Goal: Information Seeking & Learning: Check status

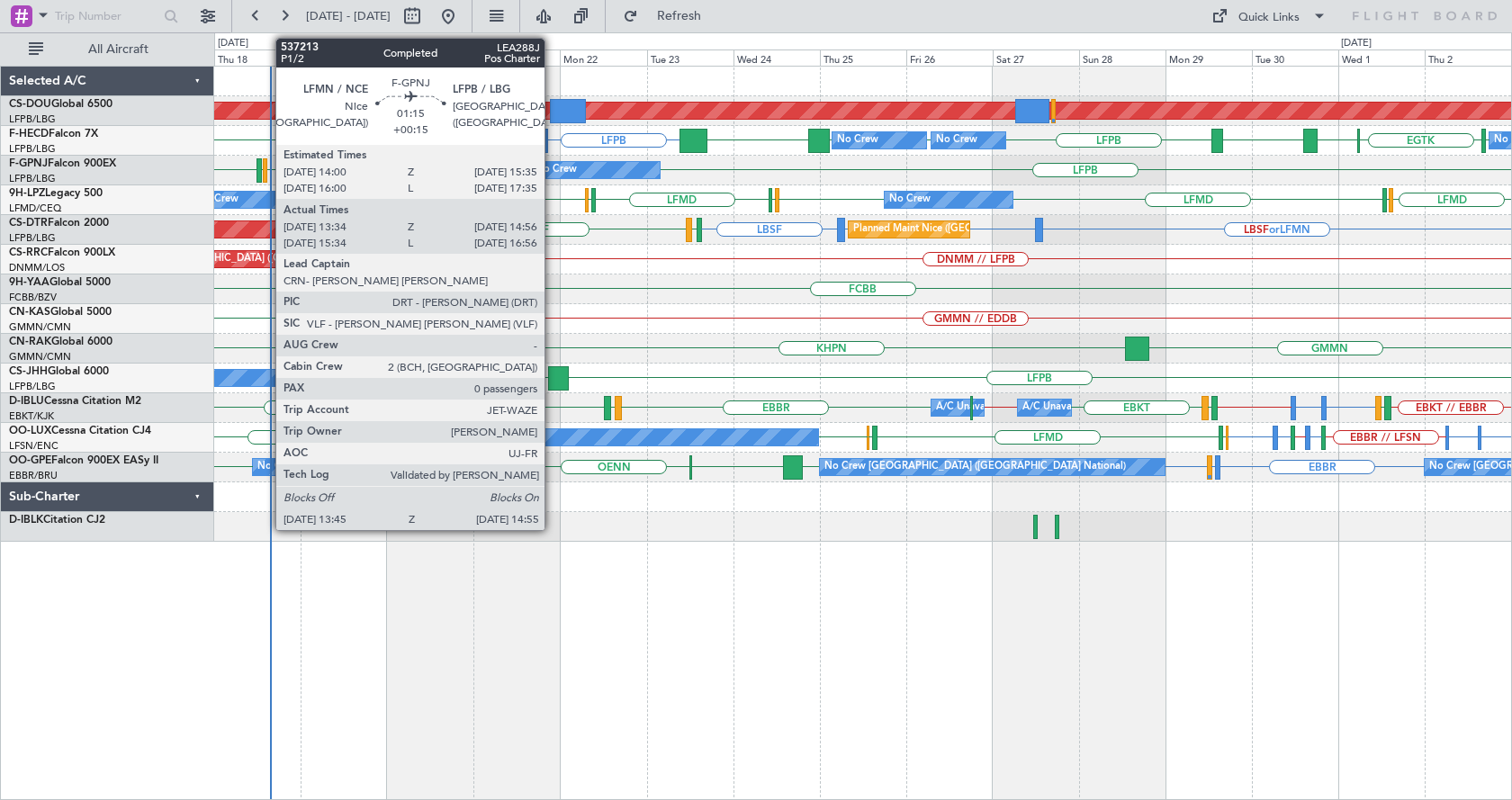
click at [267, 171] on div at bounding box center [264, 170] width 5 height 24
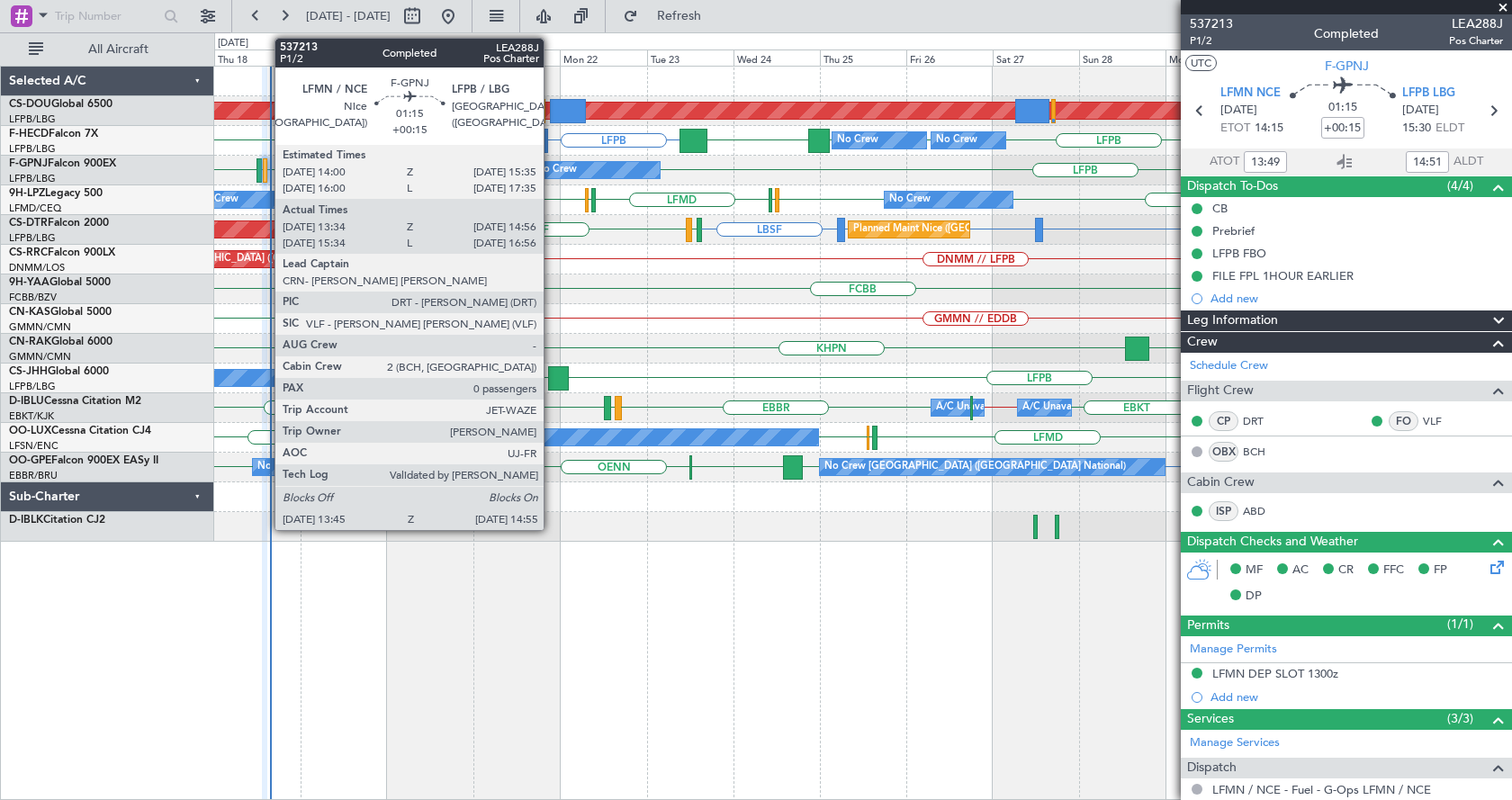
click at [265, 177] on div at bounding box center [264, 170] width 5 height 24
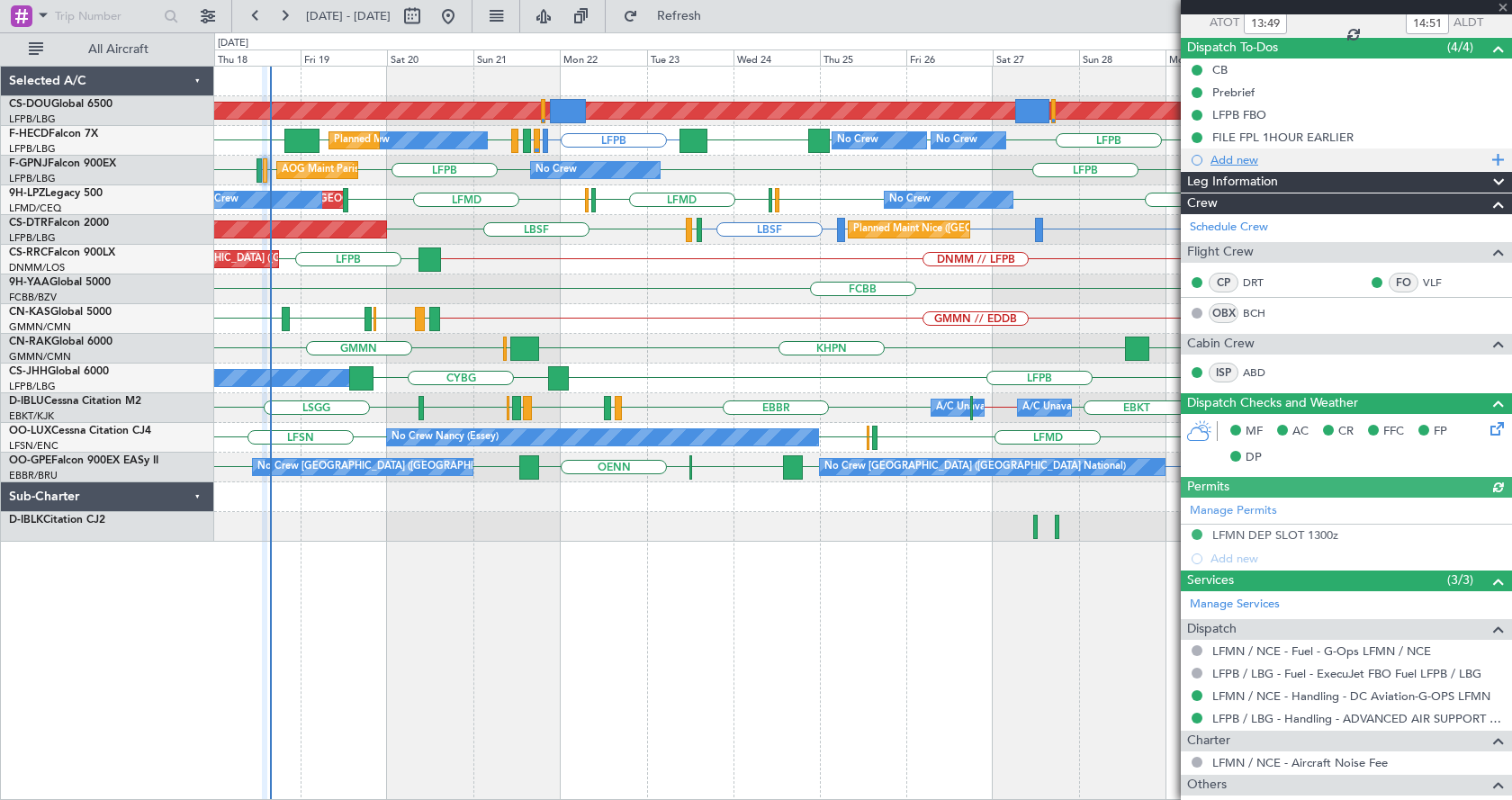
scroll to position [207, 0]
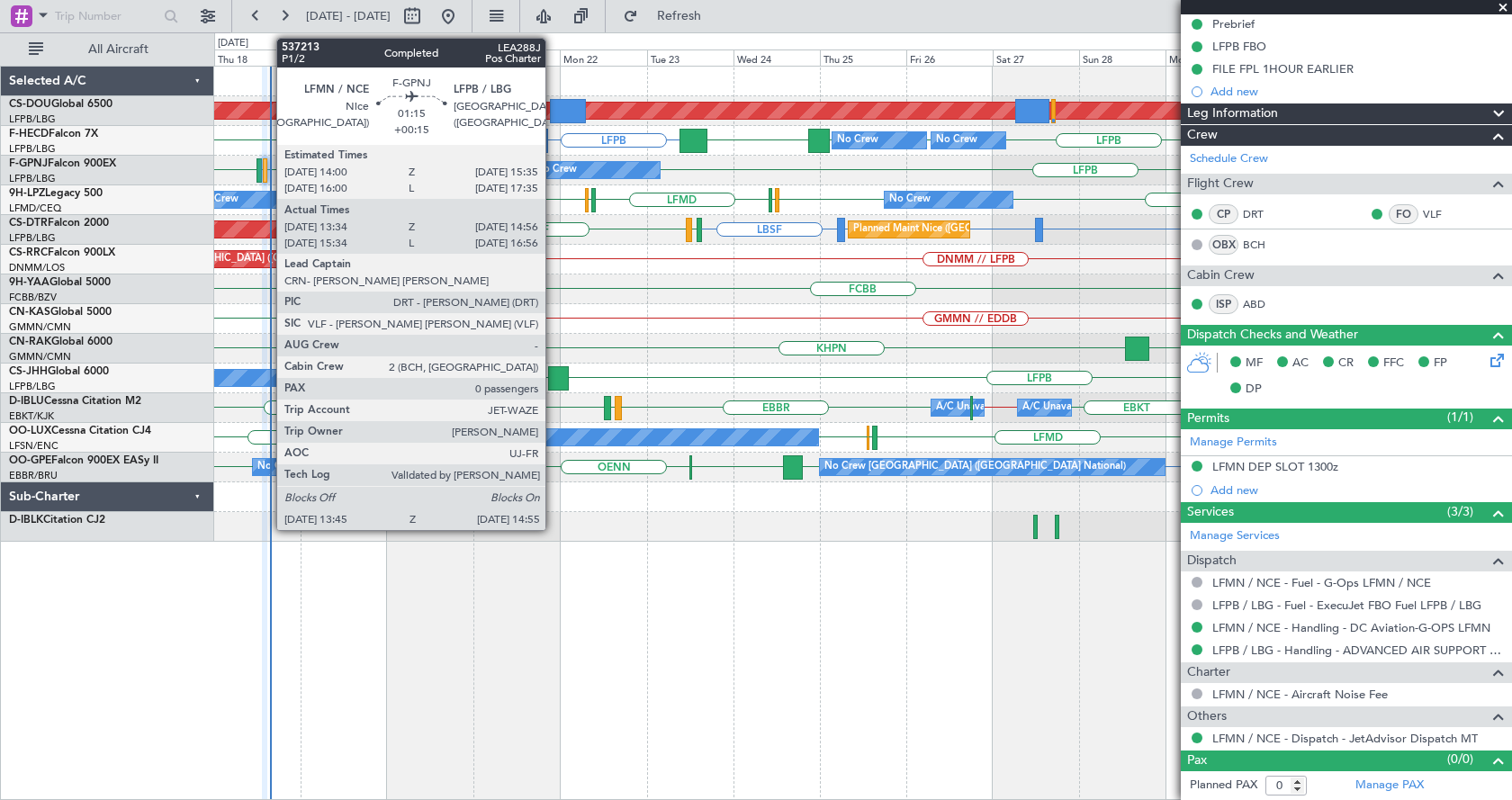
click at [267, 166] on div at bounding box center [264, 170] width 5 height 24
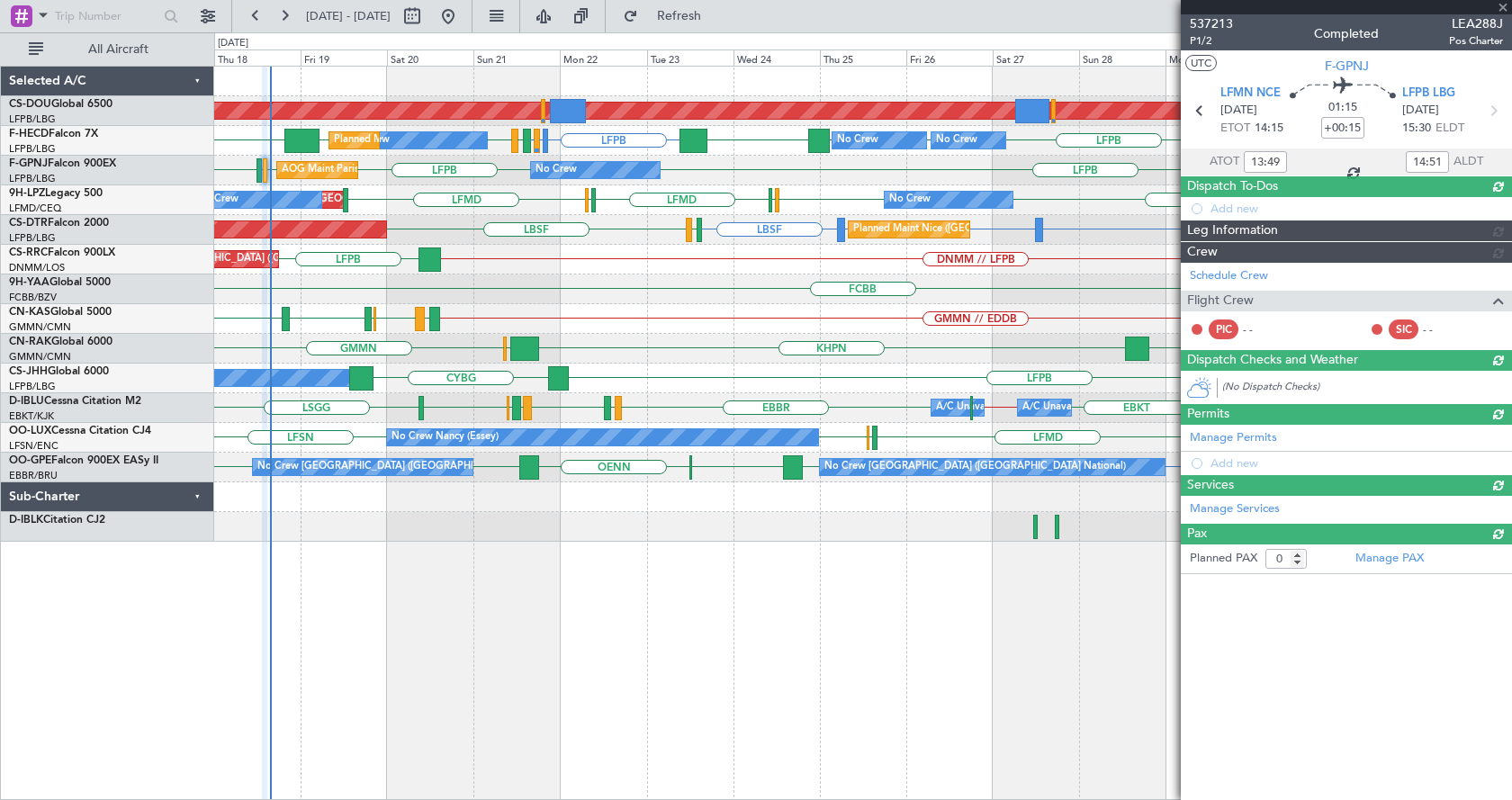
scroll to position [0, 0]
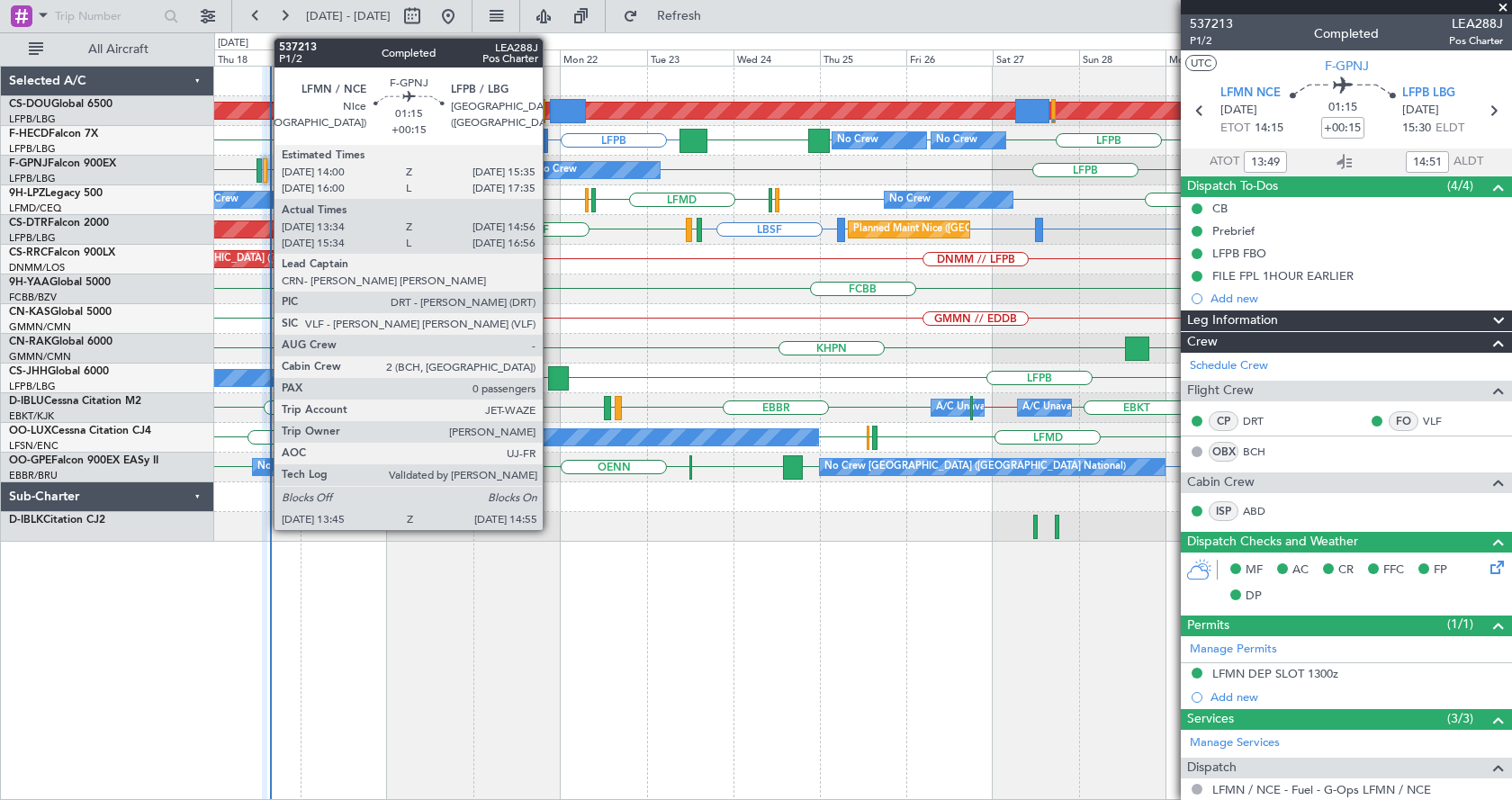
click at [264, 165] on div at bounding box center [264, 170] width 5 height 24
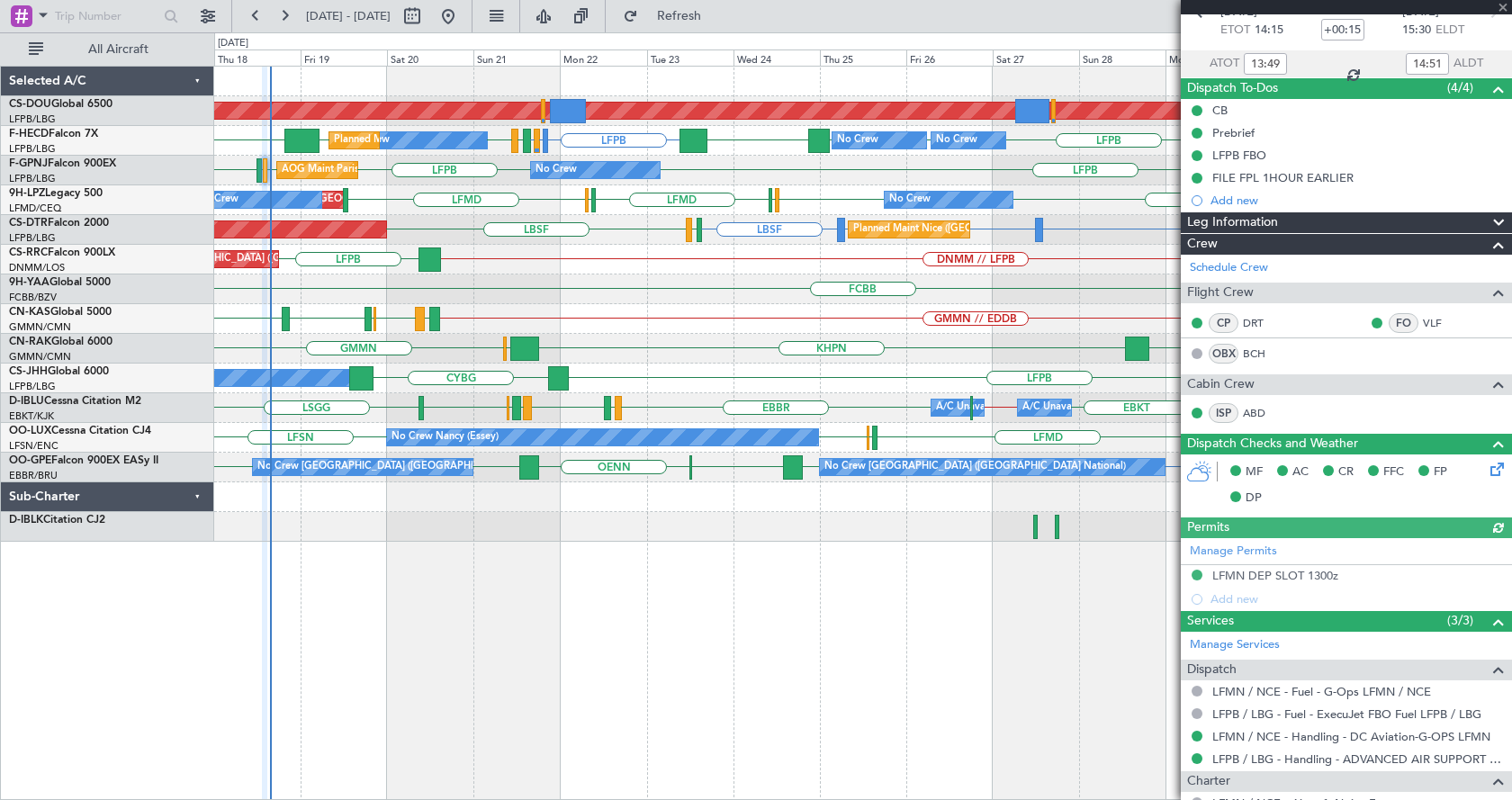
scroll to position [207, 0]
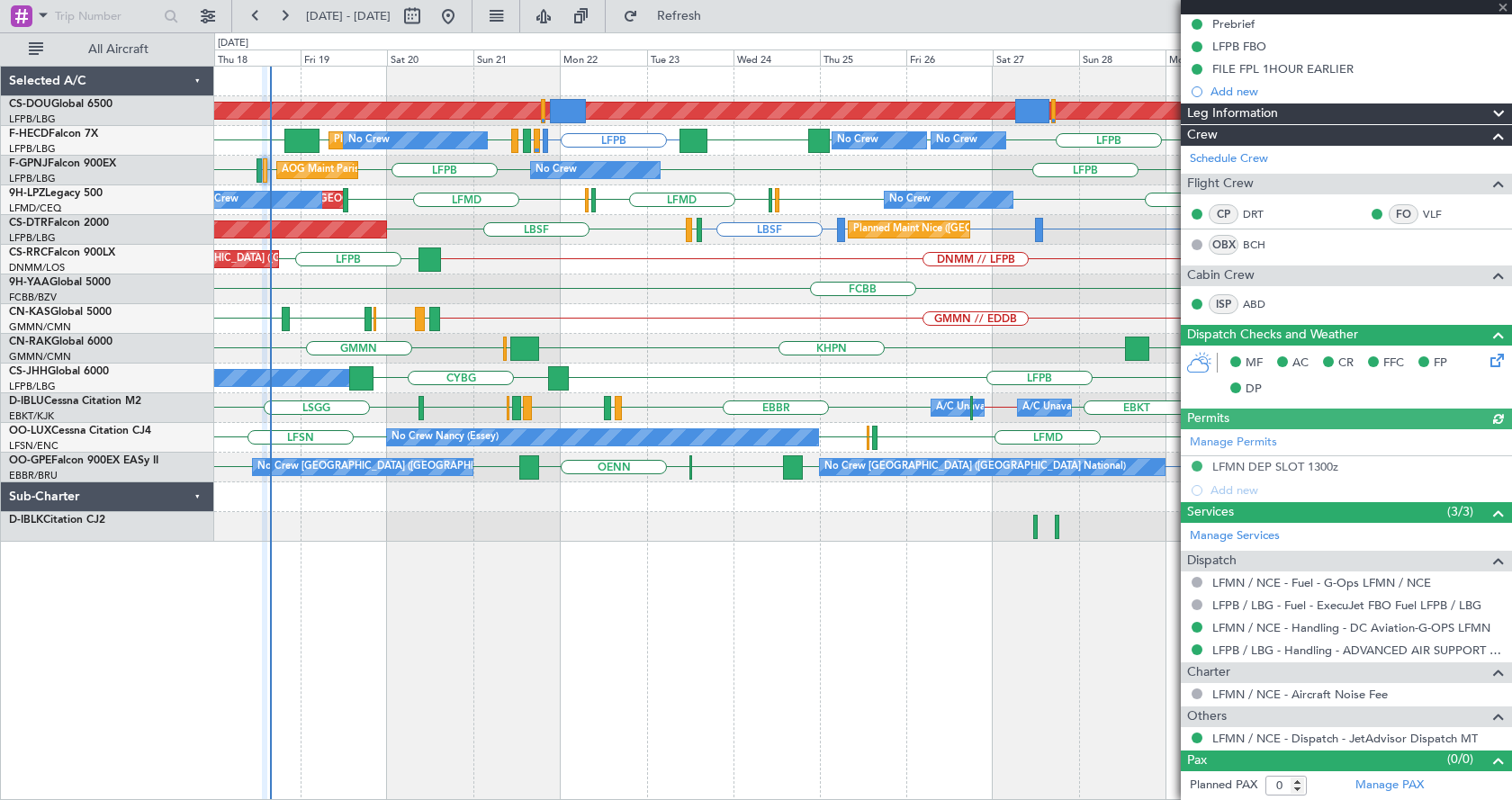
click at [1503, 5] on div at bounding box center [1346, 7] width 331 height 14
click at [1504, 5] on span at bounding box center [1503, 8] width 18 height 16
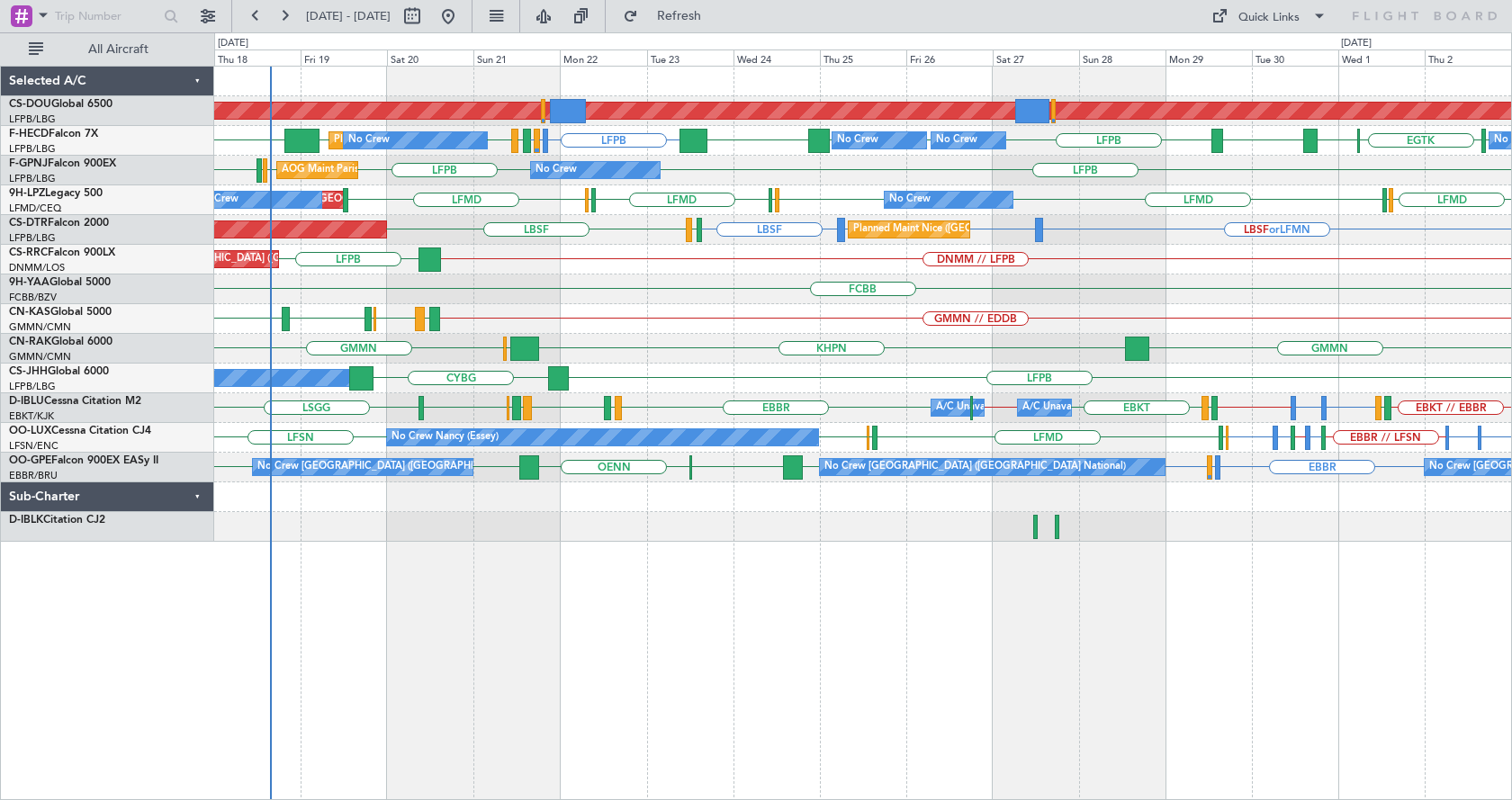
scroll to position [0, 0]
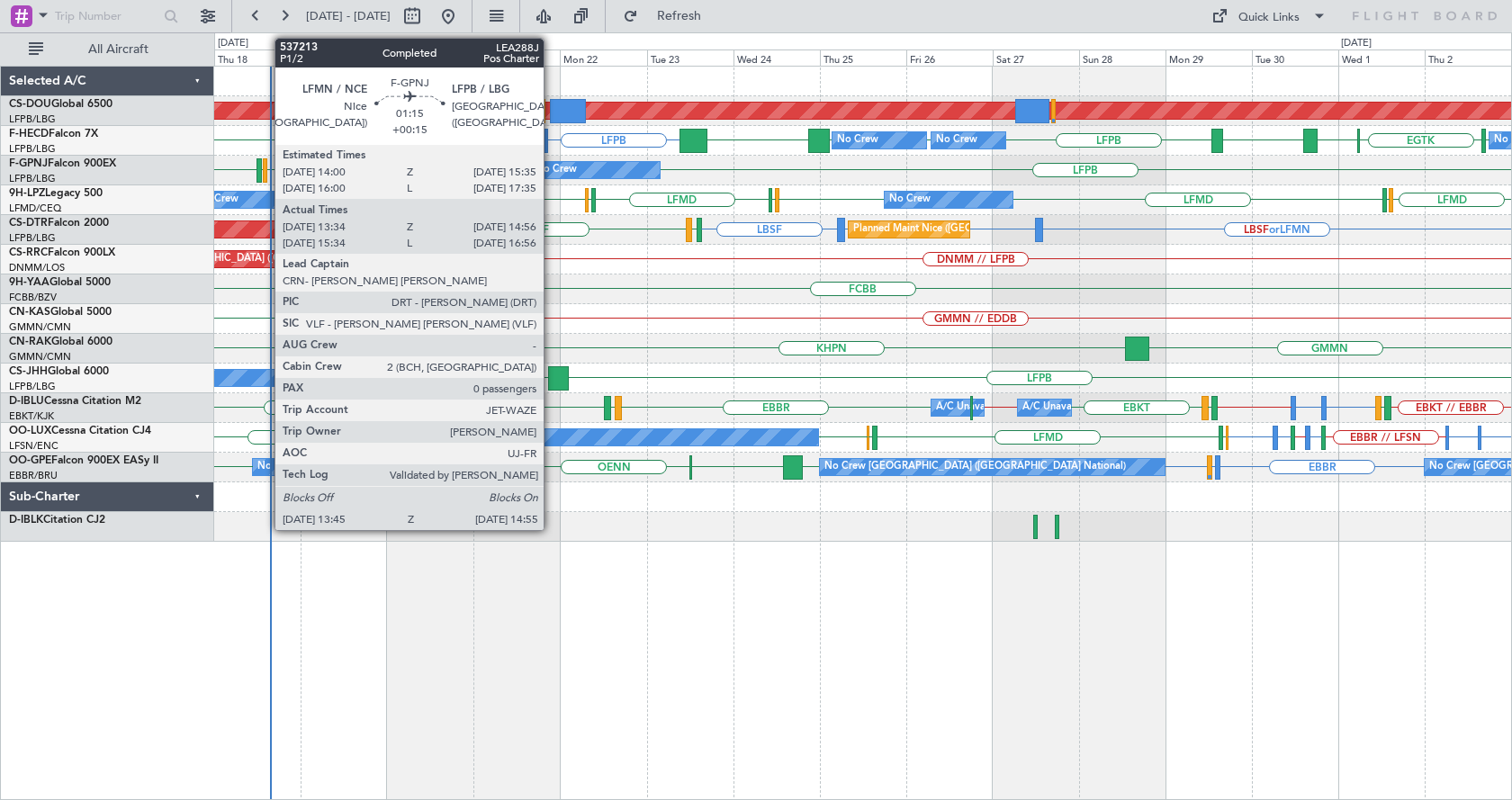
click at [265, 167] on div at bounding box center [264, 170] width 5 height 24
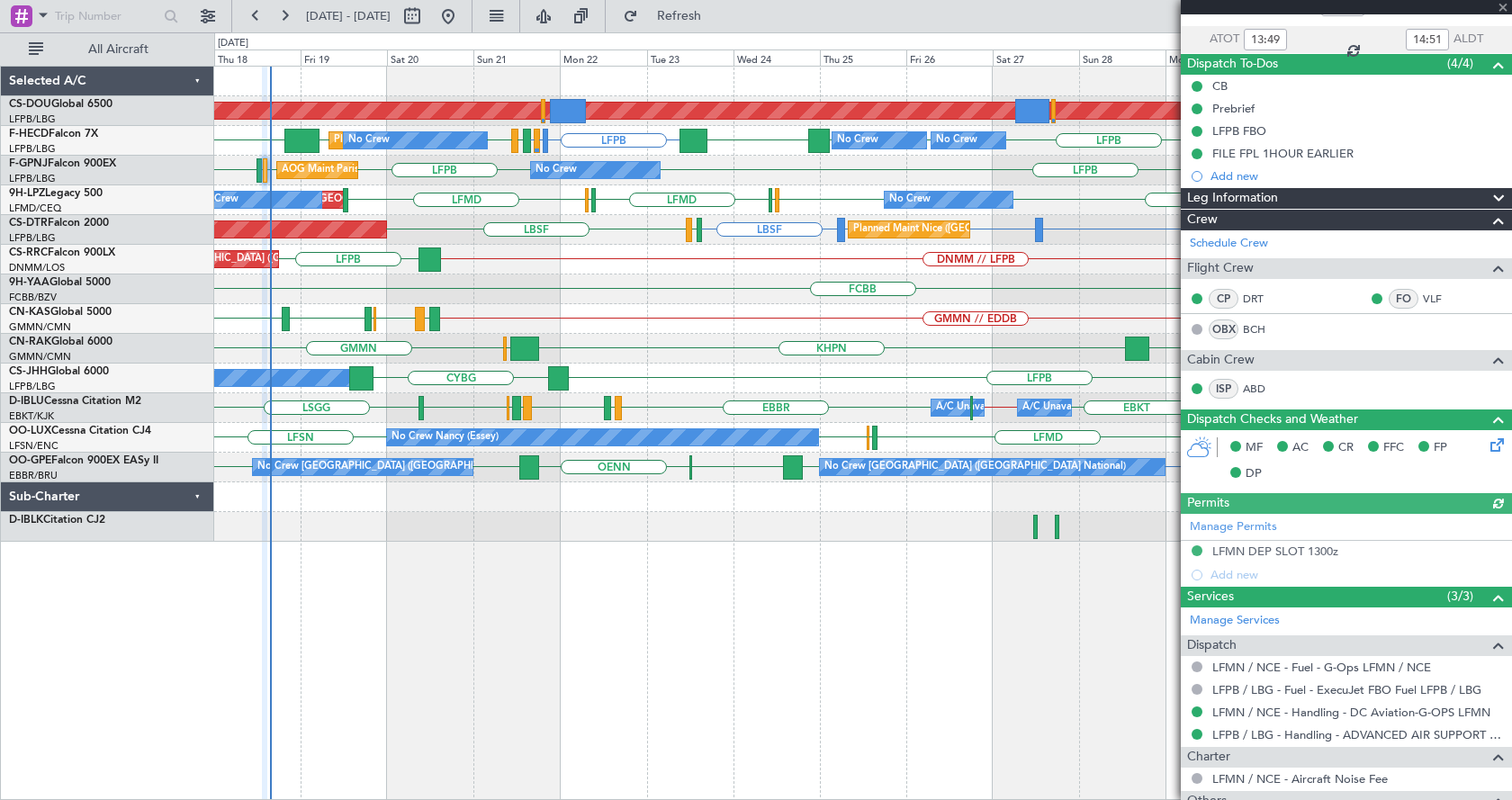
scroll to position [207, 0]
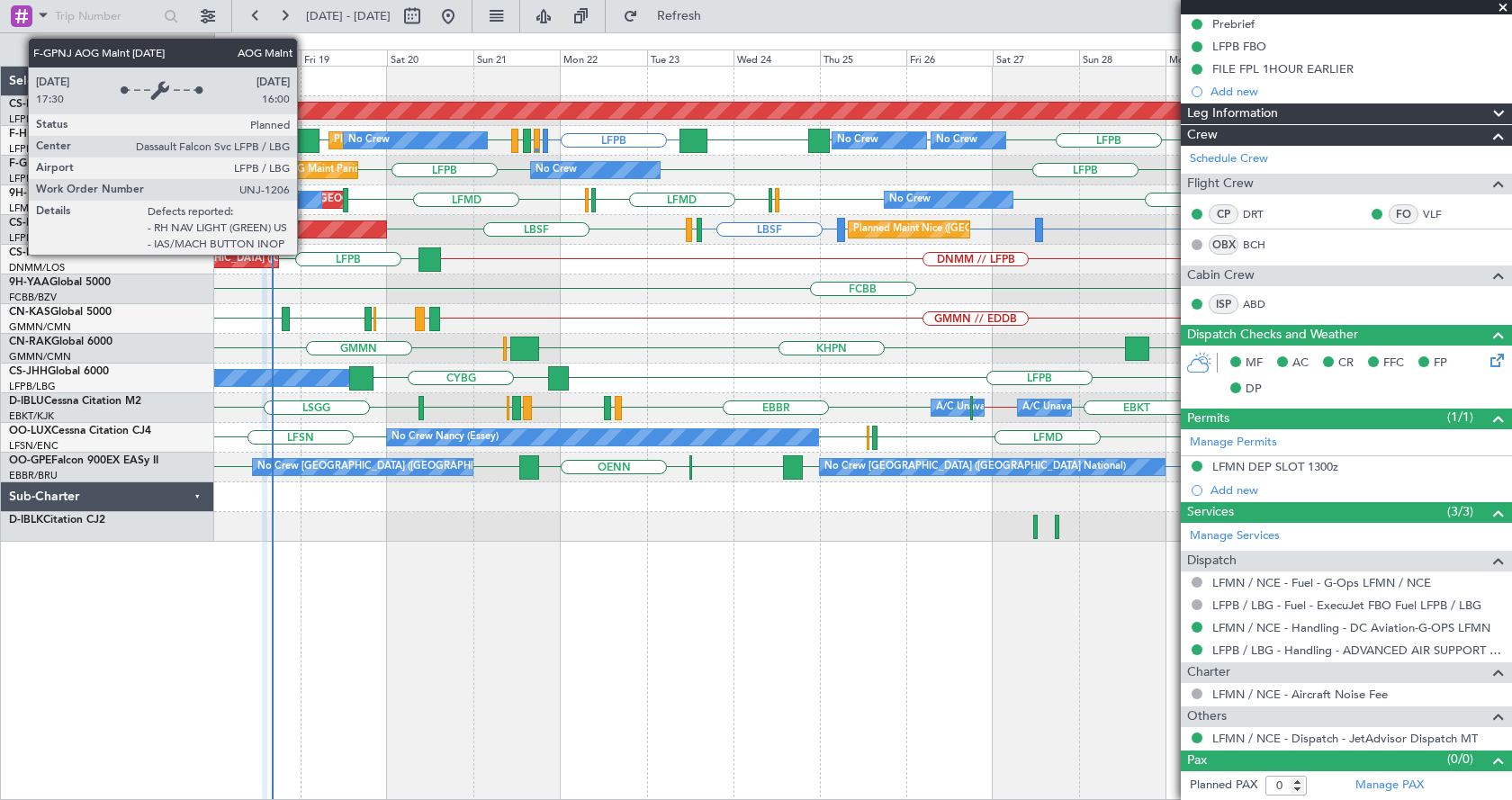
click at [305, 169] on div "AOG Maint Paris ([GEOGRAPHIC_DATA])" at bounding box center [376, 170] width 189 height 27
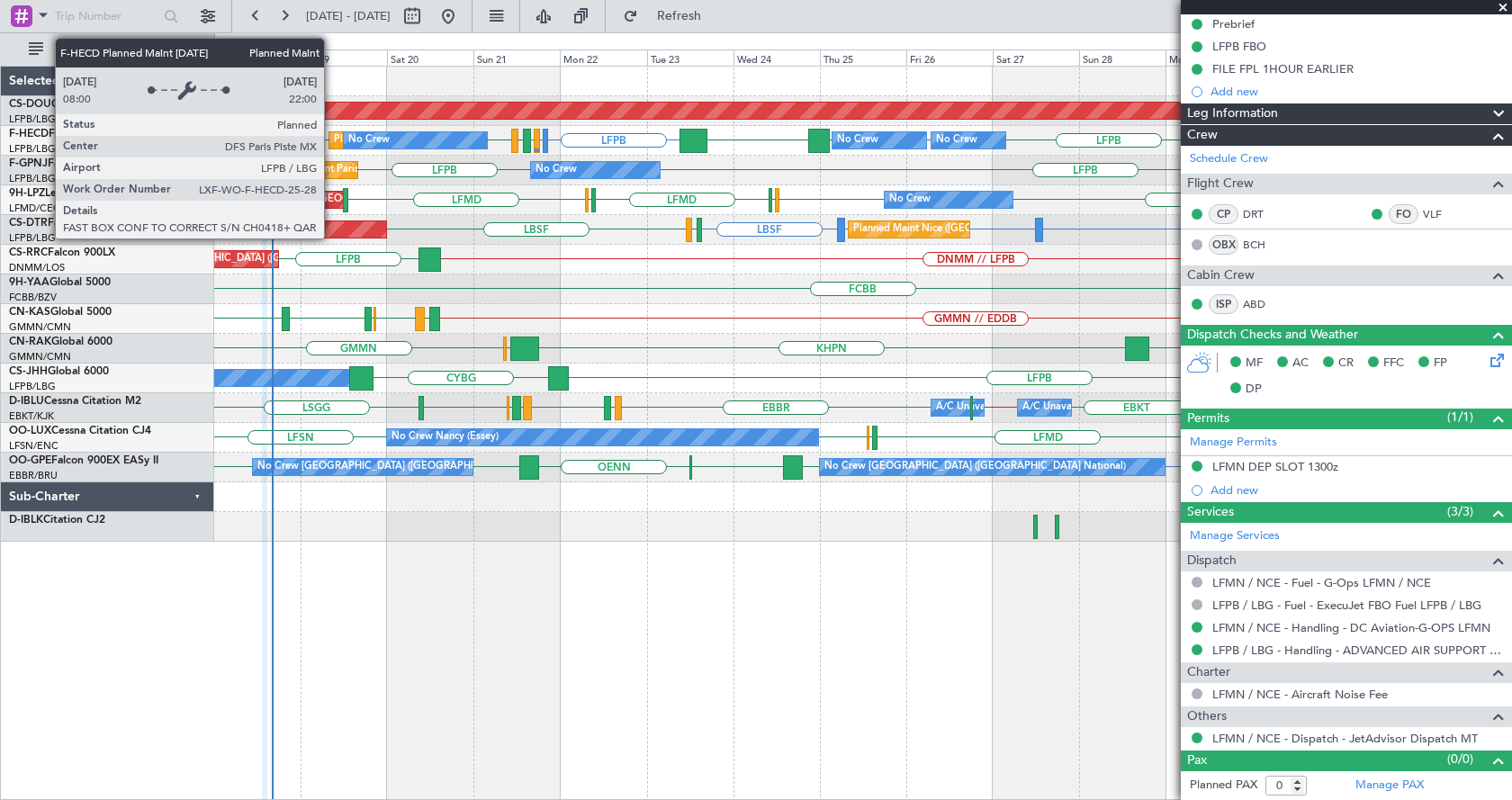
click at [332, 141] on div "Planned Maint [GEOGRAPHIC_DATA] ([GEOGRAPHIC_DATA])" at bounding box center [354, 141] width 50 height 16
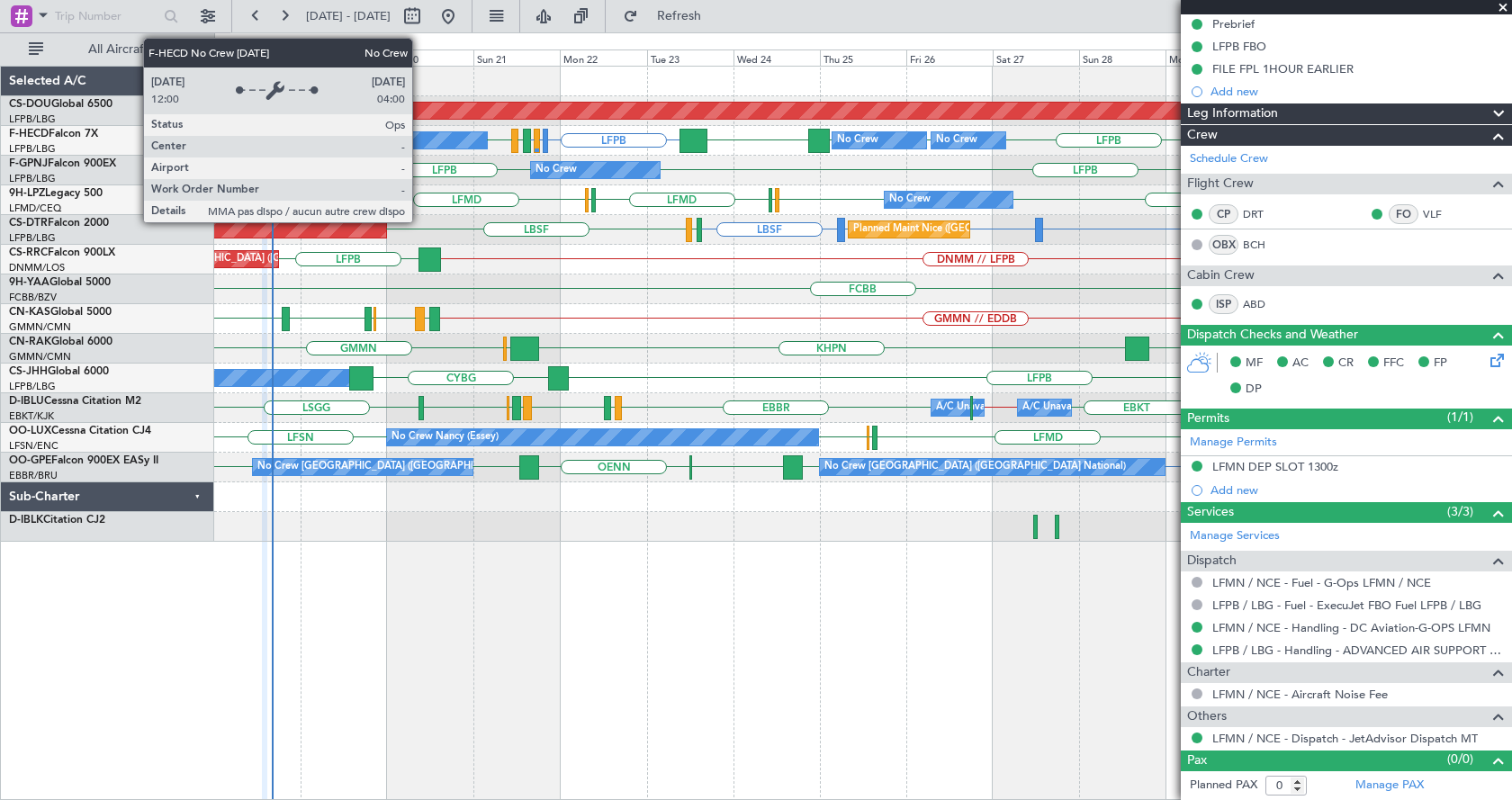
click at [418, 140] on div "No Crew" at bounding box center [415, 141] width 143 height 16
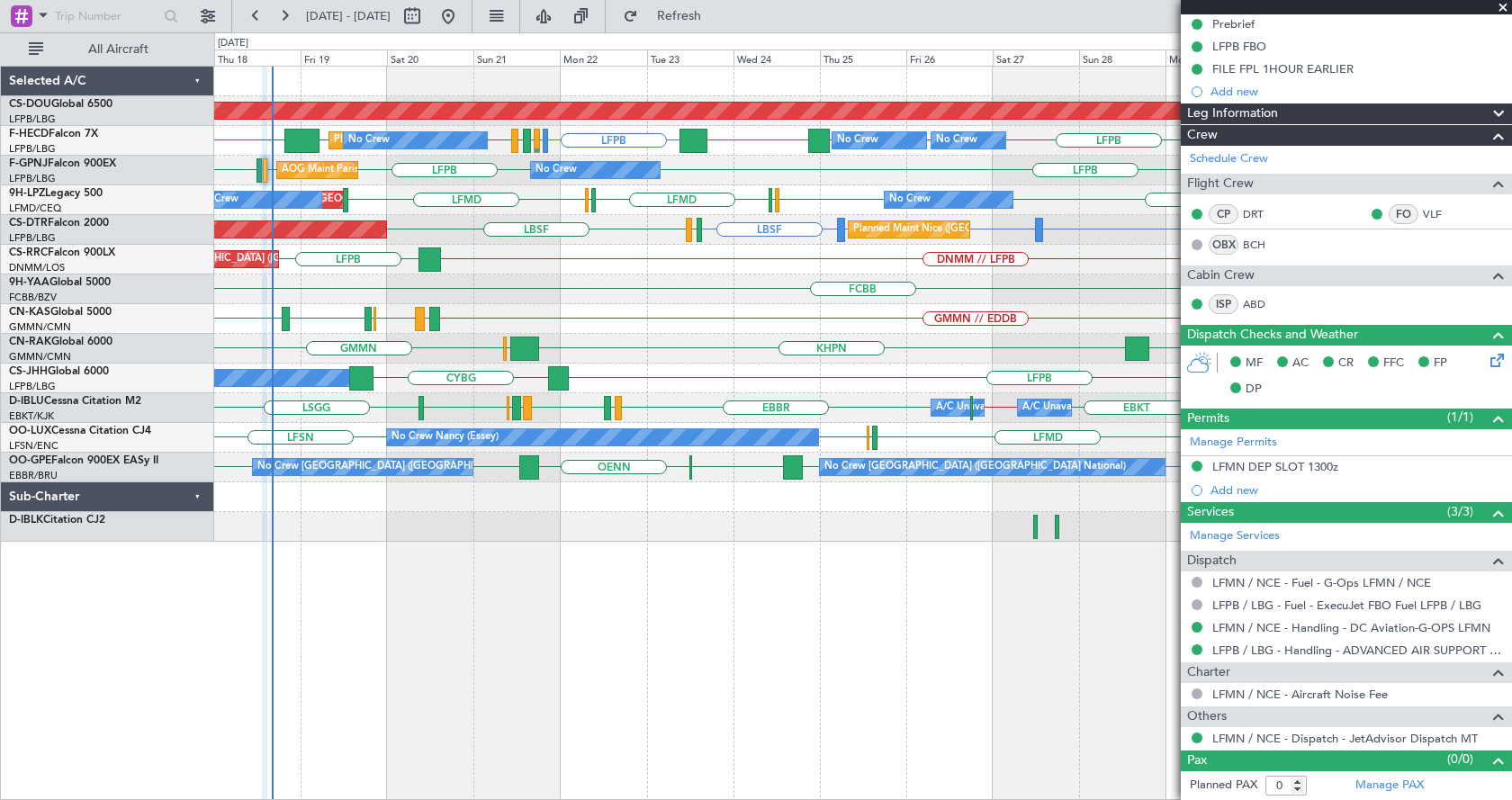
click at [1500, 7] on span at bounding box center [1503, 8] width 18 height 16
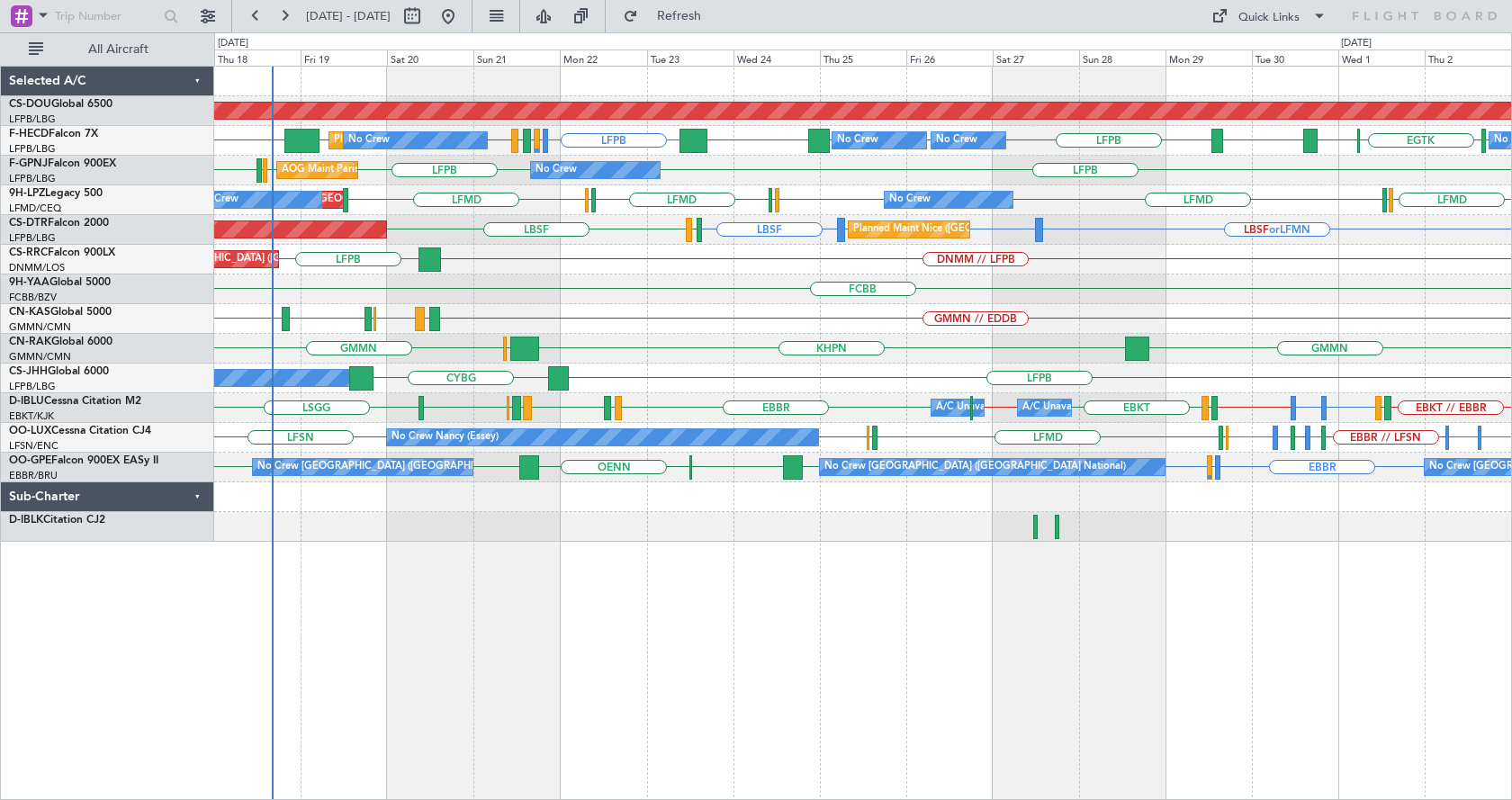
scroll to position [0, 0]
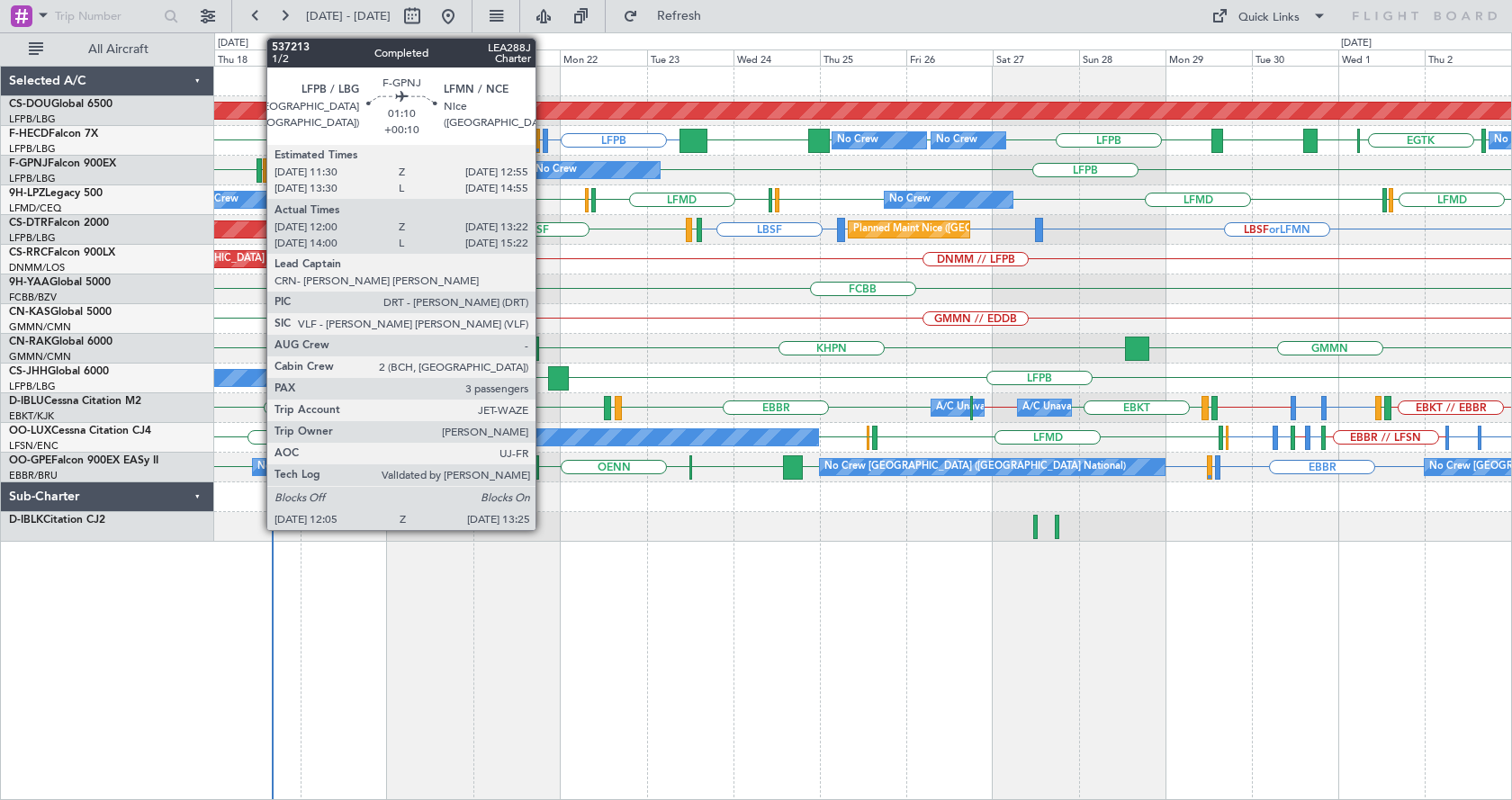
click at [257, 165] on div at bounding box center [259, 170] width 5 height 24
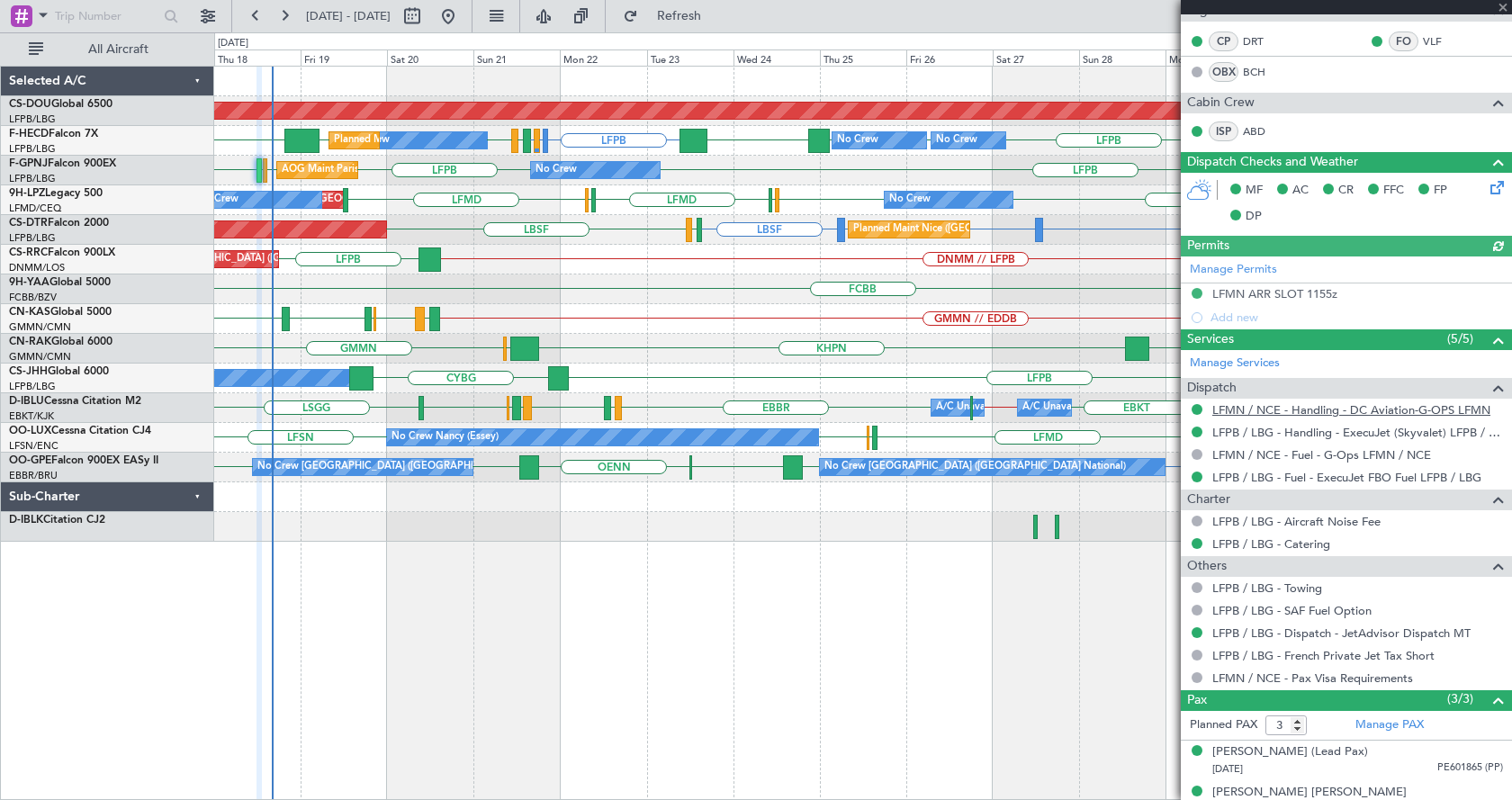
scroll to position [441, 0]
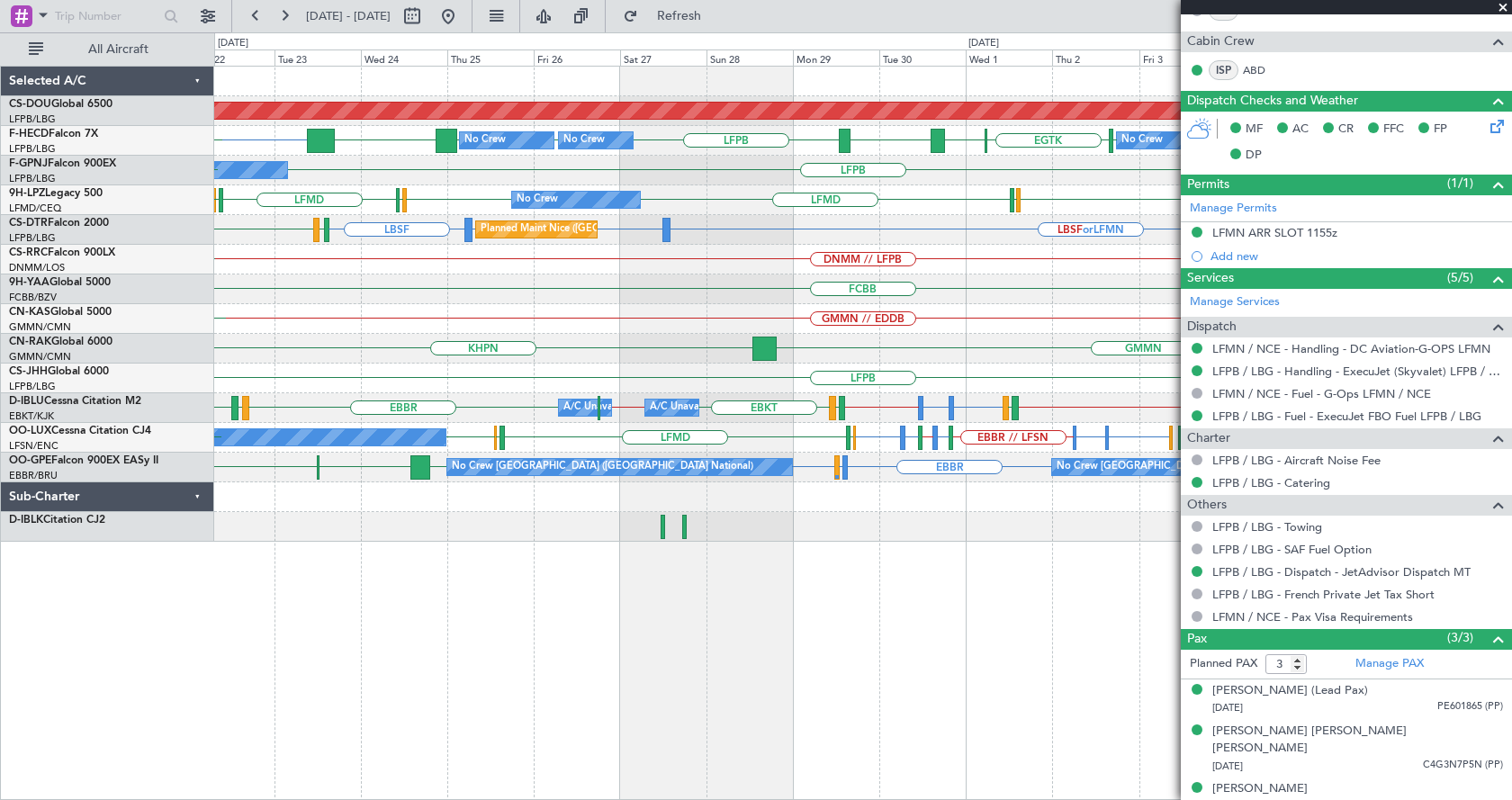
click at [563, 638] on div "Planned Maint London ([GEOGRAPHIC_DATA]) LFPB [GEOGRAPHIC_DATA] LFPB LFPB LFPB …" at bounding box center [862, 433] width 1298 height 734
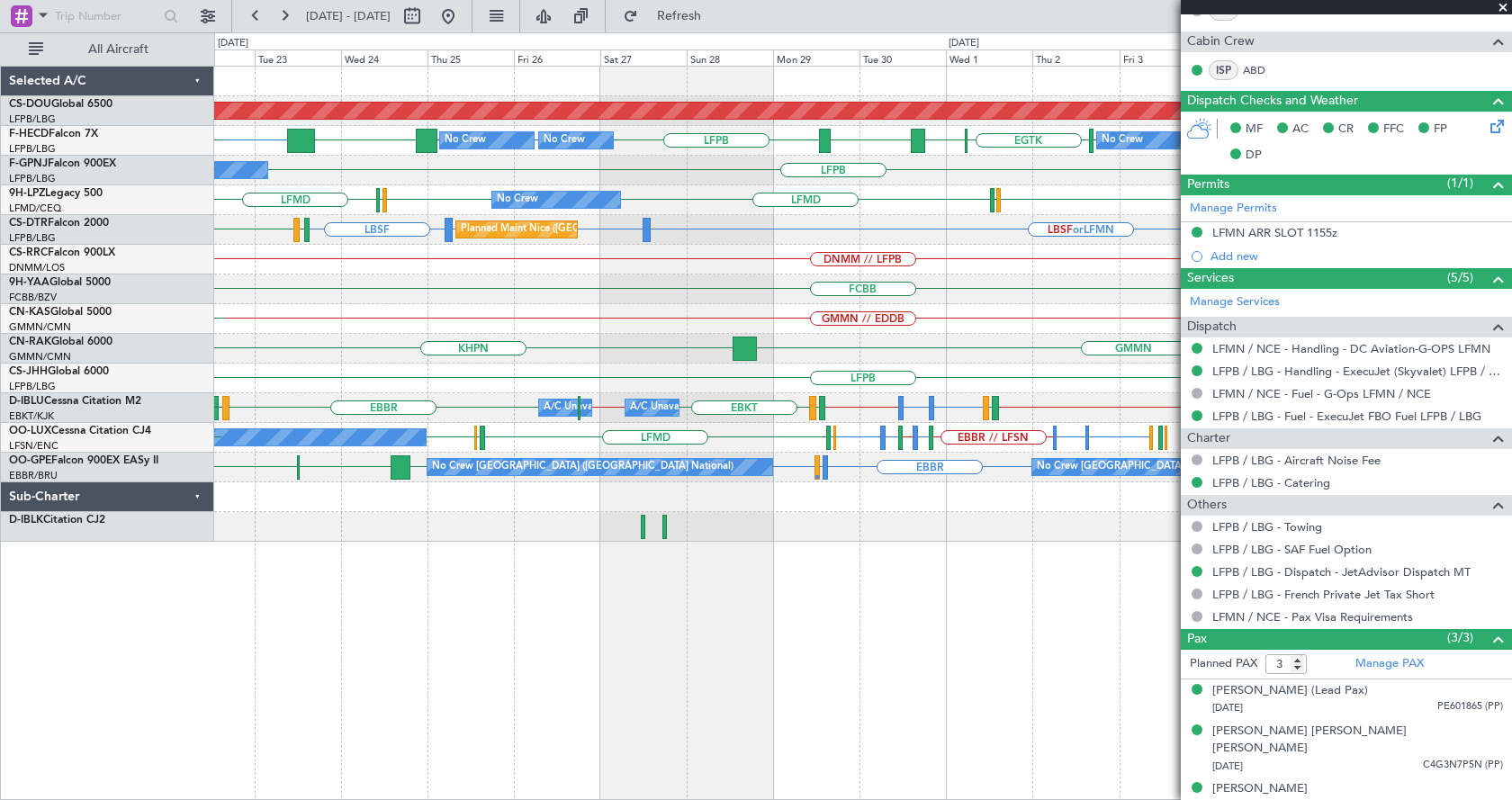
click at [849, 624] on div "Planned Maint London ([GEOGRAPHIC_DATA]) LFPB [GEOGRAPHIC_DATA] LFPB LFPB LFPB …" at bounding box center [862, 433] width 1298 height 734
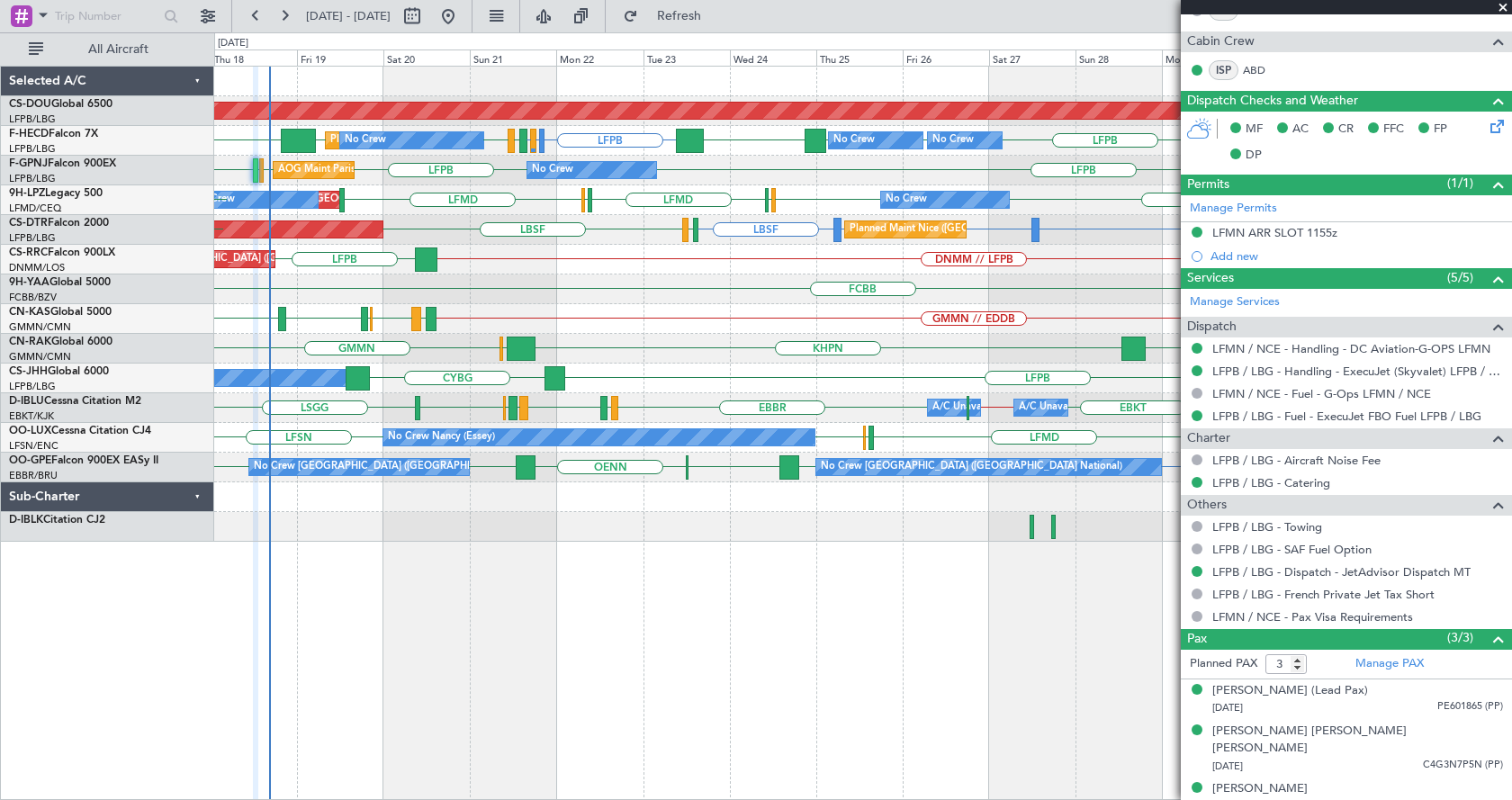
click at [603, 637] on div "Planned Maint London ([GEOGRAPHIC_DATA]) LFPB LFMN or LFPB LFPB LFPB KSEA [GEOG…" at bounding box center [862, 433] width 1298 height 734
click at [612, 651] on div "Planned Maint London ([GEOGRAPHIC_DATA]) LFPB LFMN or LFPB LFPB [GEOGRAPHIC_DAT…" at bounding box center [862, 433] width 1298 height 734
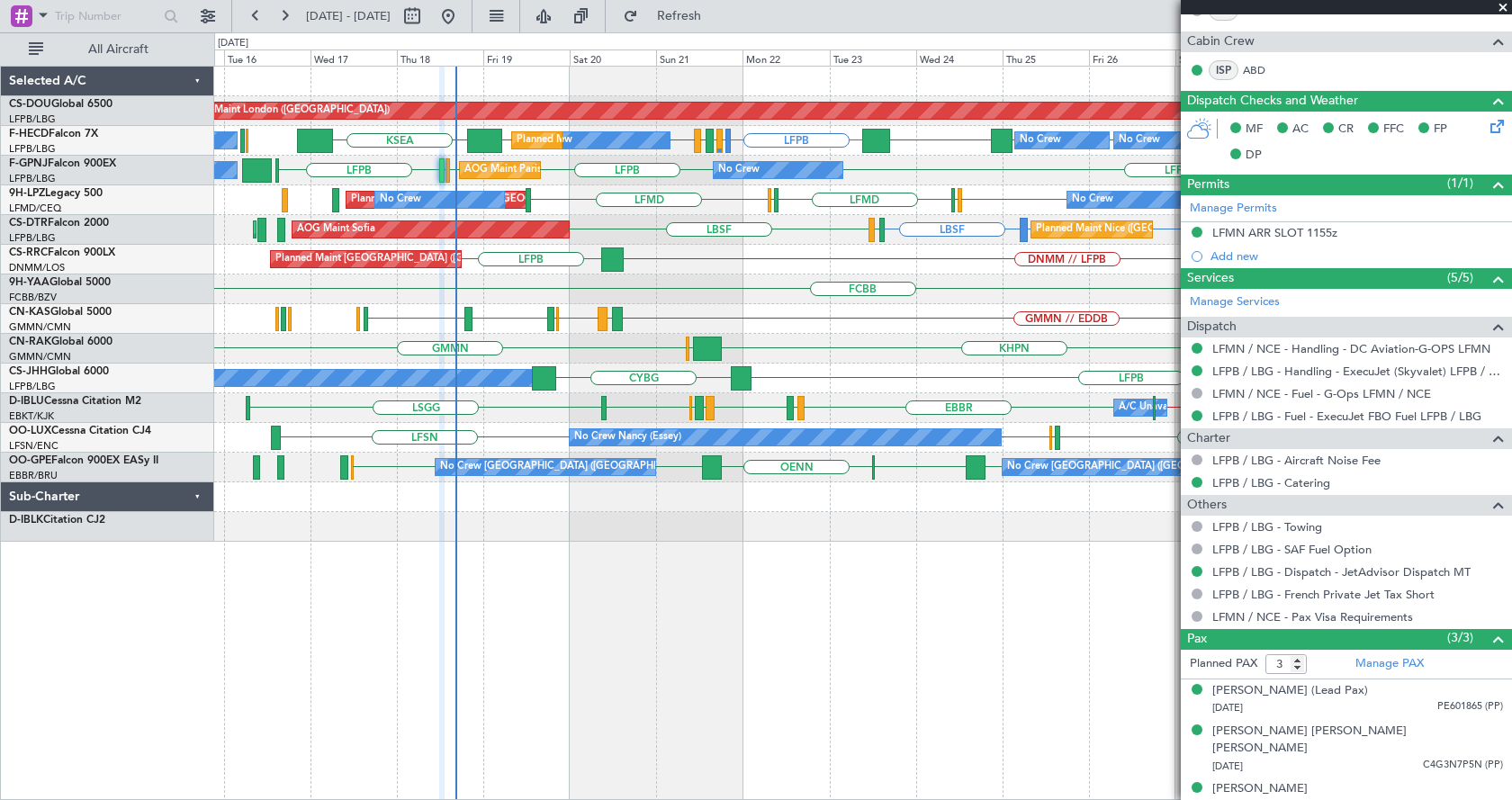
click at [754, 672] on div "Planned Maint London ([GEOGRAPHIC_DATA]) Planned Maint [GEOGRAPHIC_DATA] ([GEOG…" at bounding box center [862, 433] width 1298 height 734
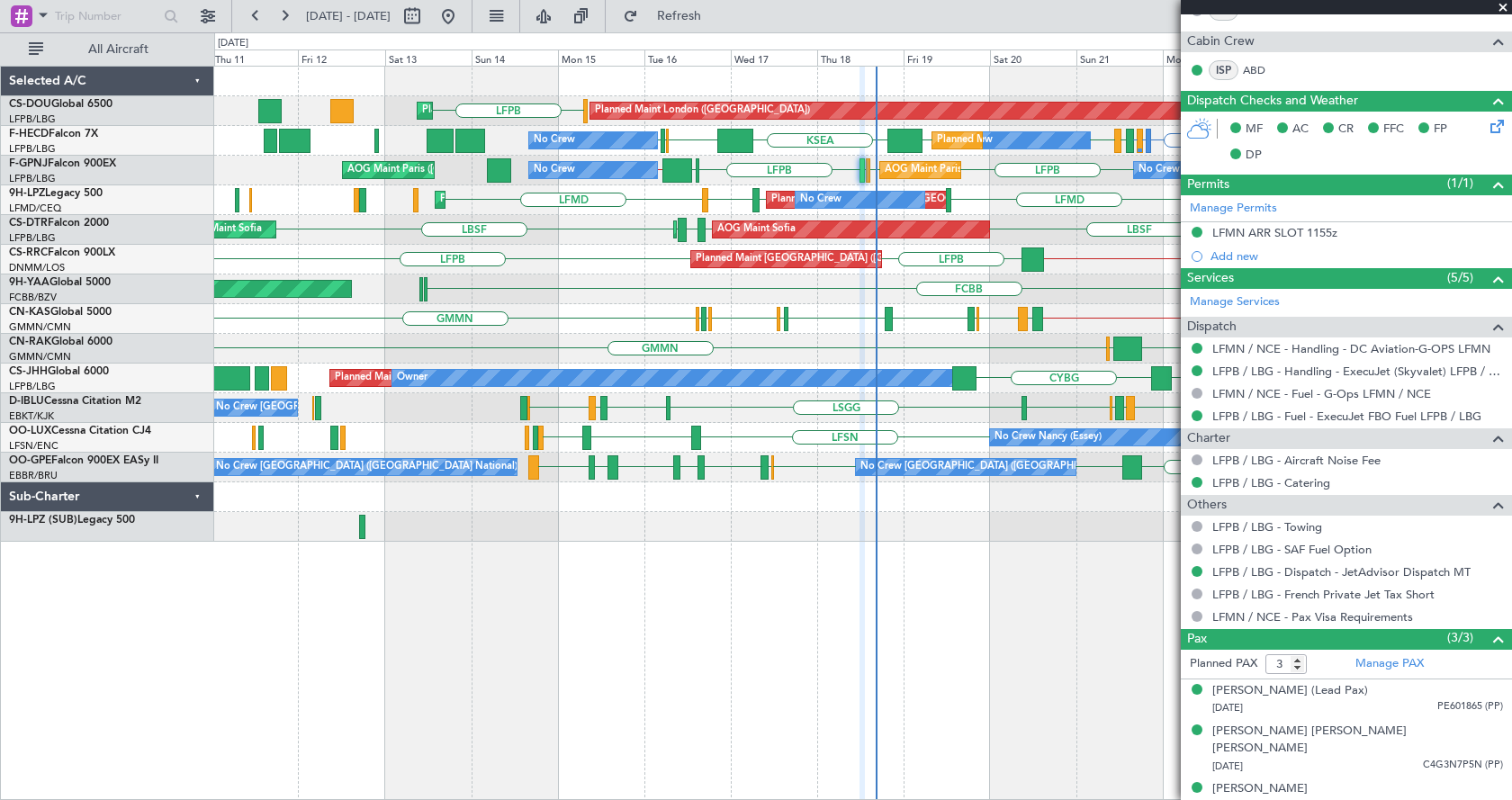
click at [566, 731] on div "Planned Maint London ([GEOGRAPHIC_DATA]) Planned Maint [GEOGRAPHIC_DATA] ([GEOG…" at bounding box center [862, 433] width 1298 height 734
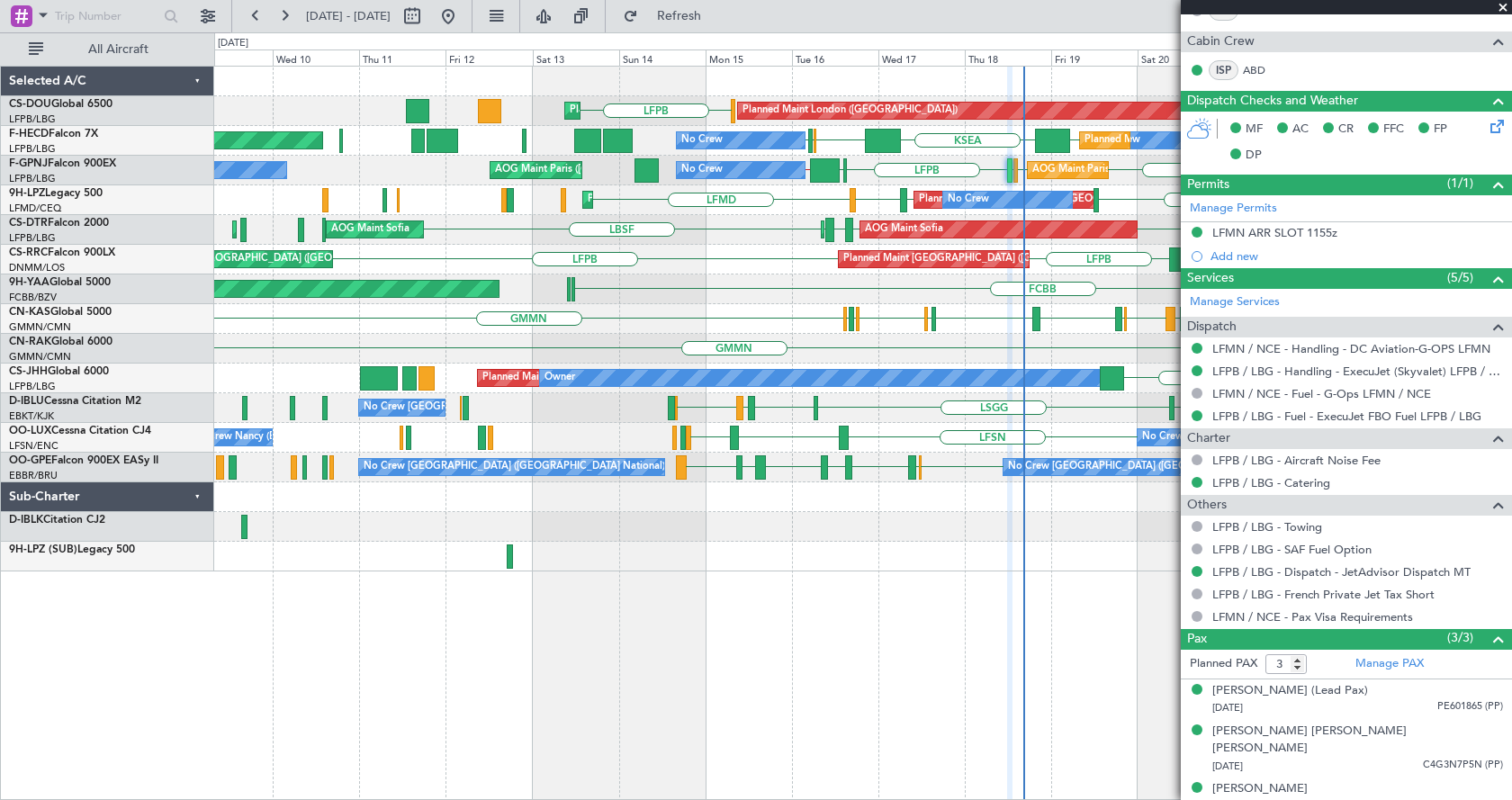
click at [994, 620] on div "LFPB Planned Maint [GEOGRAPHIC_DATA] ([GEOGRAPHIC_DATA]) Planned Maint [GEOGRAP…" at bounding box center [862, 433] width 1298 height 734
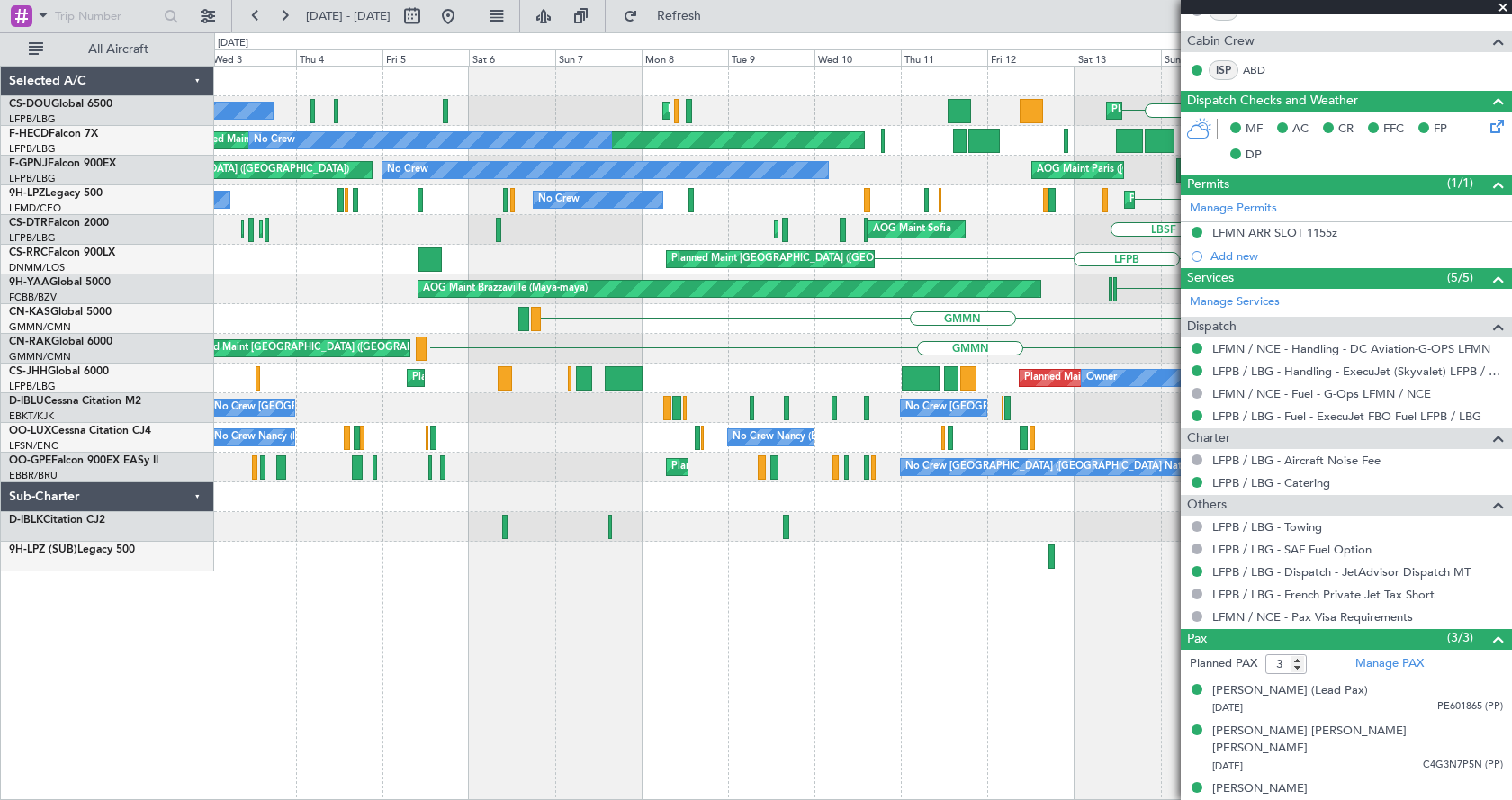
click at [756, 662] on div "LFPB Planned Maint [GEOGRAPHIC_DATA] ([GEOGRAPHIC_DATA]) Planned Maint [GEOGRAP…" at bounding box center [862, 433] width 1298 height 734
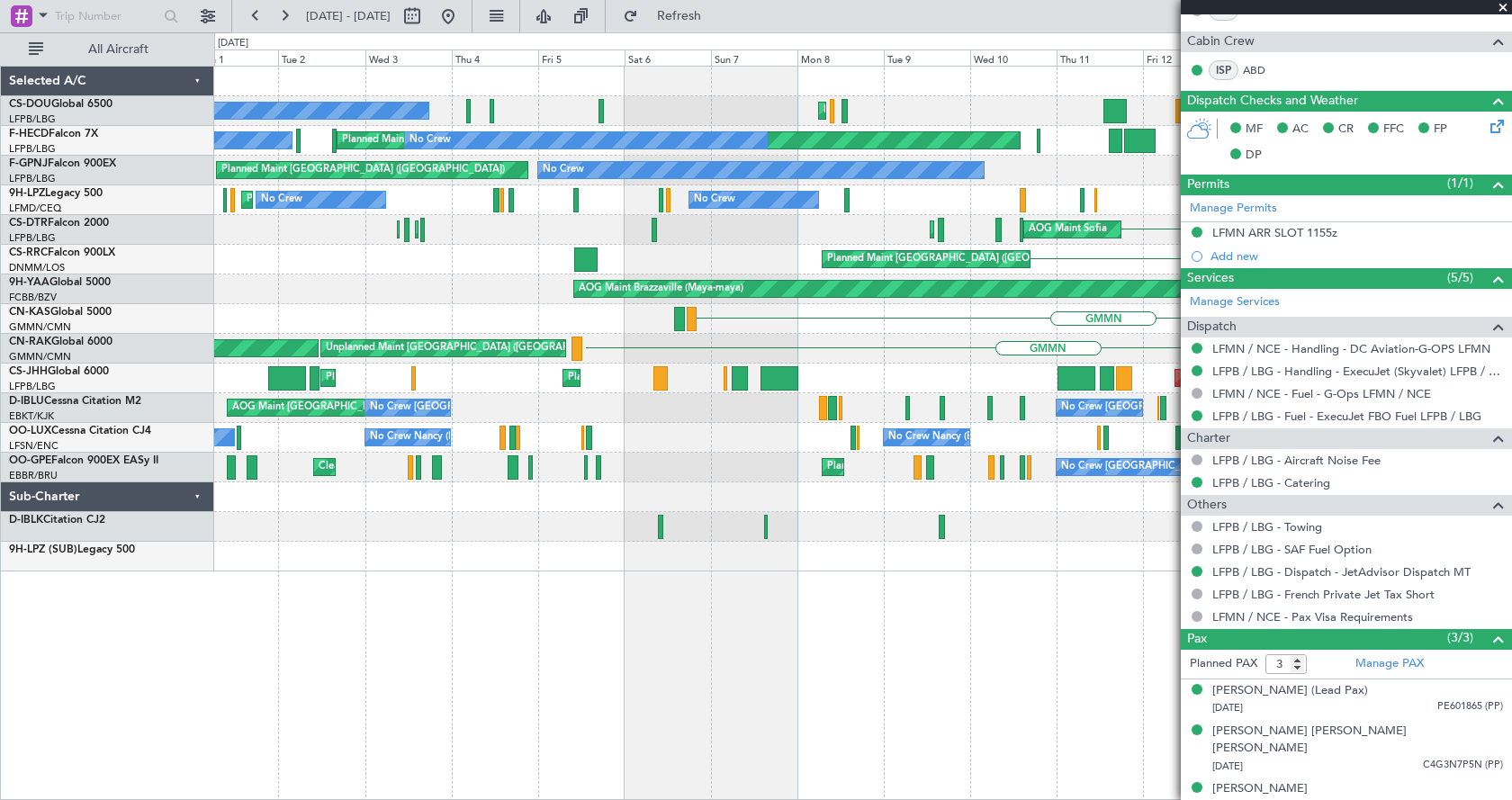
click at [785, 649] on div "LFPB Planned Maint [GEOGRAPHIC_DATA] ([GEOGRAPHIC_DATA]) Planned Maint [GEOGRAP…" at bounding box center [862, 433] width 1298 height 734
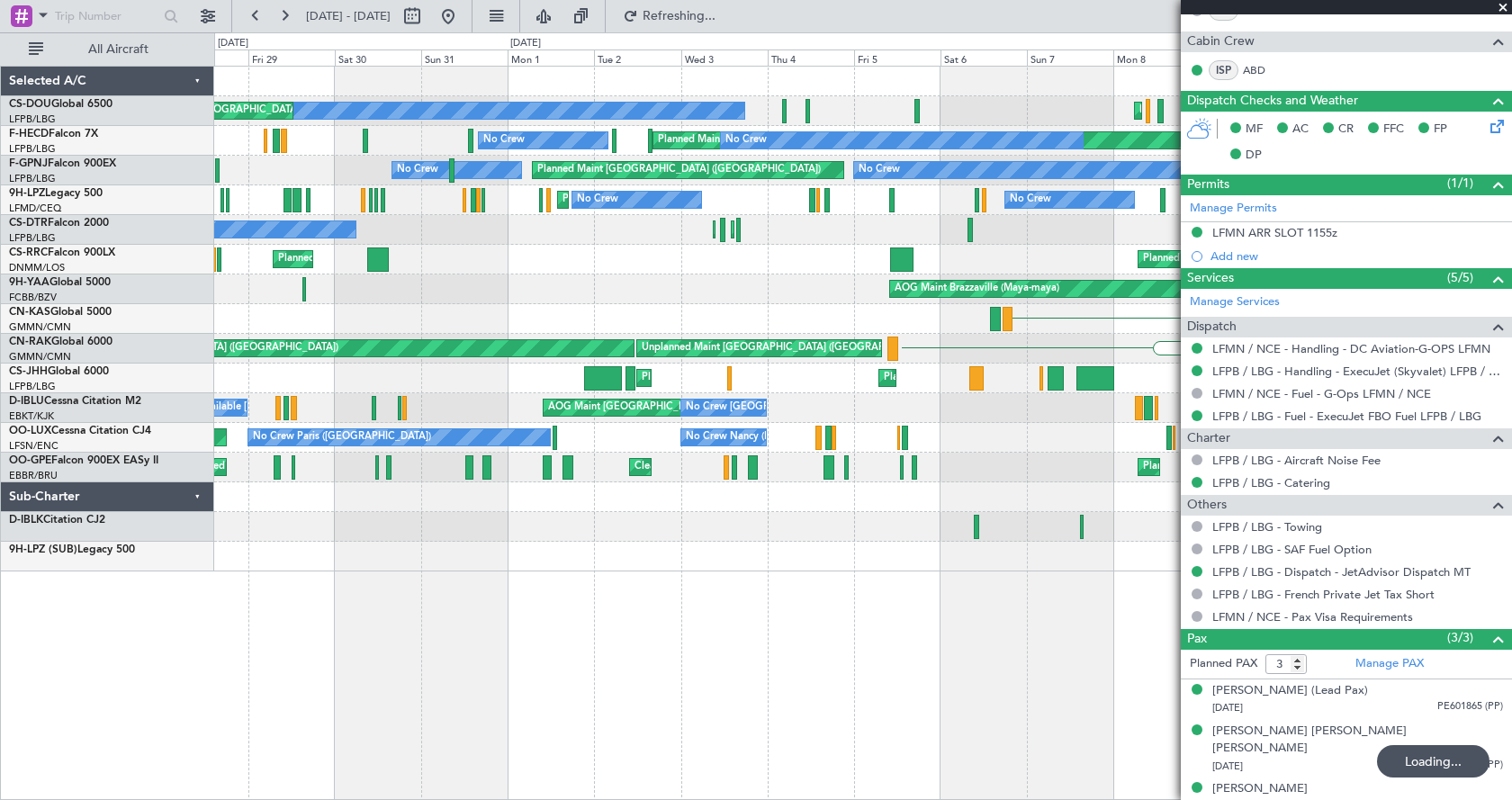
click at [786, 655] on div "Planned Maint [GEOGRAPHIC_DATA] ([GEOGRAPHIC_DATA]) Planned Maint [GEOGRAPHIC_D…" at bounding box center [862, 433] width 1298 height 734
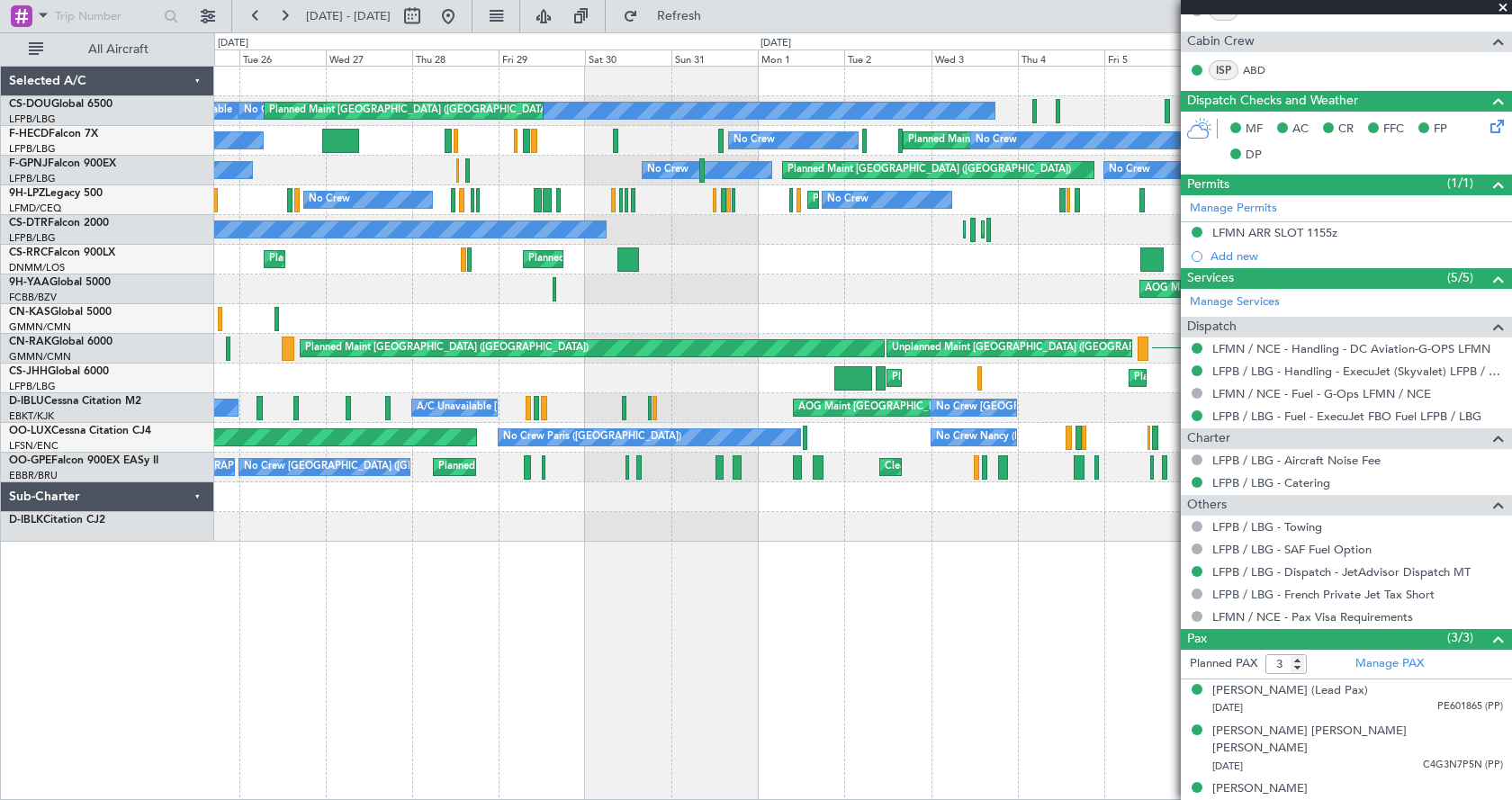
click at [305, 652] on div "Planned Maint [GEOGRAPHIC_DATA] ([GEOGRAPHIC_DATA]) Planned Maint [GEOGRAPHIC_D…" at bounding box center [862, 433] width 1298 height 734
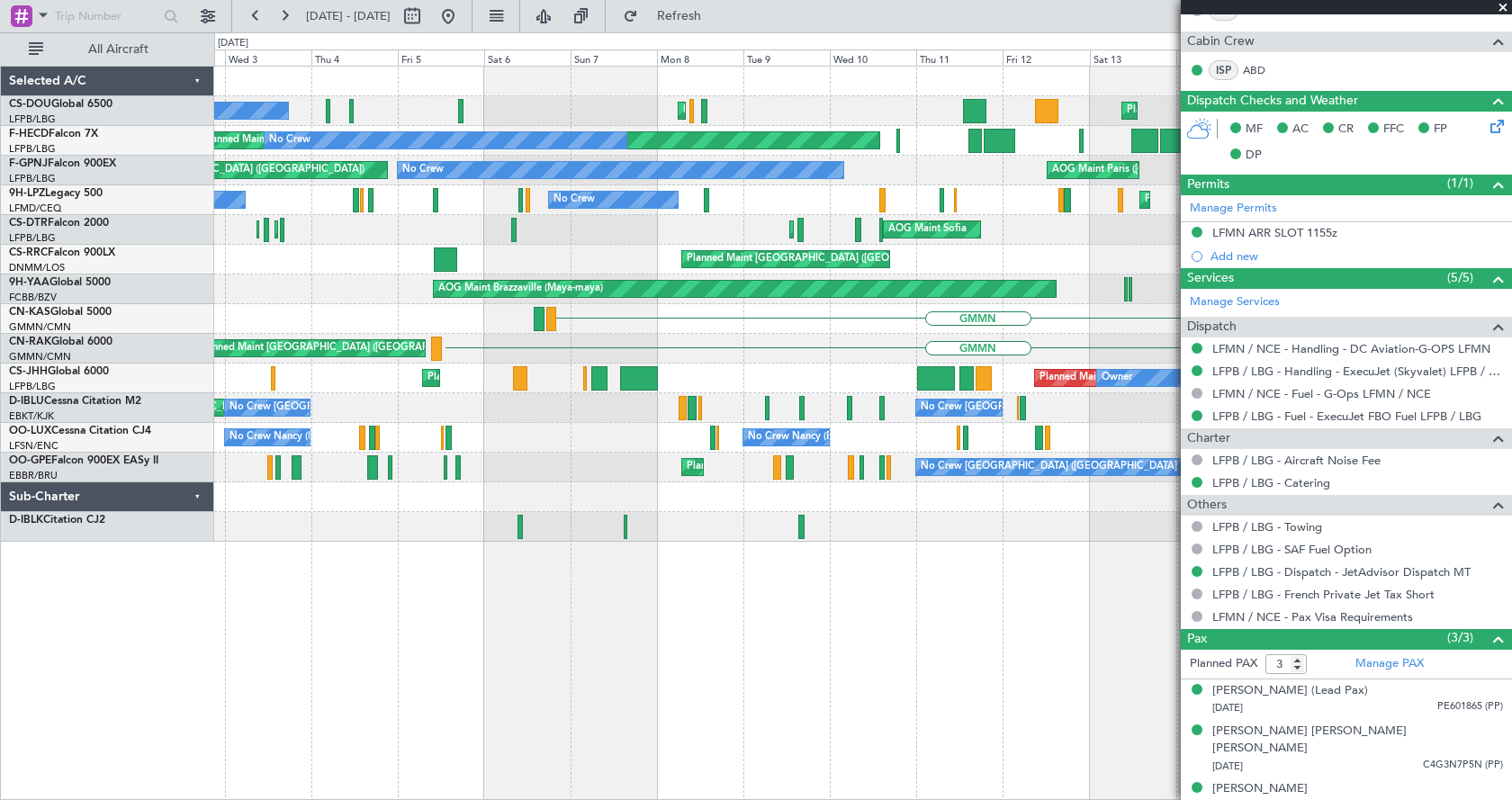
click at [346, 700] on div "Planned Maint London ([GEOGRAPHIC_DATA]) Planned Maint [GEOGRAPHIC_DATA] ([GEOG…" at bounding box center [862, 433] width 1298 height 734
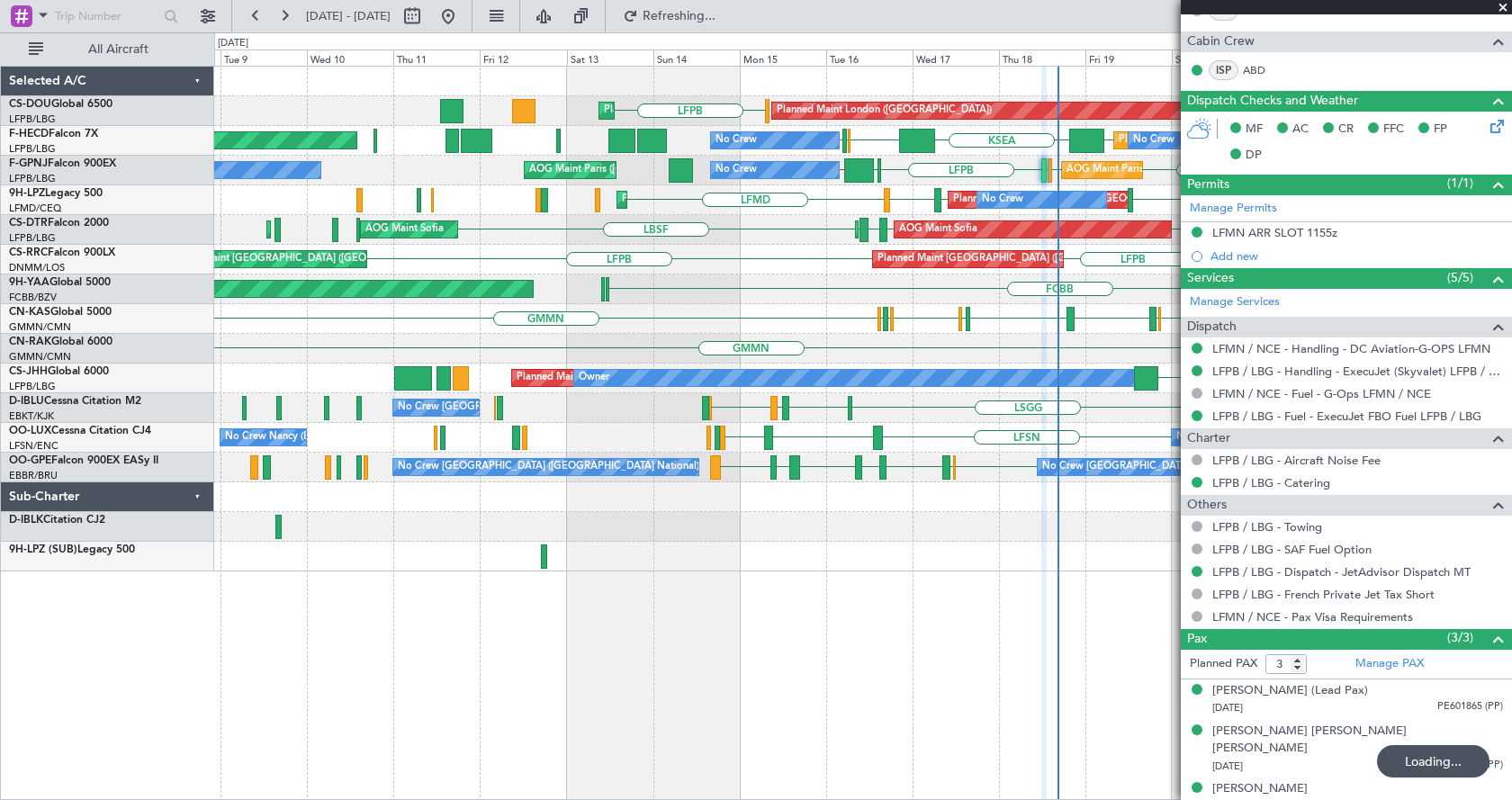
click at [1108, 665] on div "Planned Maint London ([GEOGRAPHIC_DATA]) Planned Maint [GEOGRAPHIC_DATA] ([GEOG…" at bounding box center [862, 433] width 1298 height 734
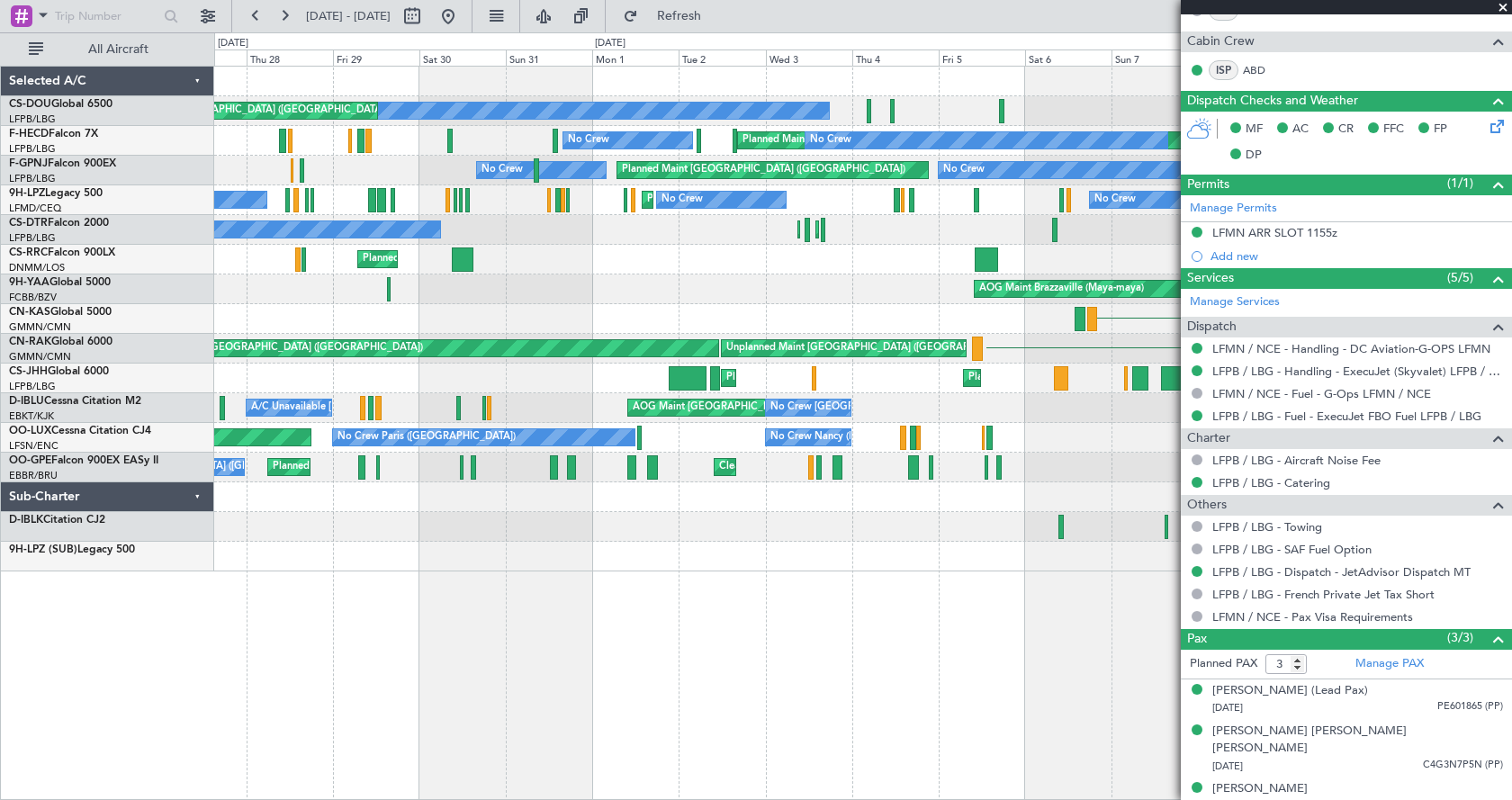
click at [882, 697] on div "Planned Maint [GEOGRAPHIC_DATA] ([GEOGRAPHIC_DATA]) Planned Maint [GEOGRAPHIC_D…" at bounding box center [862, 433] width 1298 height 734
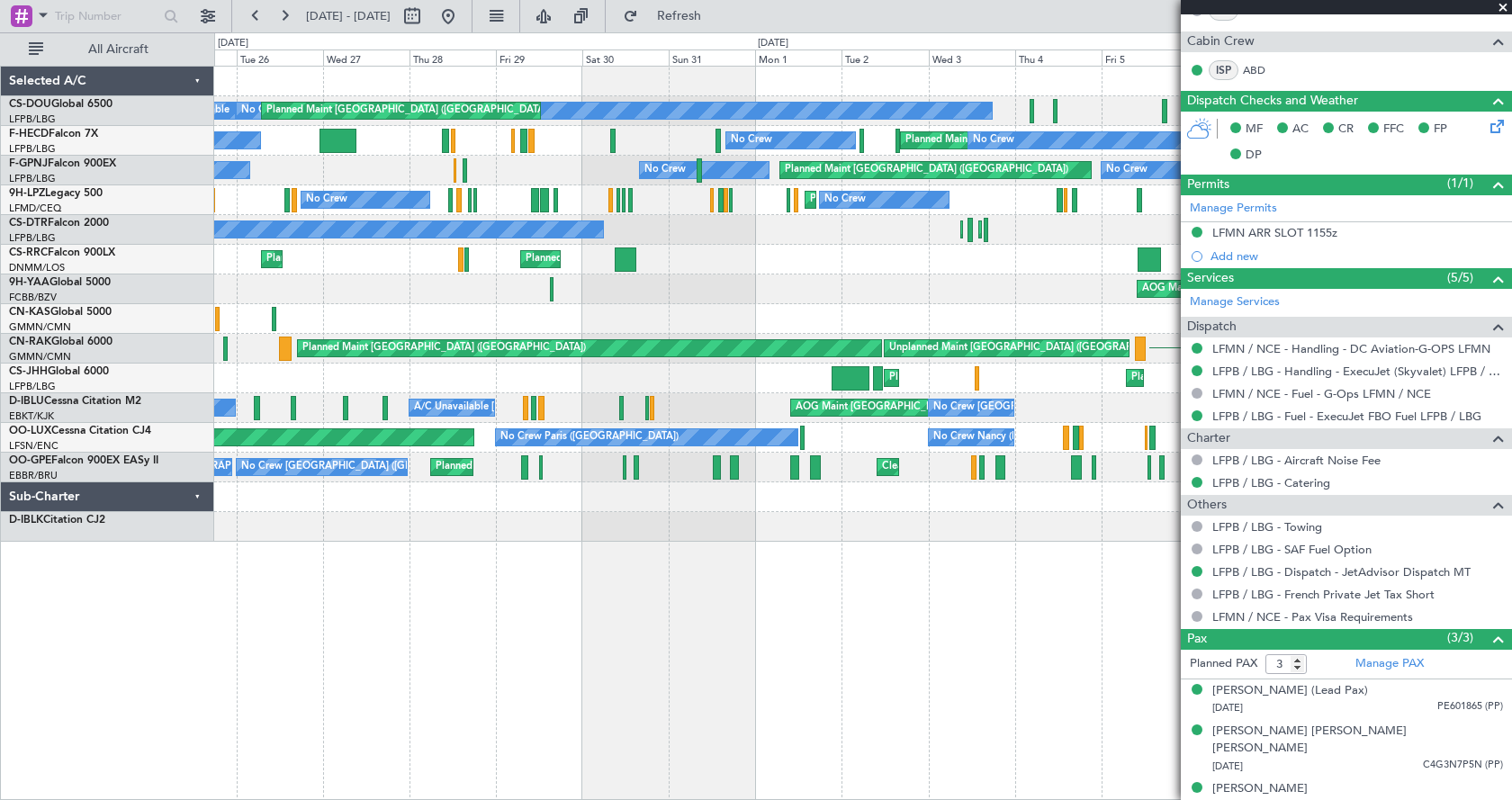
click at [1020, 597] on div "Planned Maint [GEOGRAPHIC_DATA] ([GEOGRAPHIC_DATA]) Planned Maint [GEOGRAPHIC_D…" at bounding box center [862, 433] width 1298 height 734
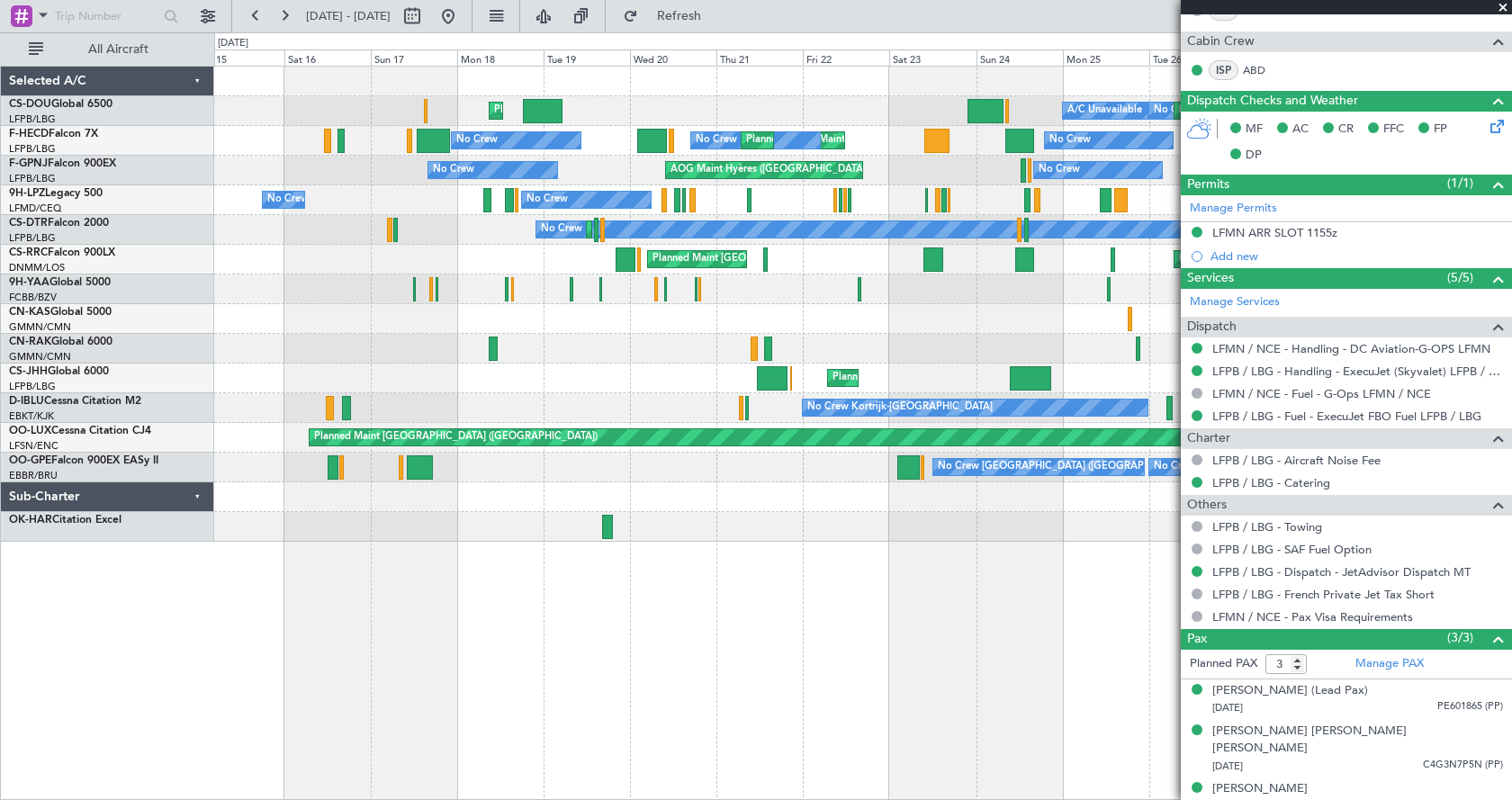
click at [723, 624] on div "No Crew Planned Maint [GEOGRAPHIC_DATA] ([GEOGRAPHIC_DATA]) A/C Unavailable Pla…" at bounding box center [862, 433] width 1298 height 734
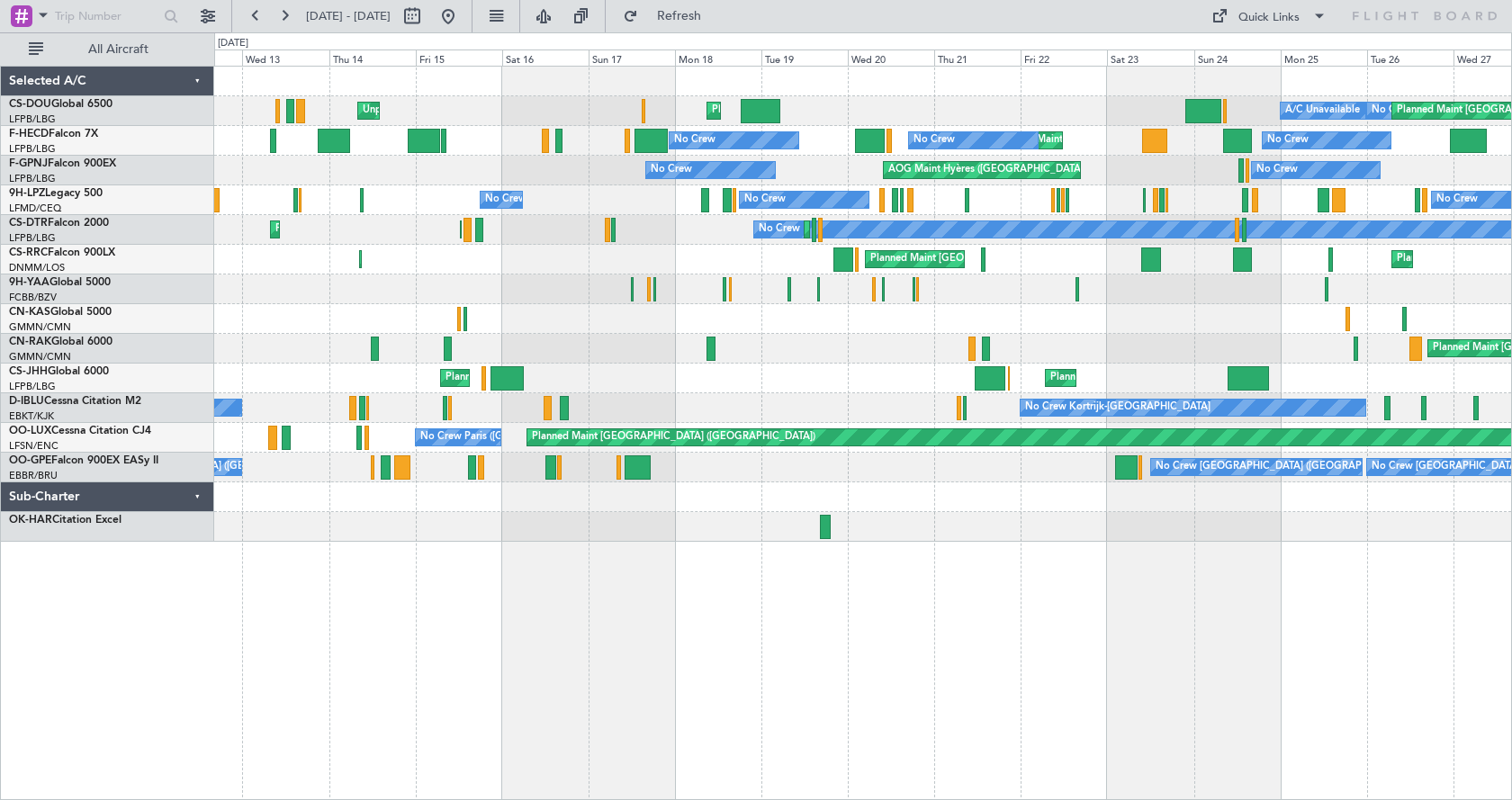
scroll to position [0, 0]
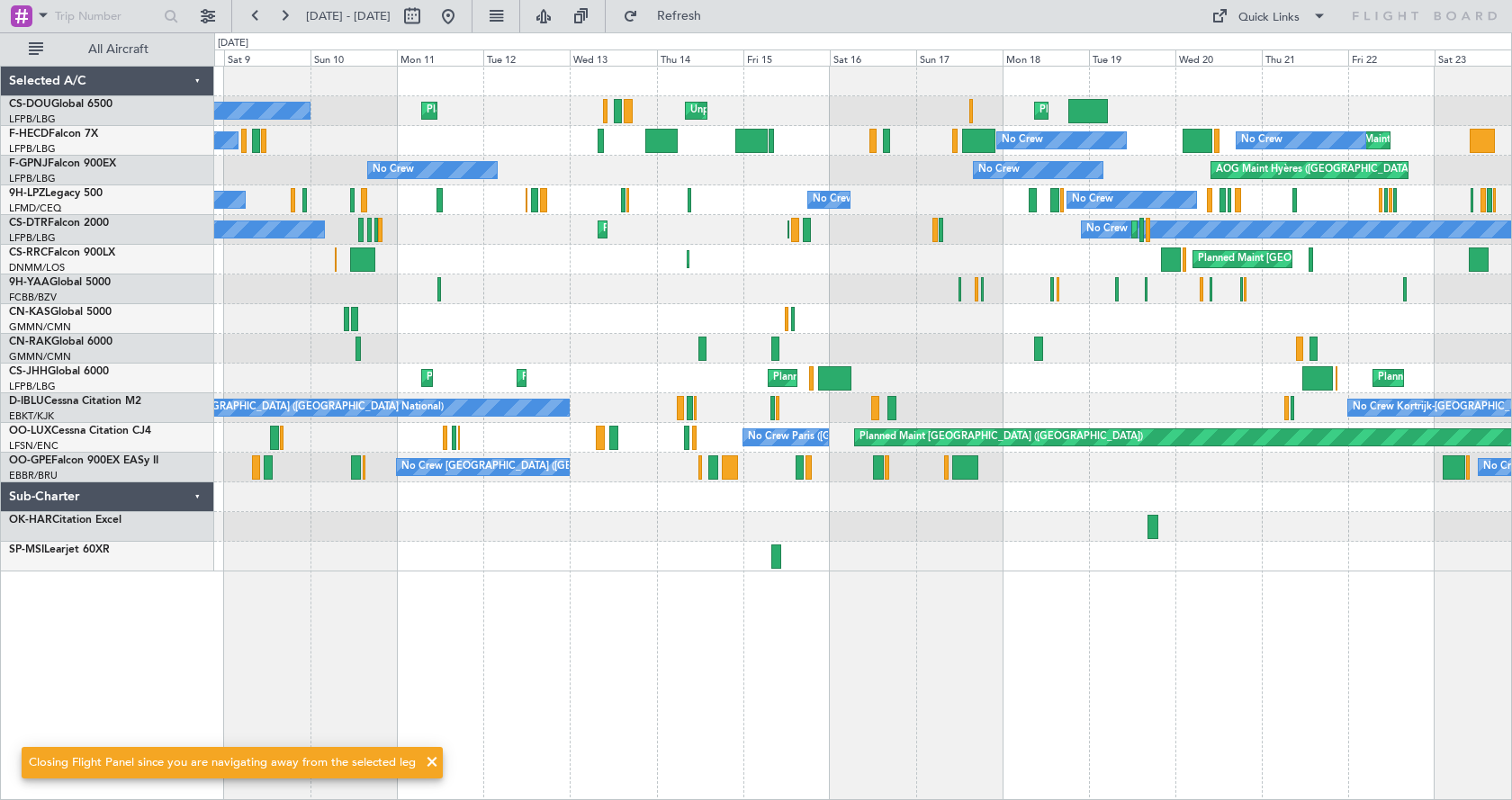
click at [1199, 633] on div "Planned Maint [GEOGRAPHIC_DATA] ([GEOGRAPHIC_DATA]) Unplanned Maint [GEOGRAPHIC…" at bounding box center [862, 433] width 1298 height 734
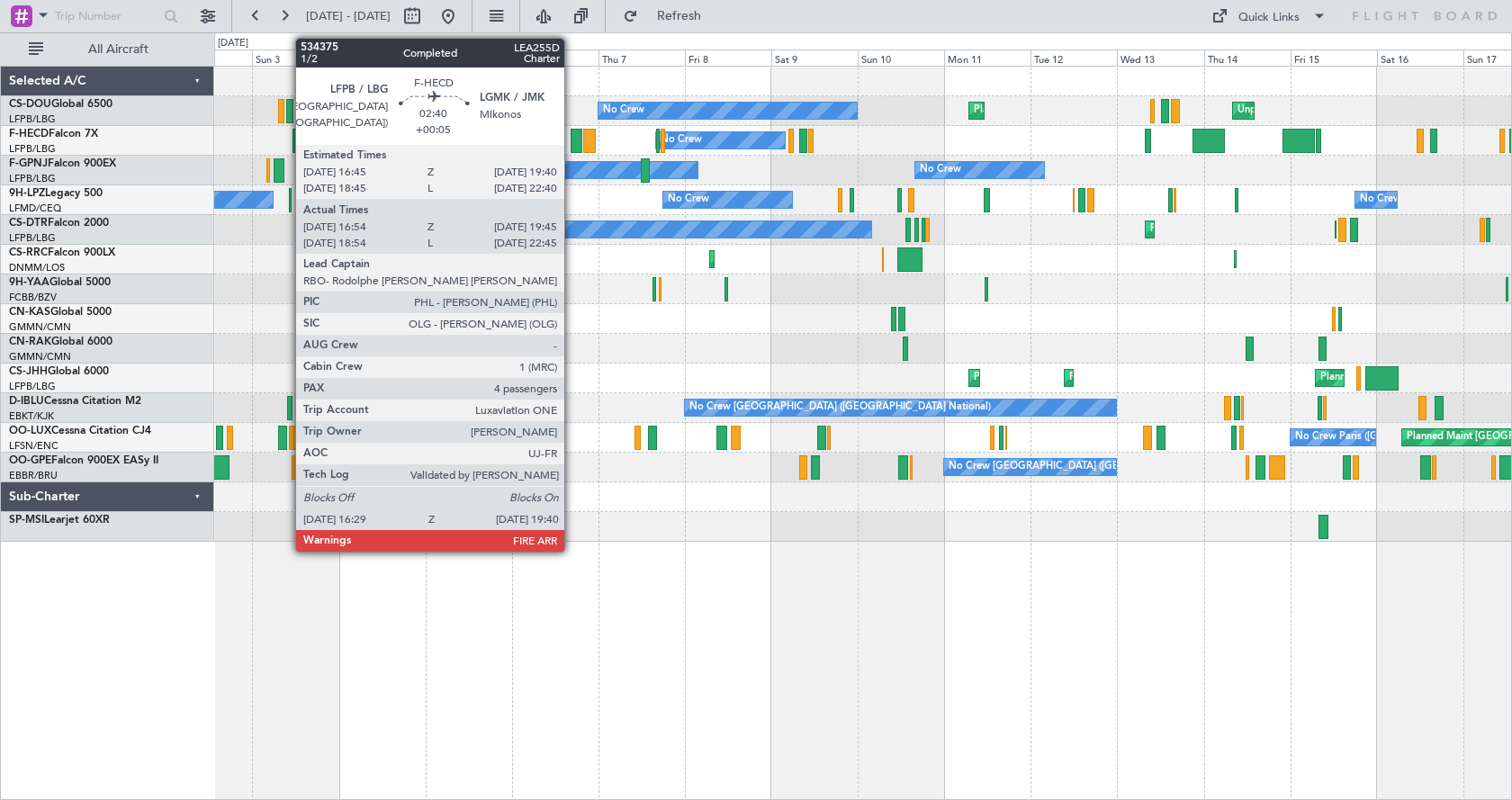
click at [1083, 613] on div "Planned Maint [GEOGRAPHIC_DATA] ([GEOGRAPHIC_DATA]) Unplanned Maint [GEOGRAPHIC…" at bounding box center [862, 433] width 1298 height 734
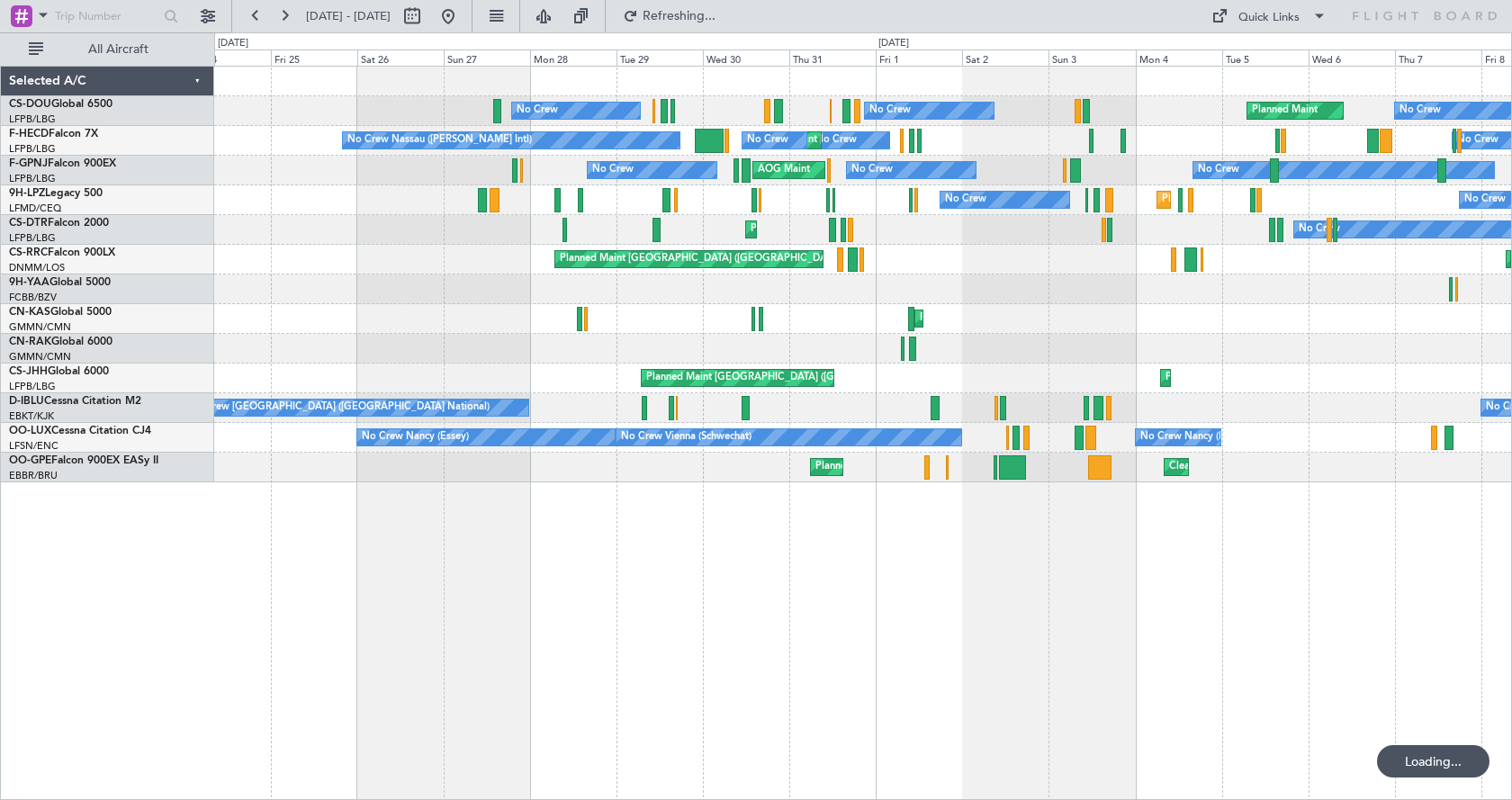
click at [938, 663] on div "Planned Maint No Crew Unplanned Maint [GEOGRAPHIC_DATA] ([GEOGRAPHIC_DATA]) No …" at bounding box center [862, 433] width 1298 height 734
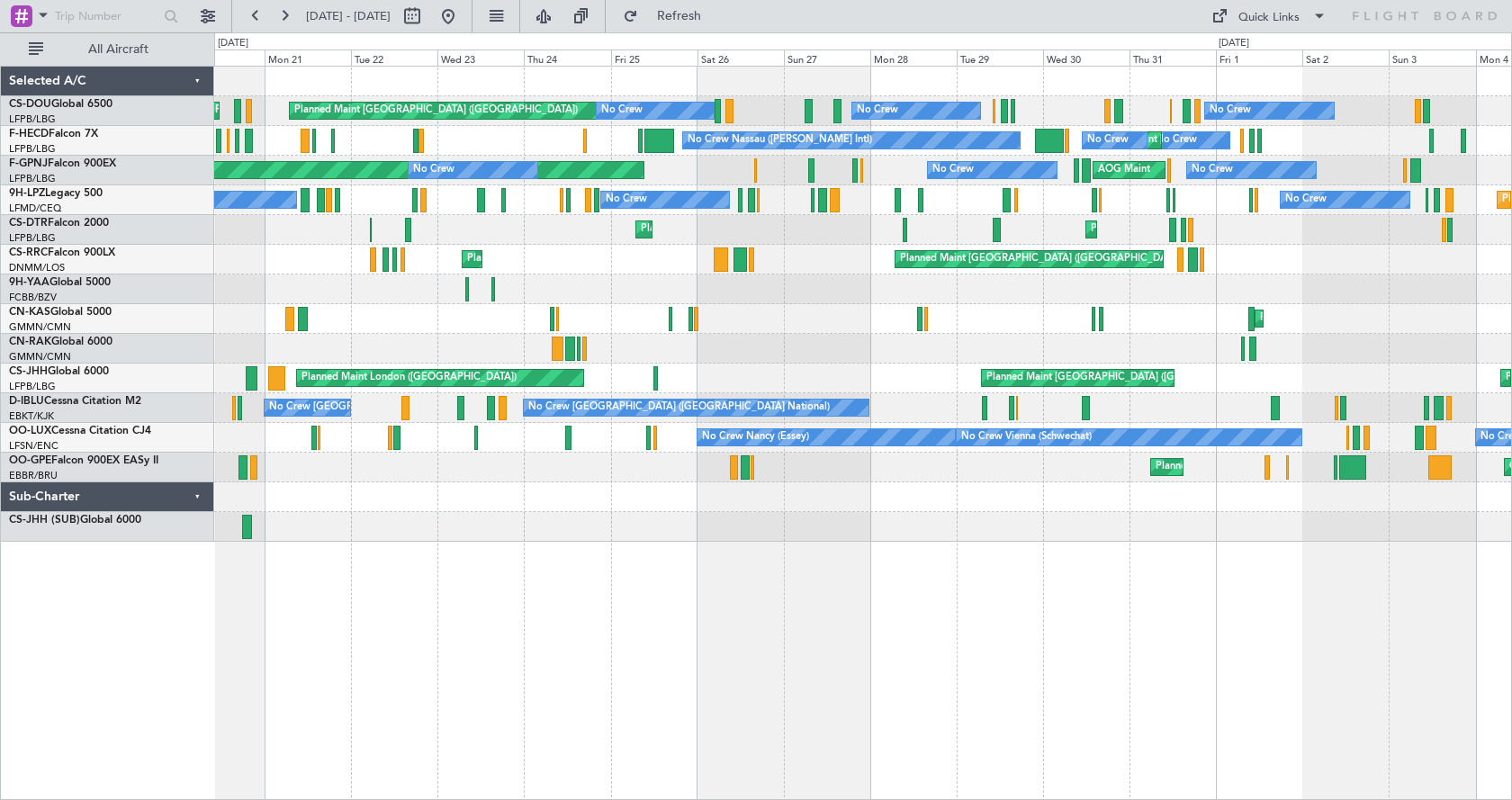
click at [1046, 630] on div "Unplanned Maint [GEOGRAPHIC_DATA] ([GEOGRAPHIC_DATA]) No Crew Unplanned Maint […" at bounding box center [862, 433] width 1298 height 734
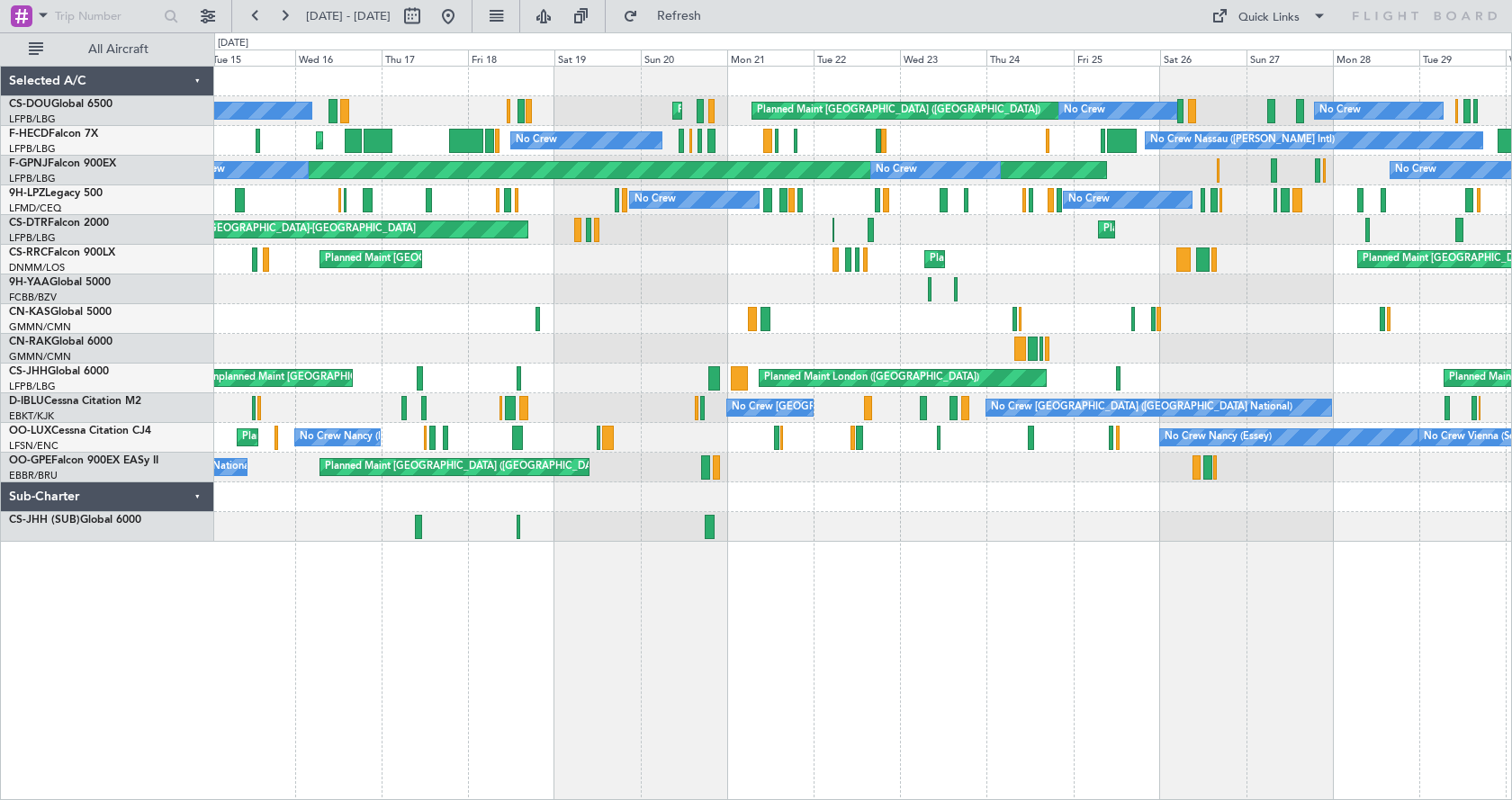
click at [602, 655] on div "Unplanned Maint [GEOGRAPHIC_DATA] ([GEOGRAPHIC_DATA]) No Crew Planned Maint [GE…" at bounding box center [862, 433] width 1298 height 734
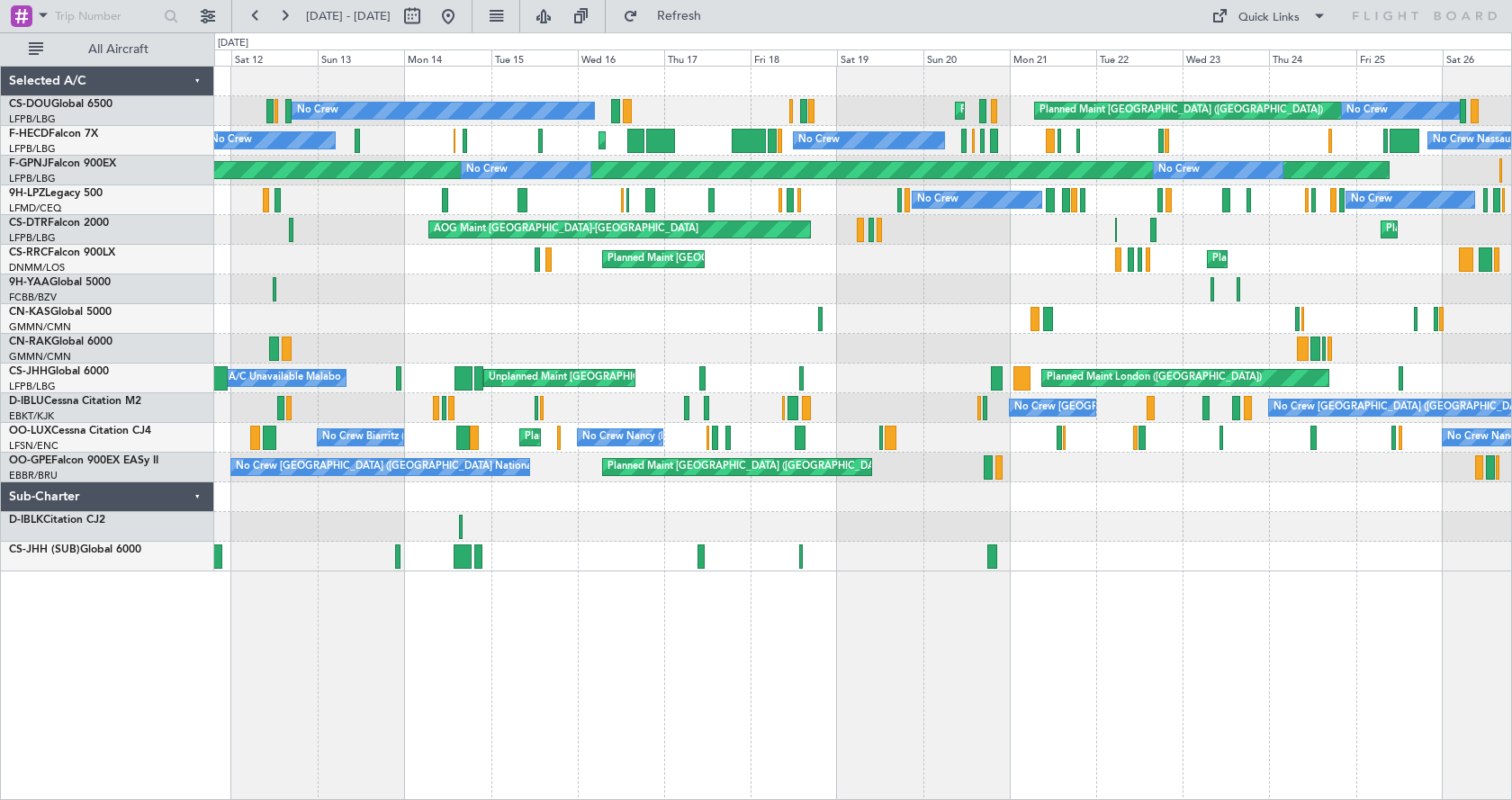
click at [807, 723] on div "Planned Maint [GEOGRAPHIC_DATA] ([GEOGRAPHIC_DATA]) No Crew Planned Maint [GEOG…" at bounding box center [862, 433] width 1298 height 734
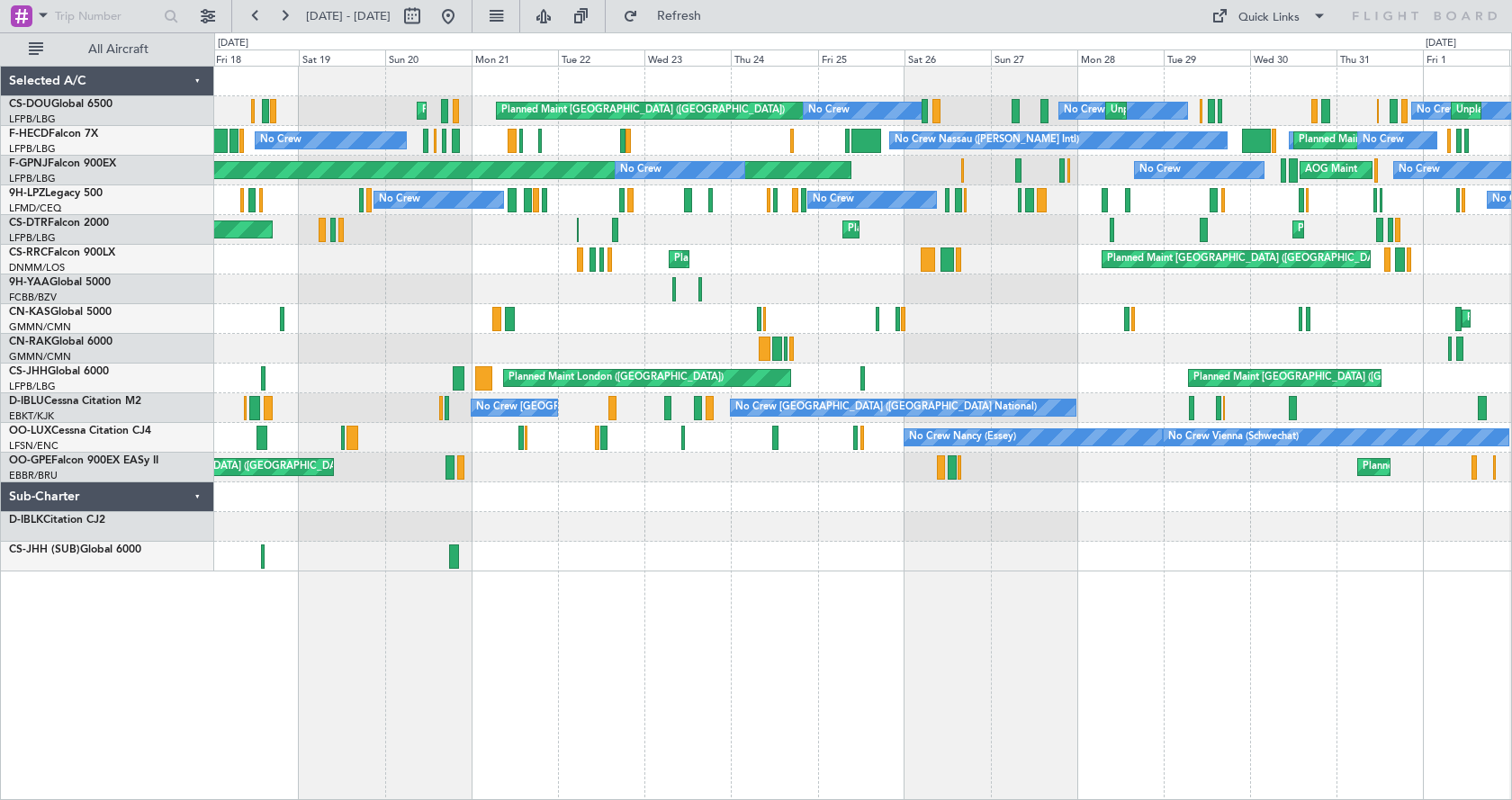
click at [743, 745] on div "Planned Maint [GEOGRAPHIC_DATA] ([GEOGRAPHIC_DATA]) No Crew Planned Maint [GEOG…" at bounding box center [862, 433] width 1298 height 734
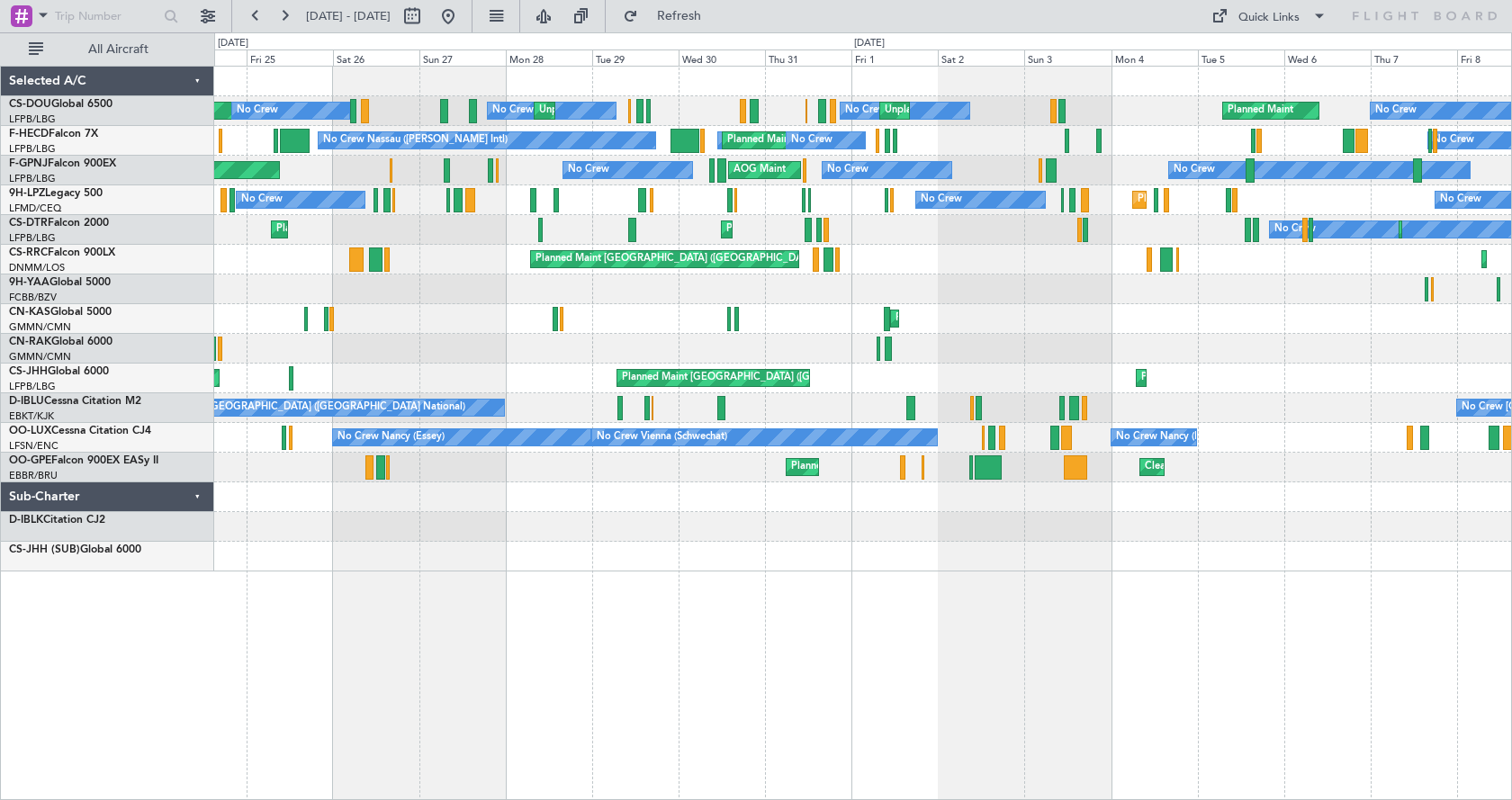
click at [621, 761] on div "Planned Maint [GEOGRAPHIC_DATA] ([GEOGRAPHIC_DATA]) No Crew No Crew Unplanned M…" at bounding box center [862, 433] width 1298 height 734
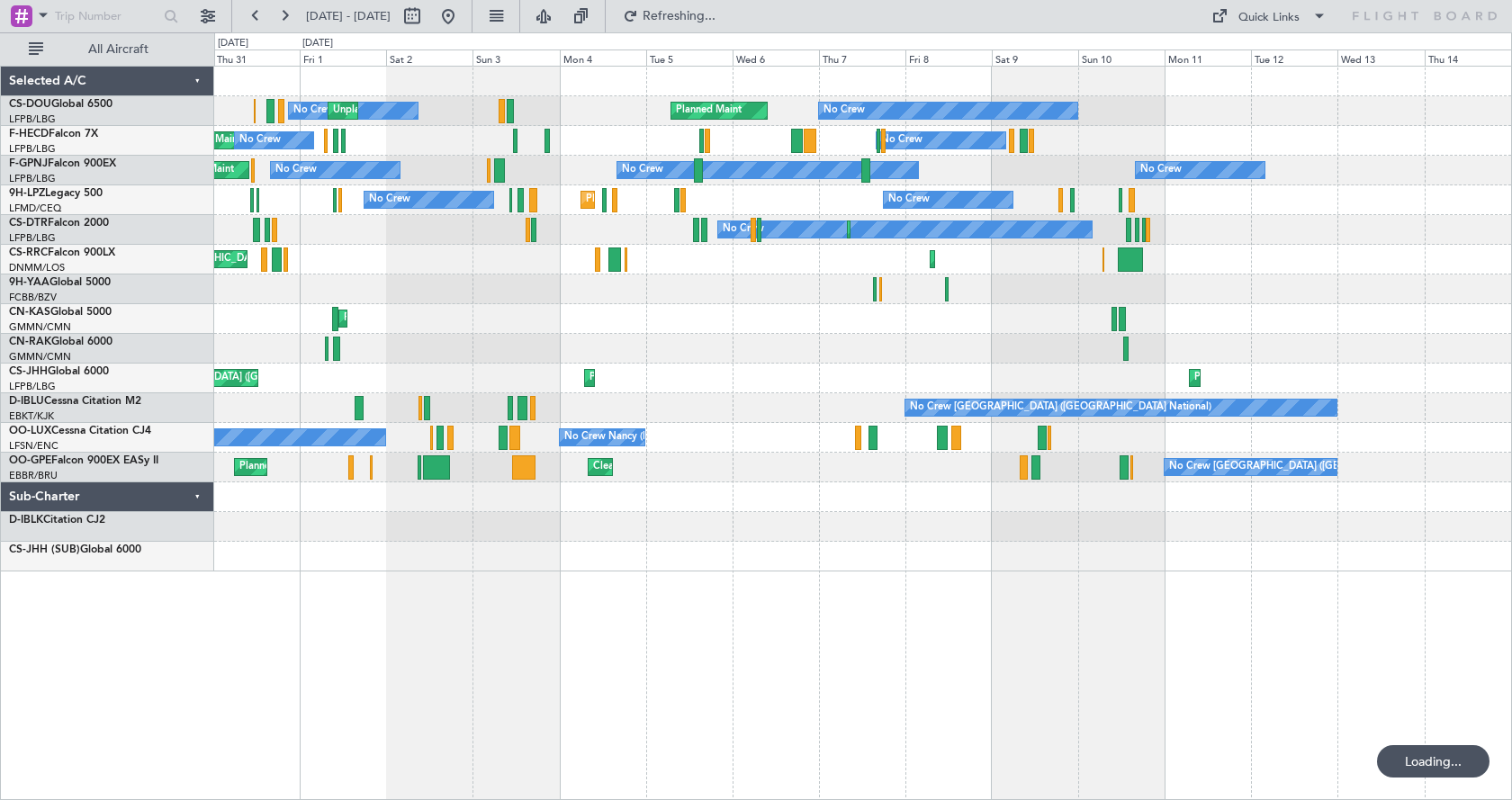
click at [341, 800] on html "[DATE] - [DATE] Refreshing... Quick Links All Aircraft No Crew Unplanned Maint …" at bounding box center [756, 400] width 1512 height 800
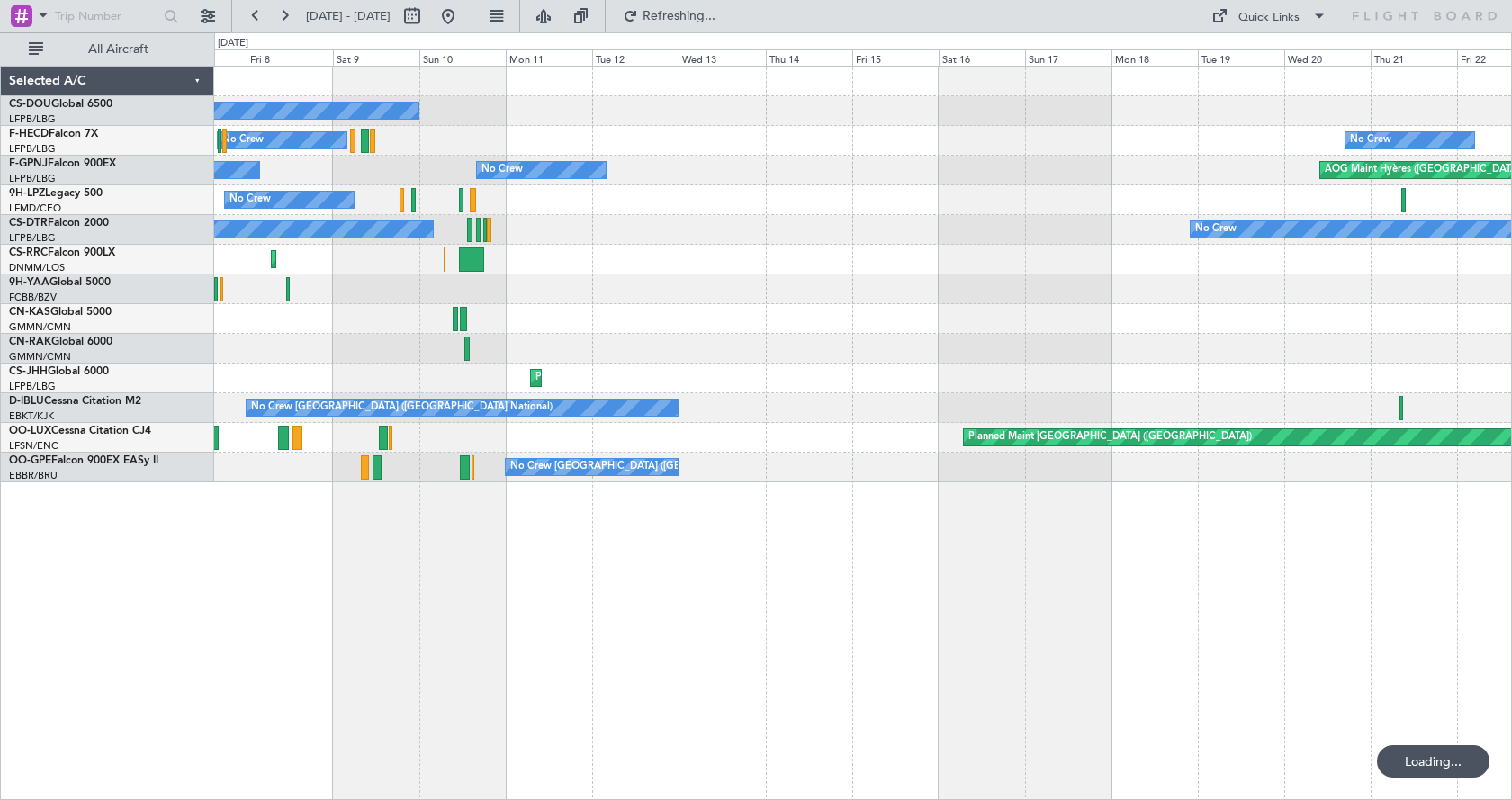
click at [0, 800] on html "[DATE] - [DATE] Refreshing... Quick Links All Aircraft No Crew Planned Maint No…" at bounding box center [756, 400] width 1512 height 800
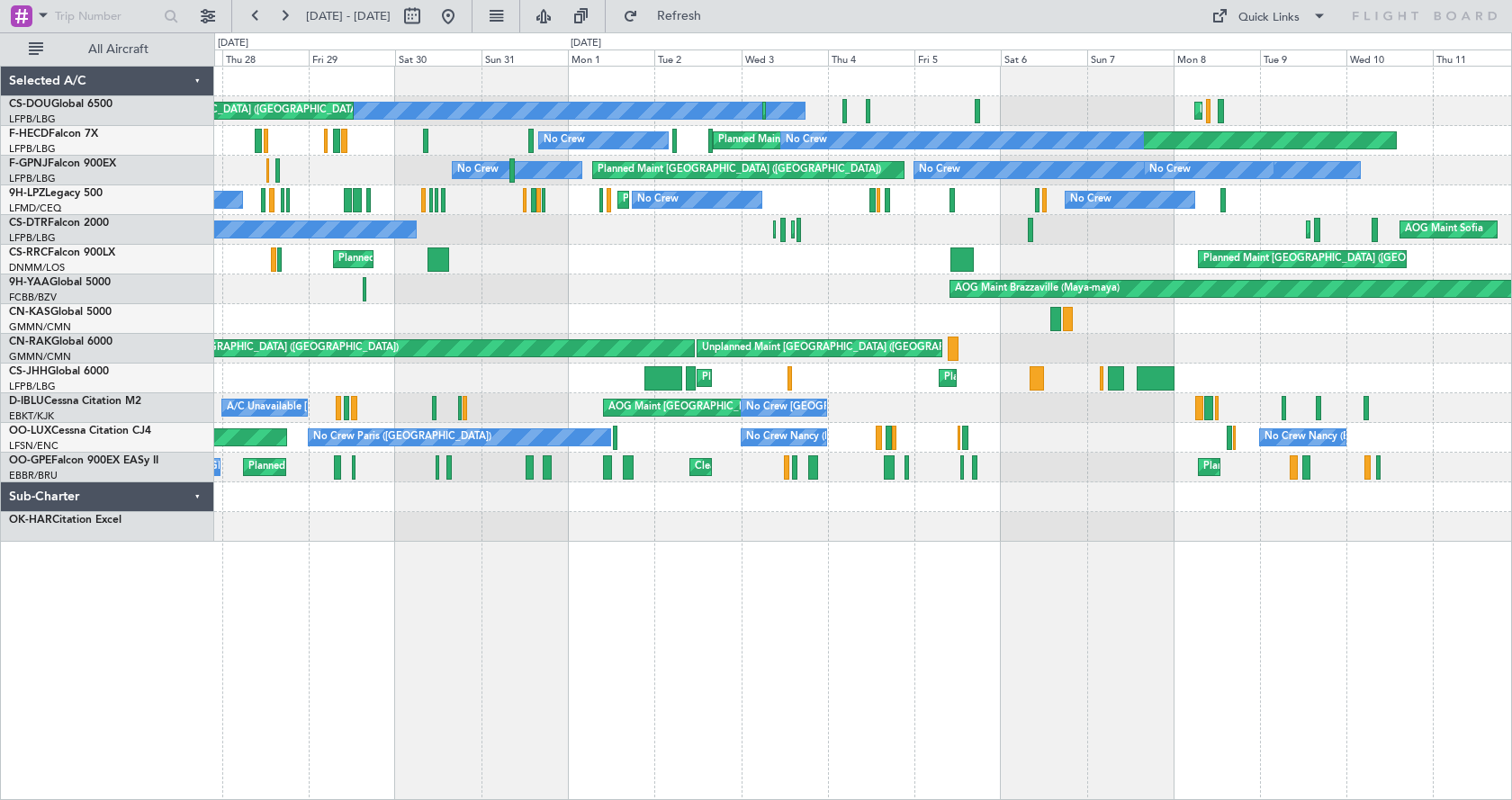
click at [351, 742] on div "No Crew Planned Maint [GEOGRAPHIC_DATA] ([GEOGRAPHIC_DATA]) Planned Maint [GEOG…" at bounding box center [862, 433] width 1298 height 734
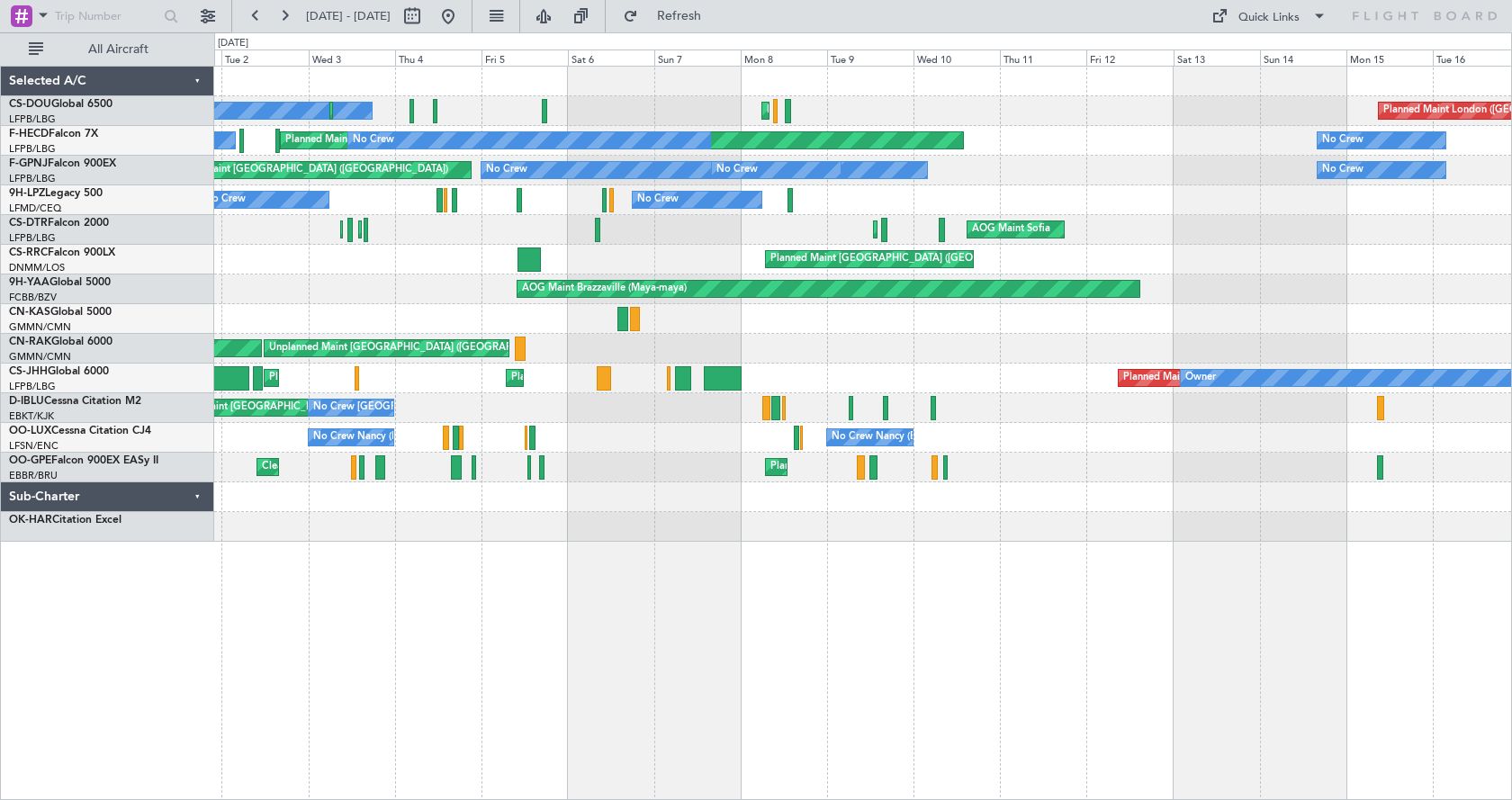
click at [562, 685] on div "No Crew Planned Maint [GEOGRAPHIC_DATA] ([GEOGRAPHIC_DATA]) Planned Maint [GEOG…" at bounding box center [862, 433] width 1298 height 734
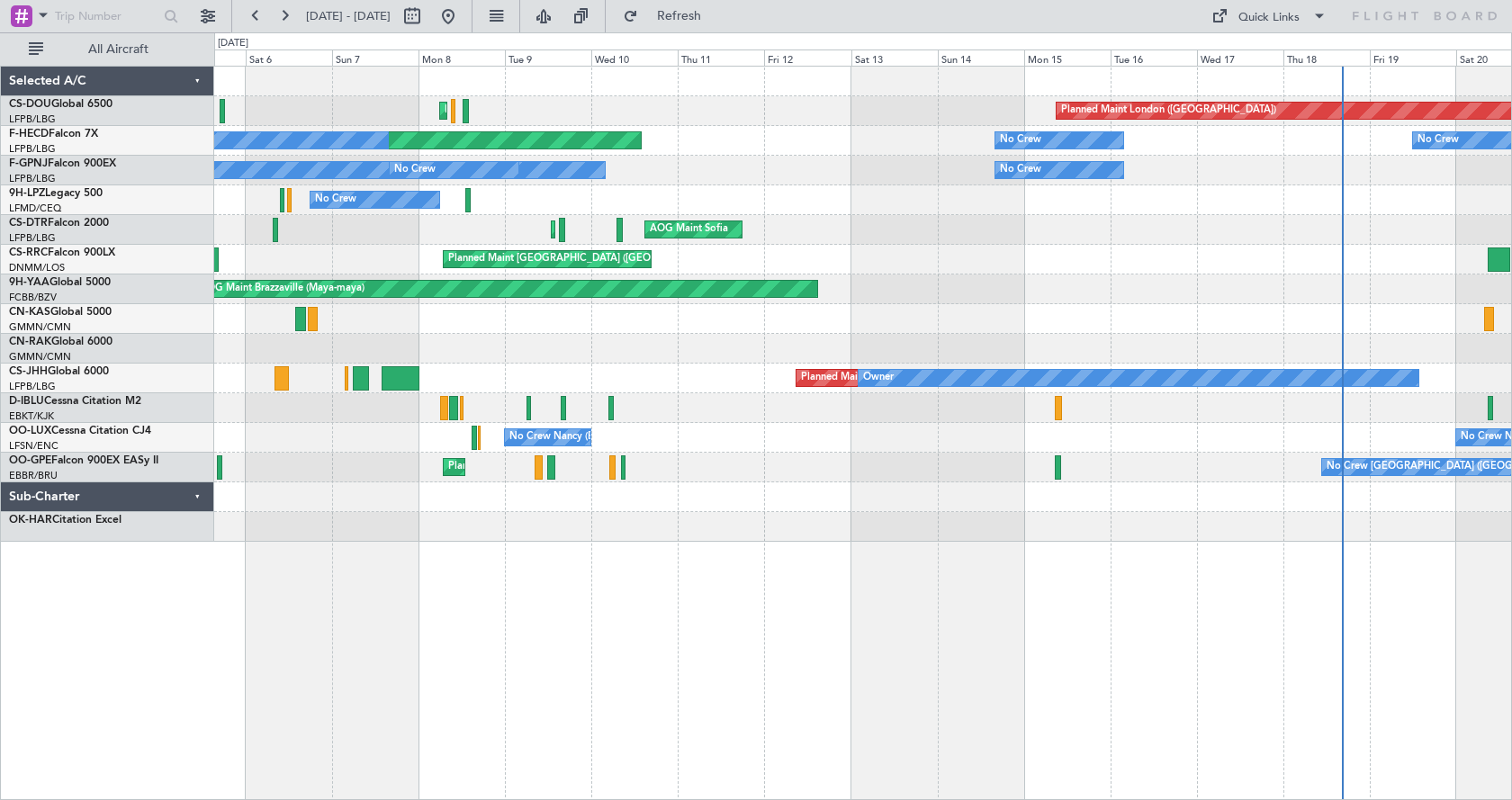
click at [223, 716] on div "Planned Maint [GEOGRAPHIC_DATA] ([GEOGRAPHIC_DATA]) Planned Maint [GEOGRAPHIC_D…" at bounding box center [862, 433] width 1298 height 734
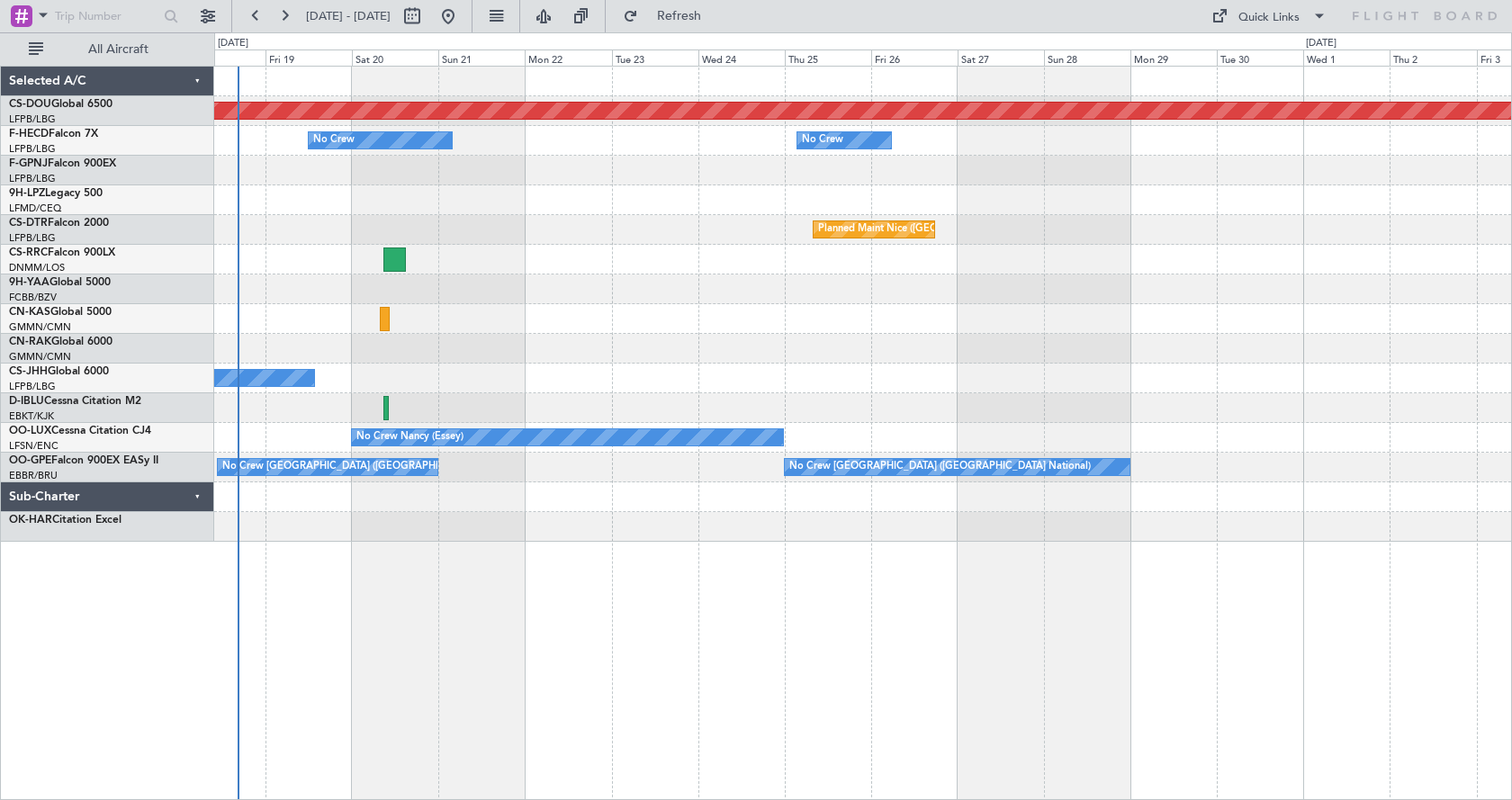
click at [477, 687] on div "Planned Maint London ([GEOGRAPHIC_DATA]) No Crew No Crew No Crew No Crew Planne…" at bounding box center [862, 433] width 1298 height 734
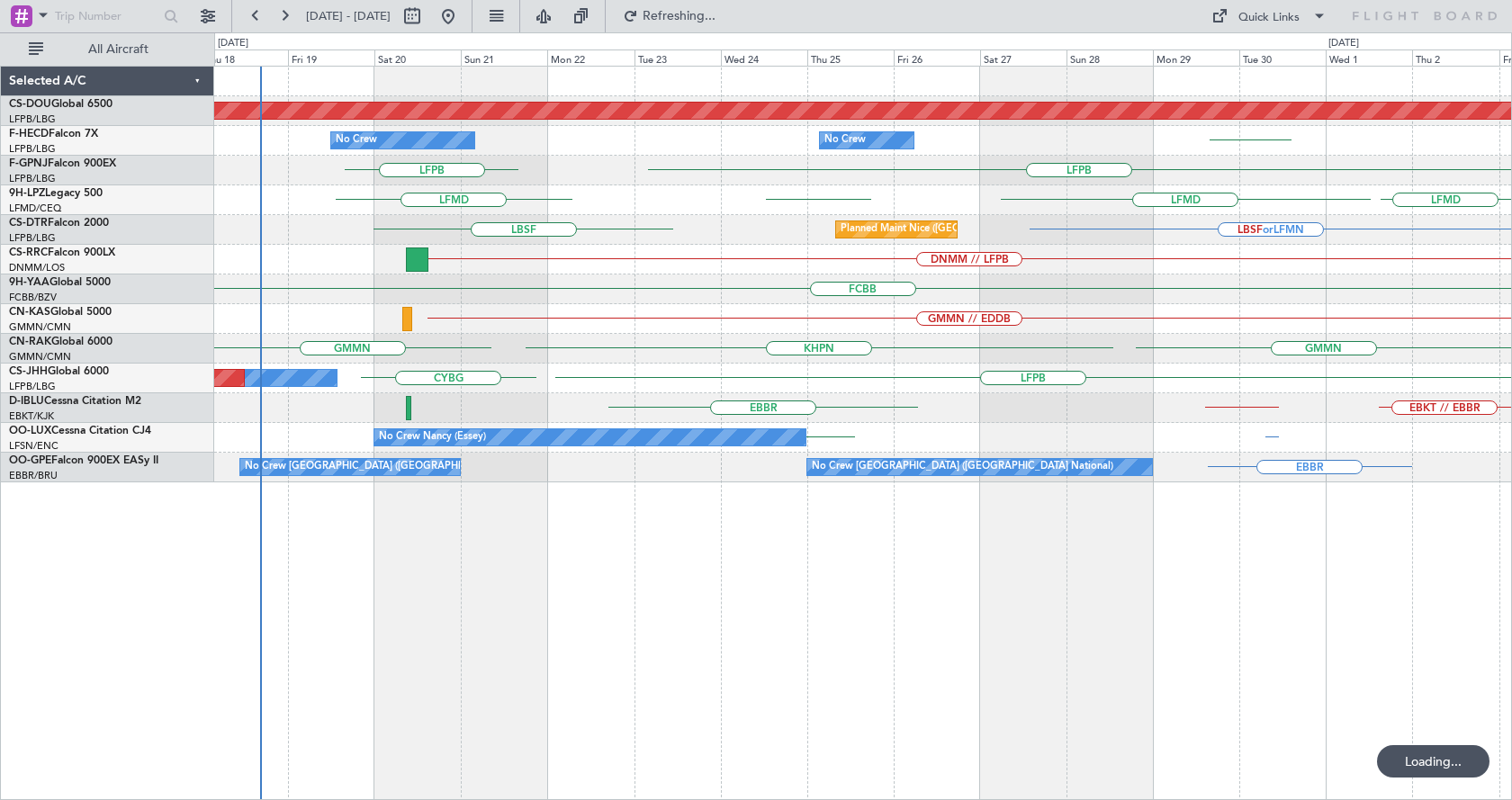
click at [535, 684] on div "Planned Maint London ([GEOGRAPHIC_DATA]) [GEOGRAPHIC_DATA] No Crew No Crew No C…" at bounding box center [862, 433] width 1298 height 734
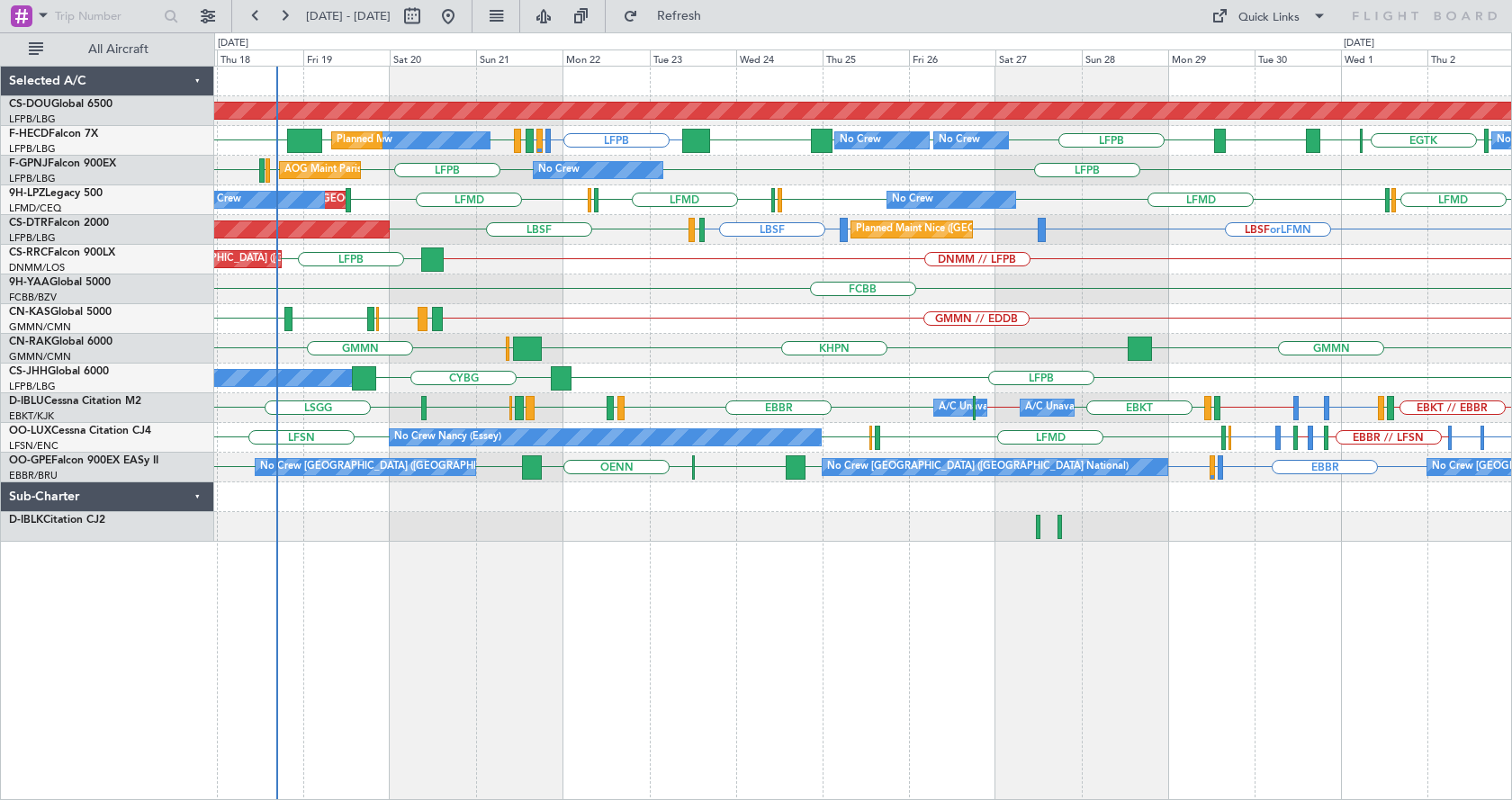
click at [1300, 666] on div "Planned Maint London ([GEOGRAPHIC_DATA]) LFPB LFMN or LFPB LFPB [GEOGRAPHIC_DAT…" at bounding box center [862, 433] width 1298 height 734
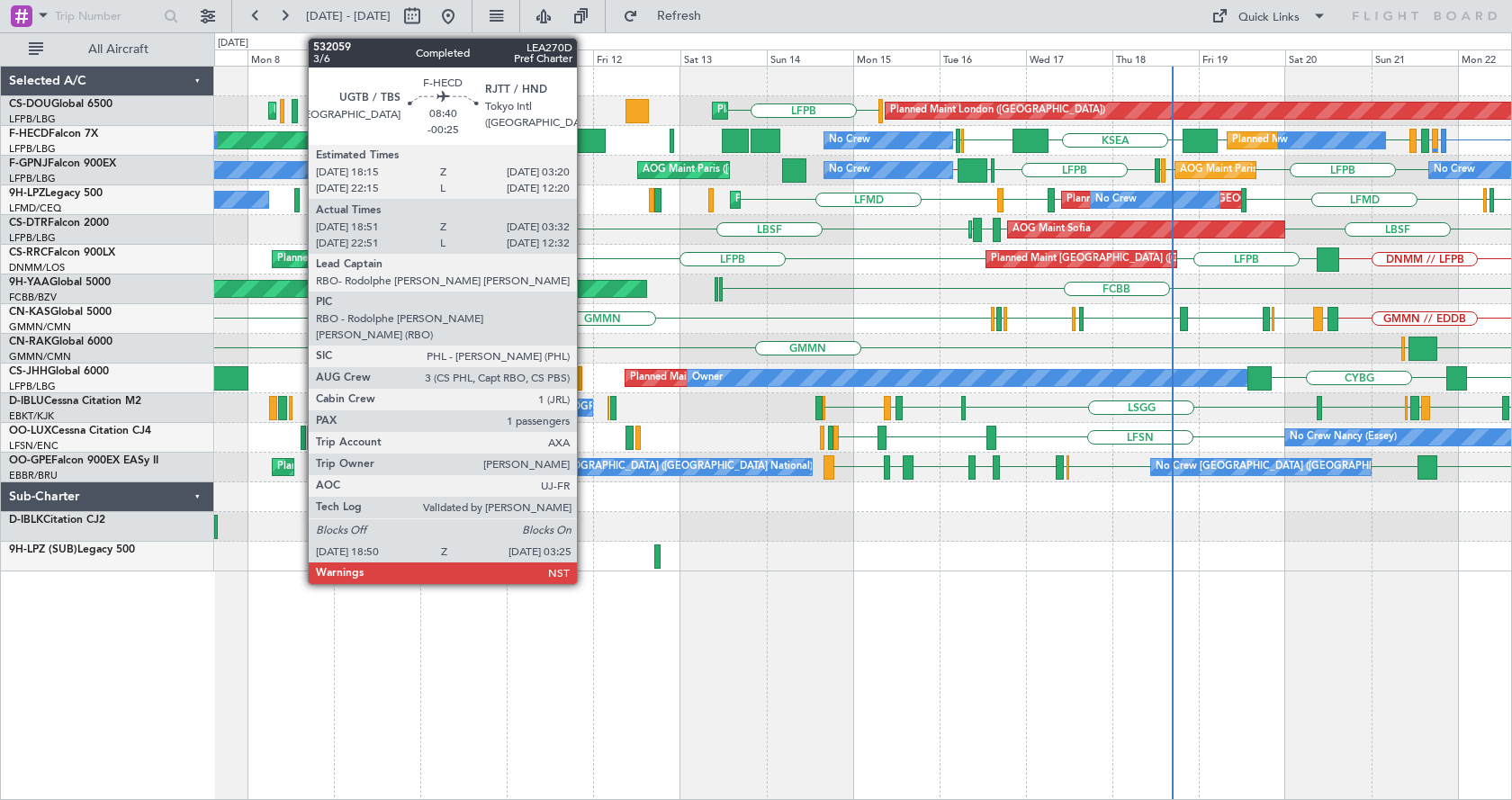
click at [585, 141] on div at bounding box center [589, 141] width 32 height 24
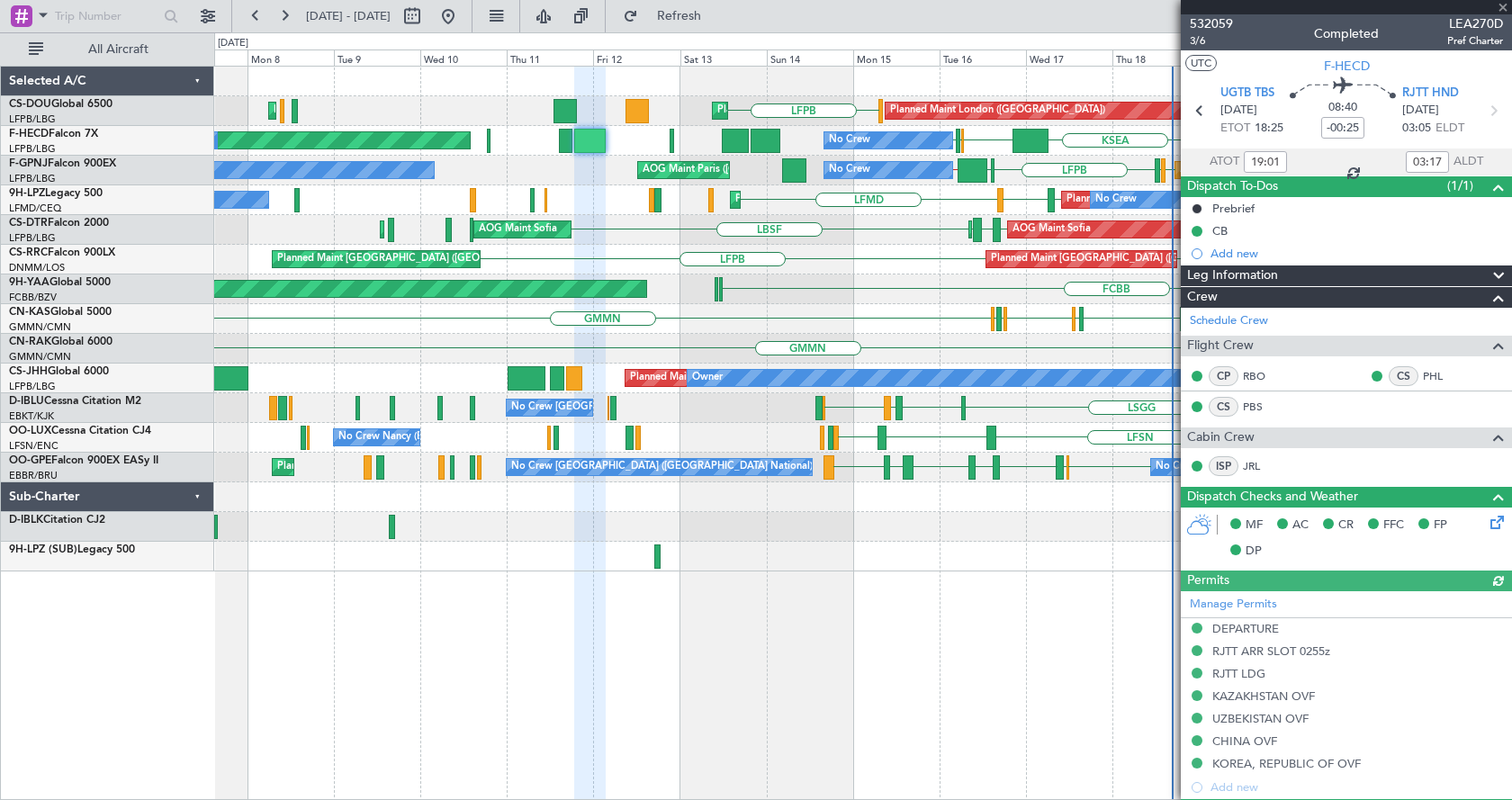
scroll to position [316, 0]
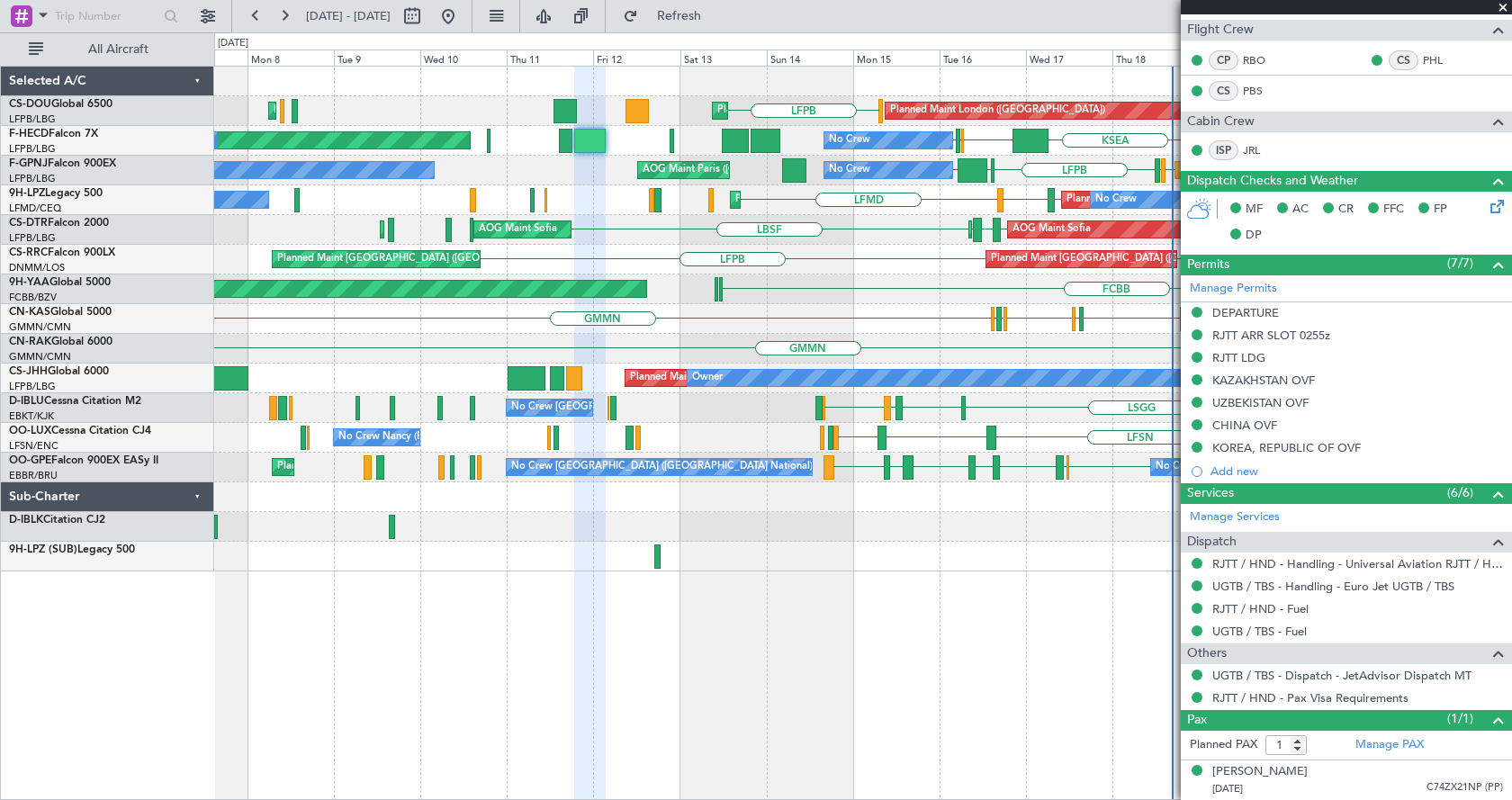
click at [1325, 618] on fb-app "07 Sep 2025 - 22 Sep 2025 Refresh Quick Links All Aircraft LFPB Planned Maint L…" at bounding box center [756, 407] width 1512 height 786
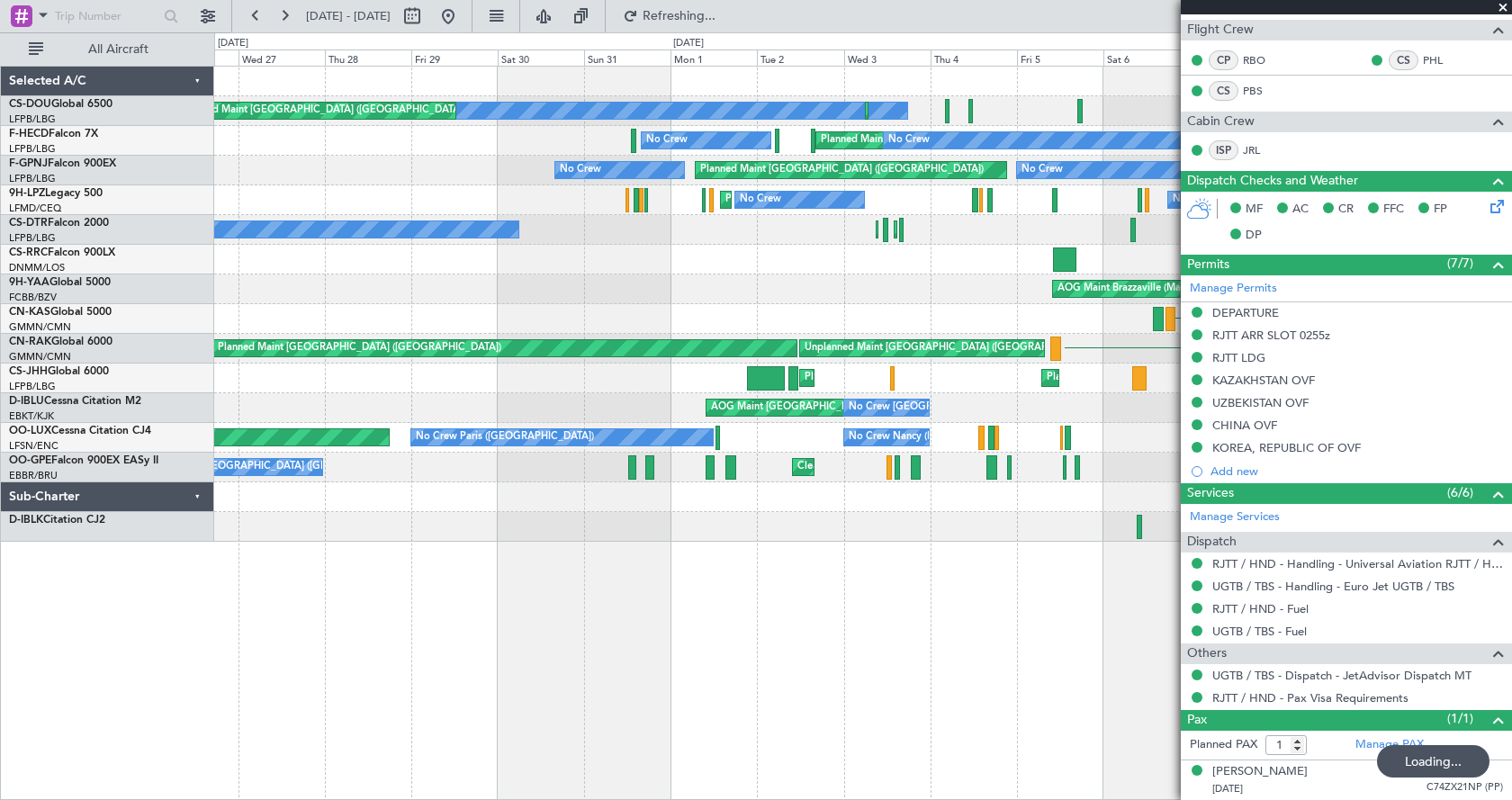
click at [834, 604] on div "Planned Maint Paris (Le Bourget) No Crew Planned Maint Paris (Le Bourget) Plann…" at bounding box center [862, 433] width 1298 height 734
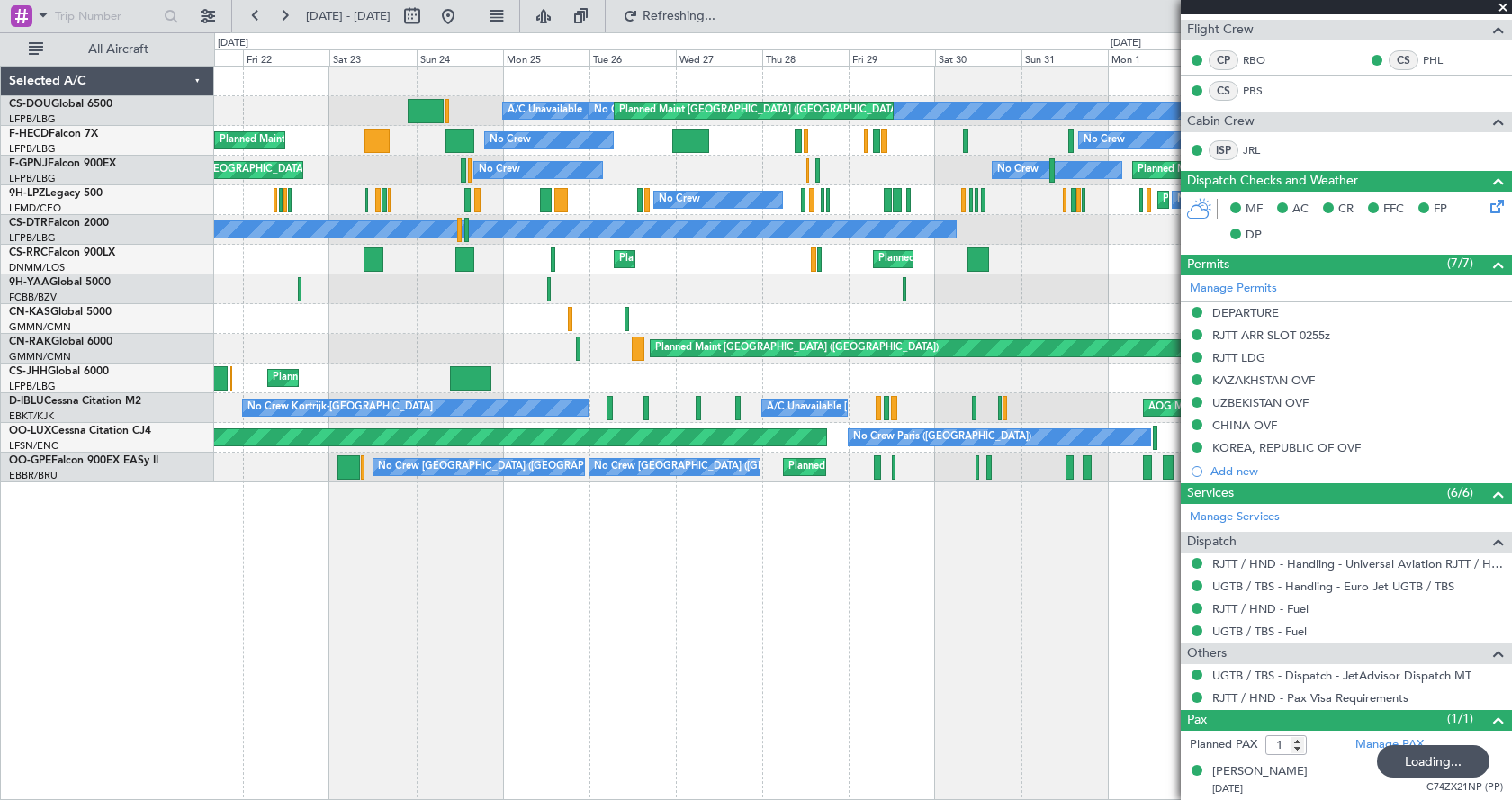
click at [577, 610] on div "No Crew Planned Maint Paris (Le Bourget) Planned Maint Paris (Le Bourget) A/C U…" at bounding box center [862, 433] width 1298 height 734
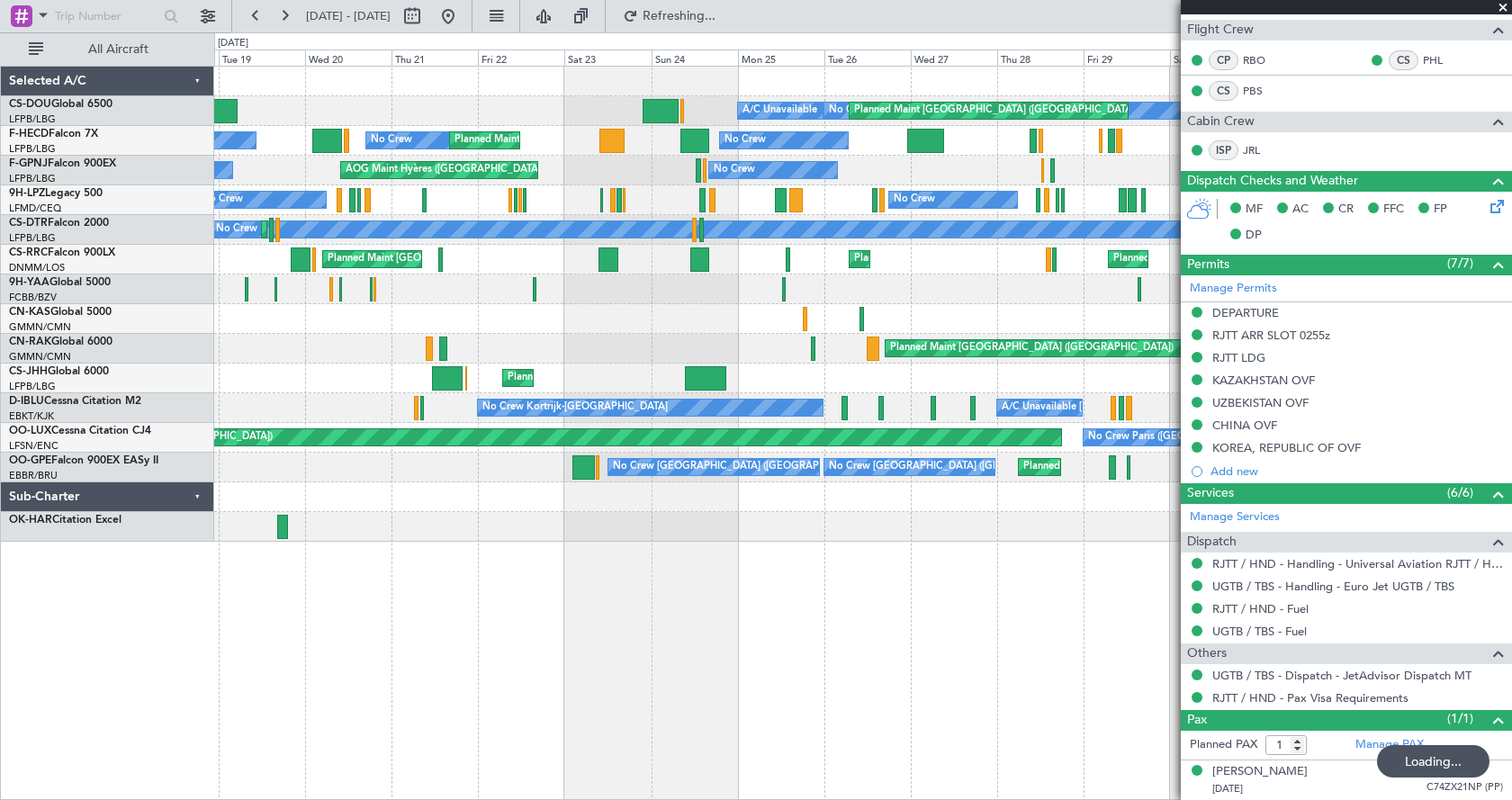
click at [934, 510] on div "No Crew Planned Maint Paris (Le Bourget) A/C Unavailable Planned Maint London (…" at bounding box center [862, 433] width 1298 height 734
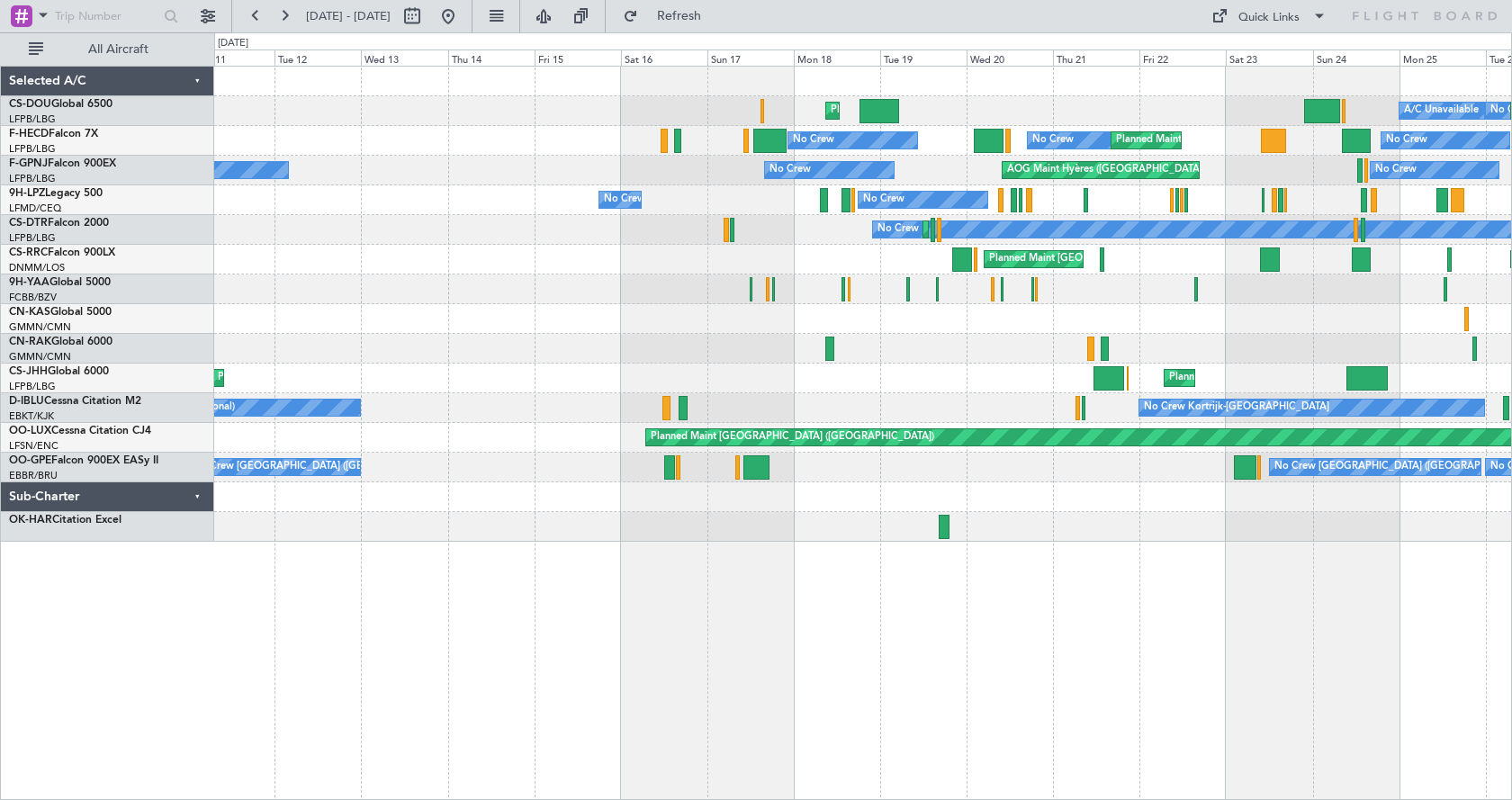
scroll to position [0, 0]
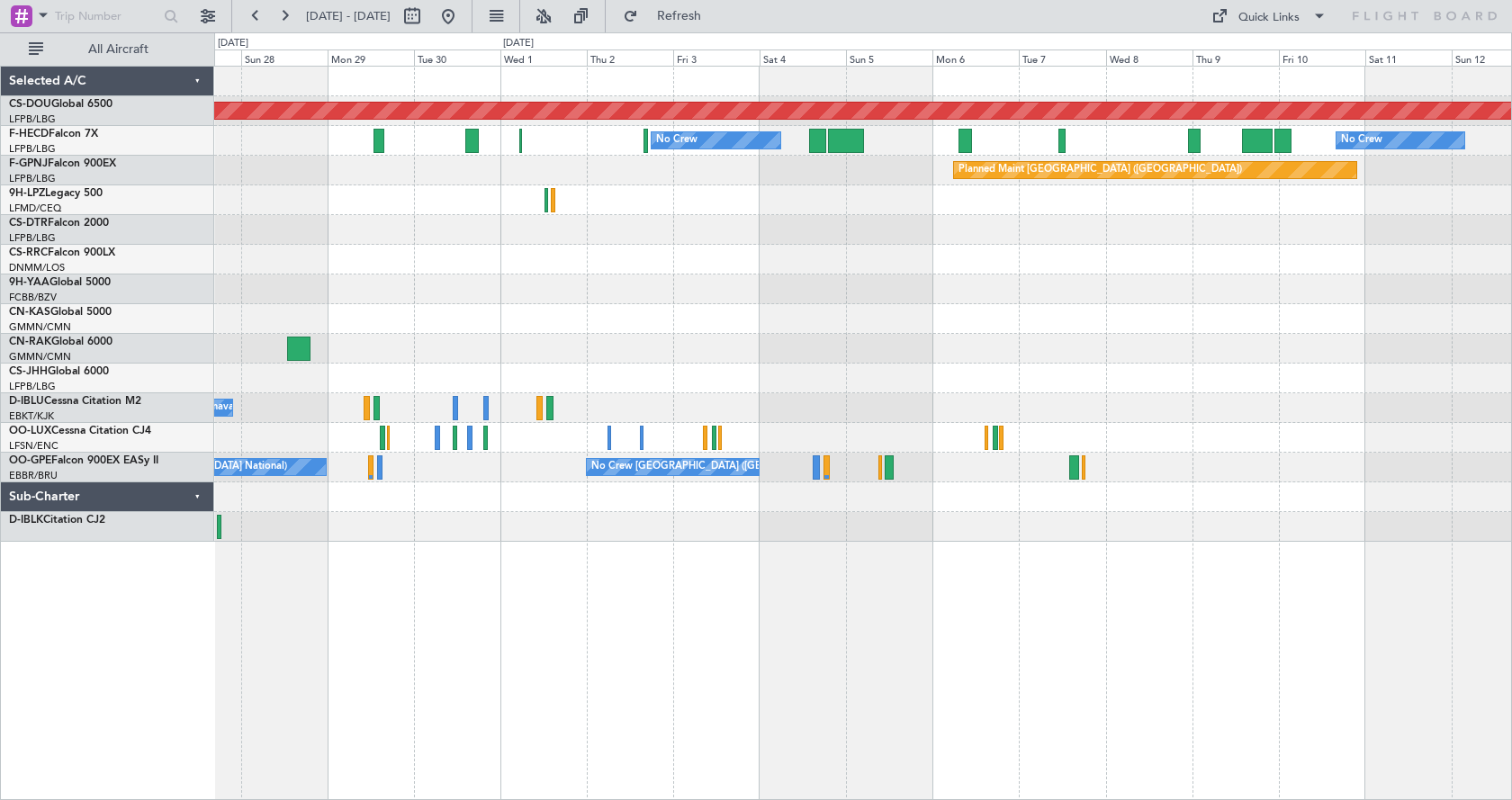
click at [245, 391] on div "Planned Maint London (Biggin Hill) No Crew No Crew No Crew No Crew Planned Main…" at bounding box center [862, 304] width 1297 height 475
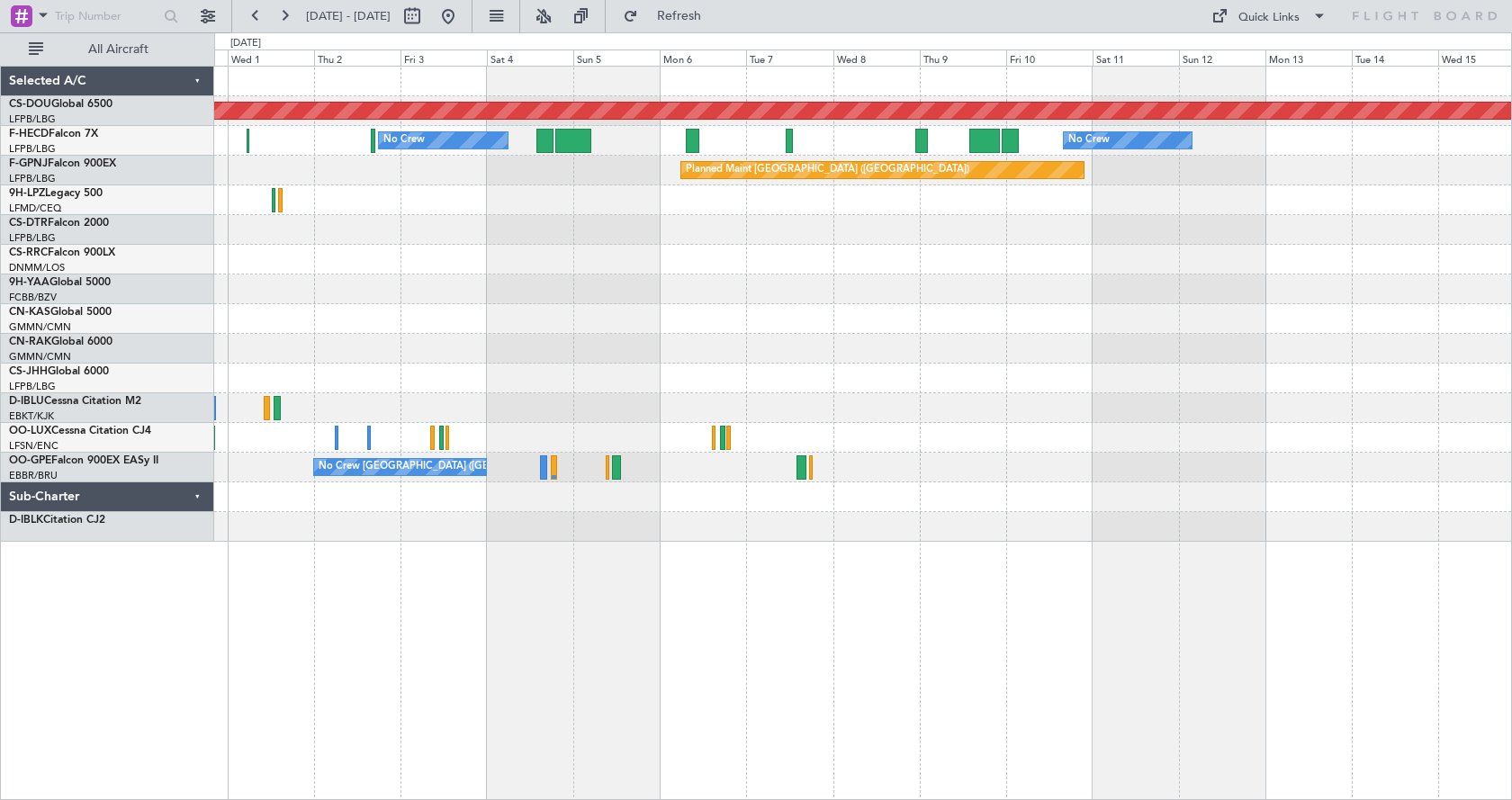
click at [258, 430] on div "Planned Maint London (Biggin Hill) No Crew No Crew No Crew Planned Maint Paris …" at bounding box center [862, 304] width 1297 height 475
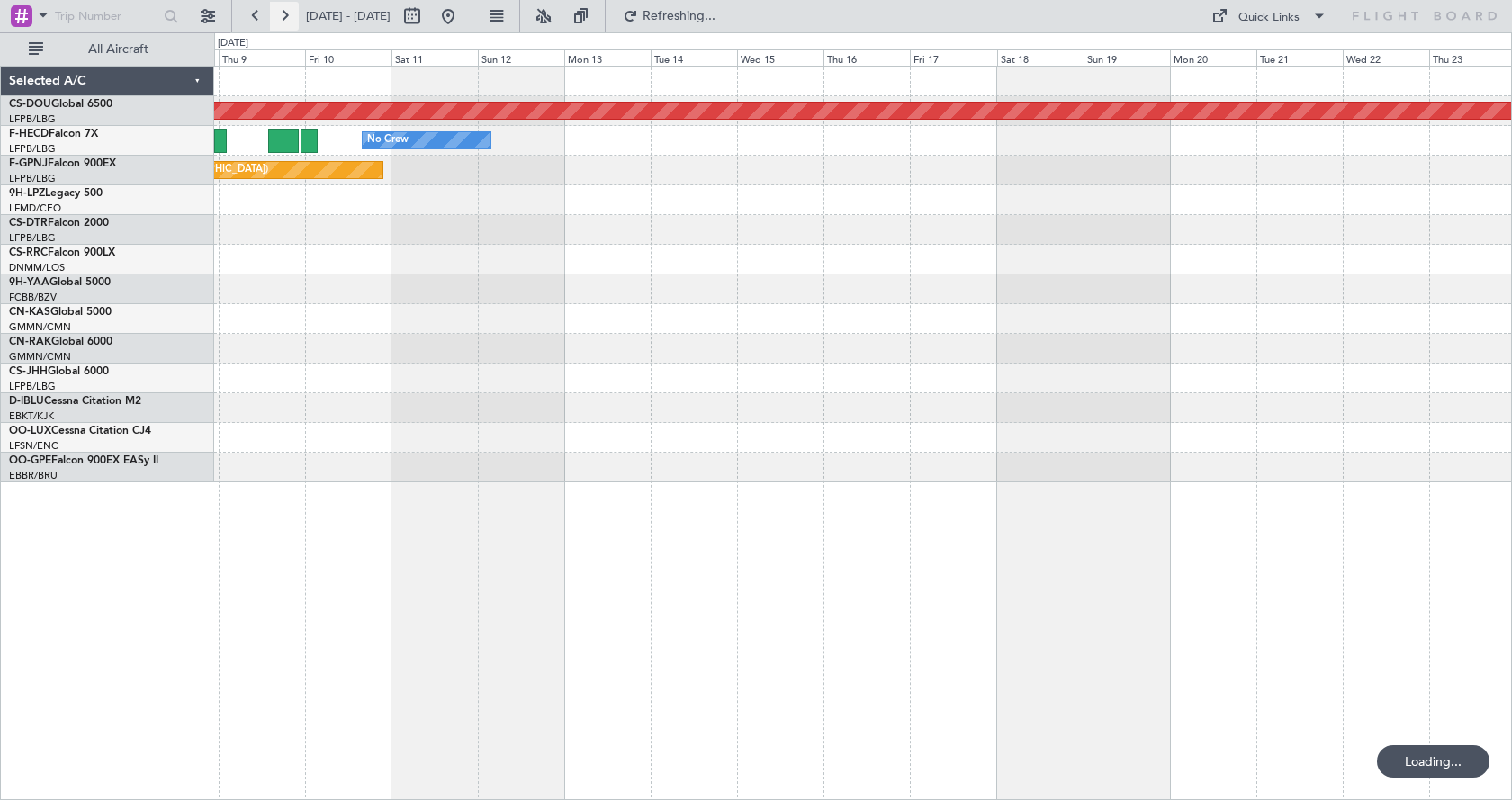
click at [290, 17] on button at bounding box center [284, 16] width 29 height 29
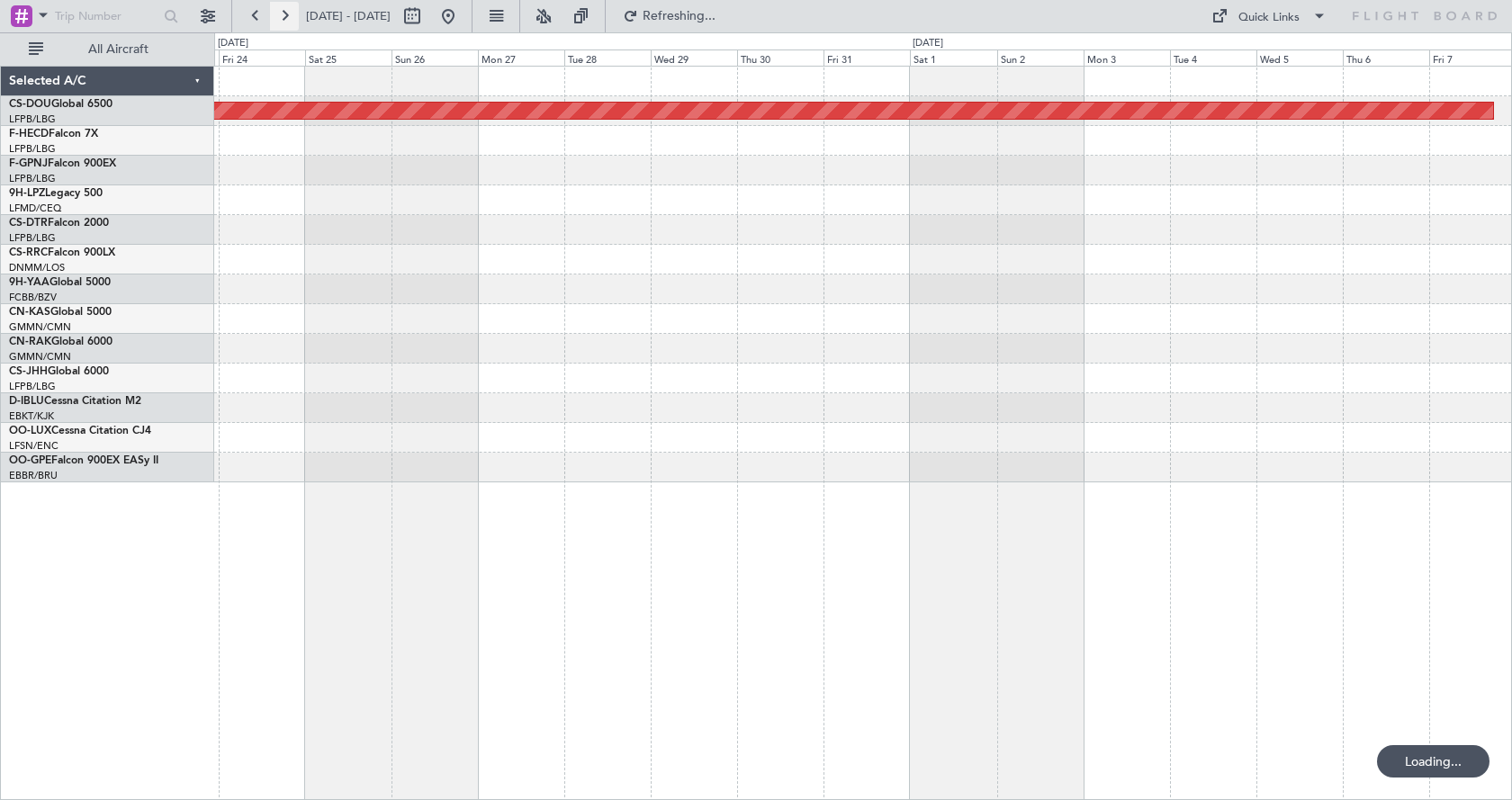
click at [290, 18] on button at bounding box center [284, 16] width 29 height 29
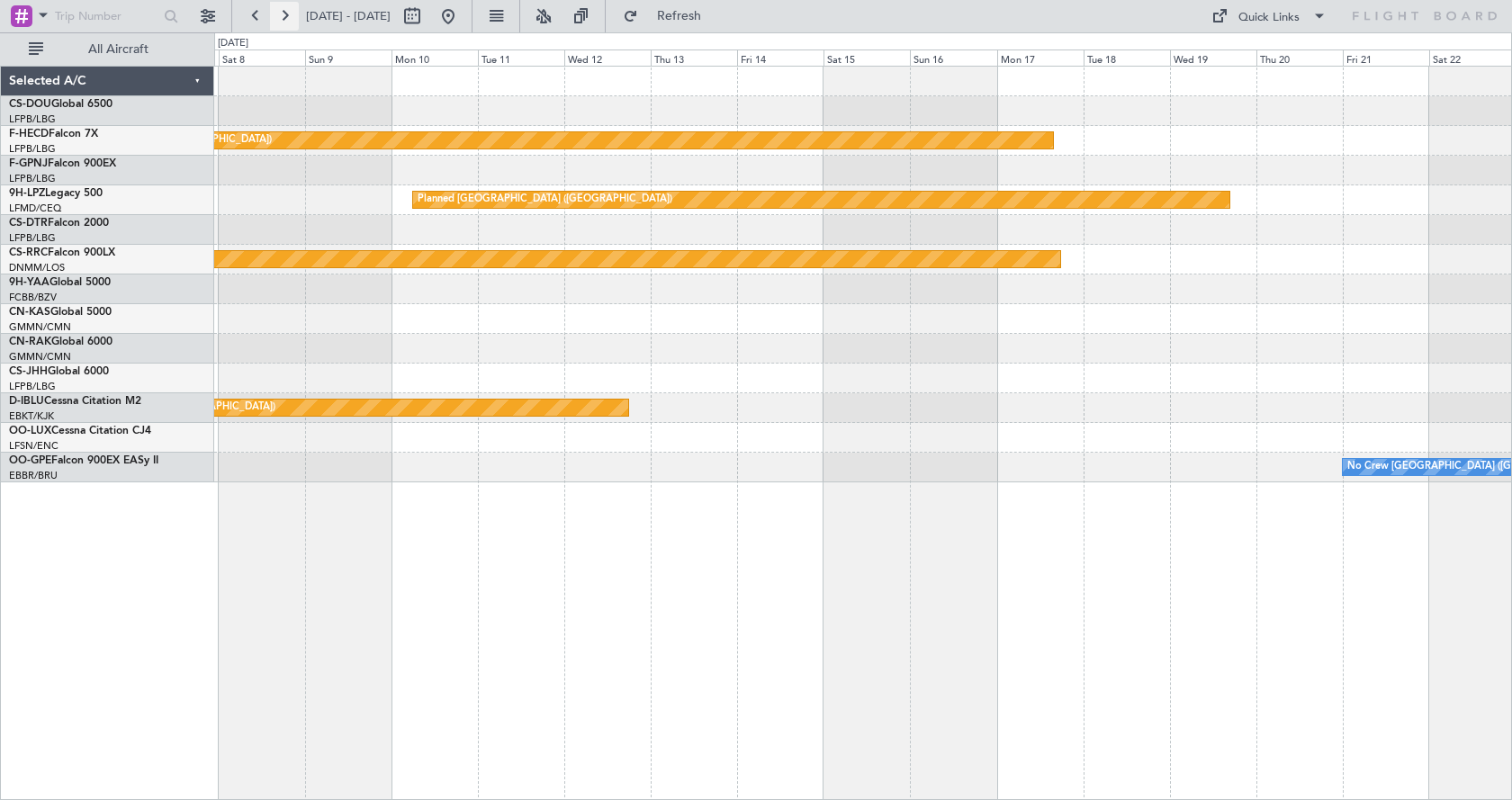
click at [290, 18] on button at bounding box center [284, 16] width 29 height 29
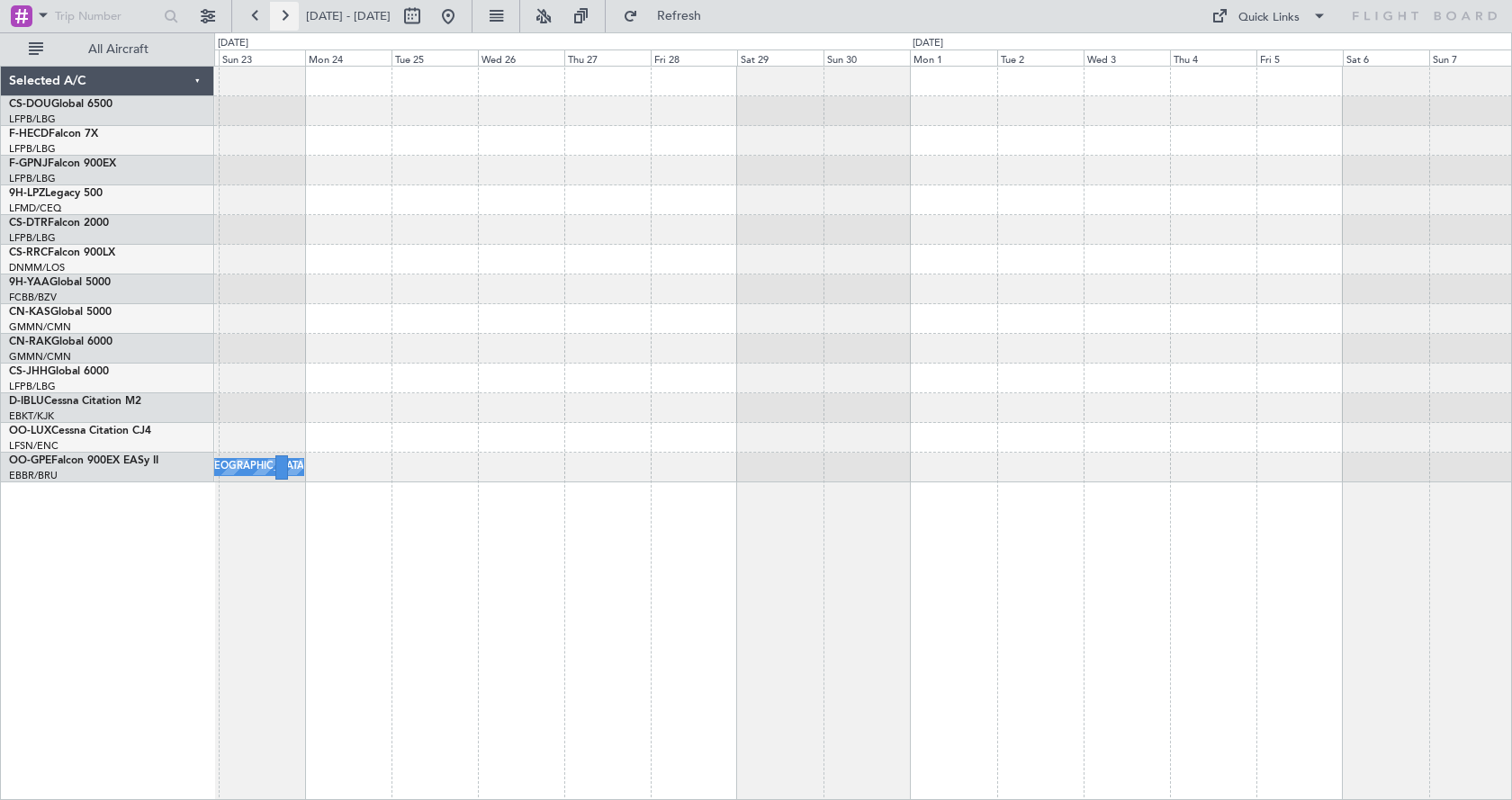
click at [290, 18] on button at bounding box center [284, 16] width 29 height 29
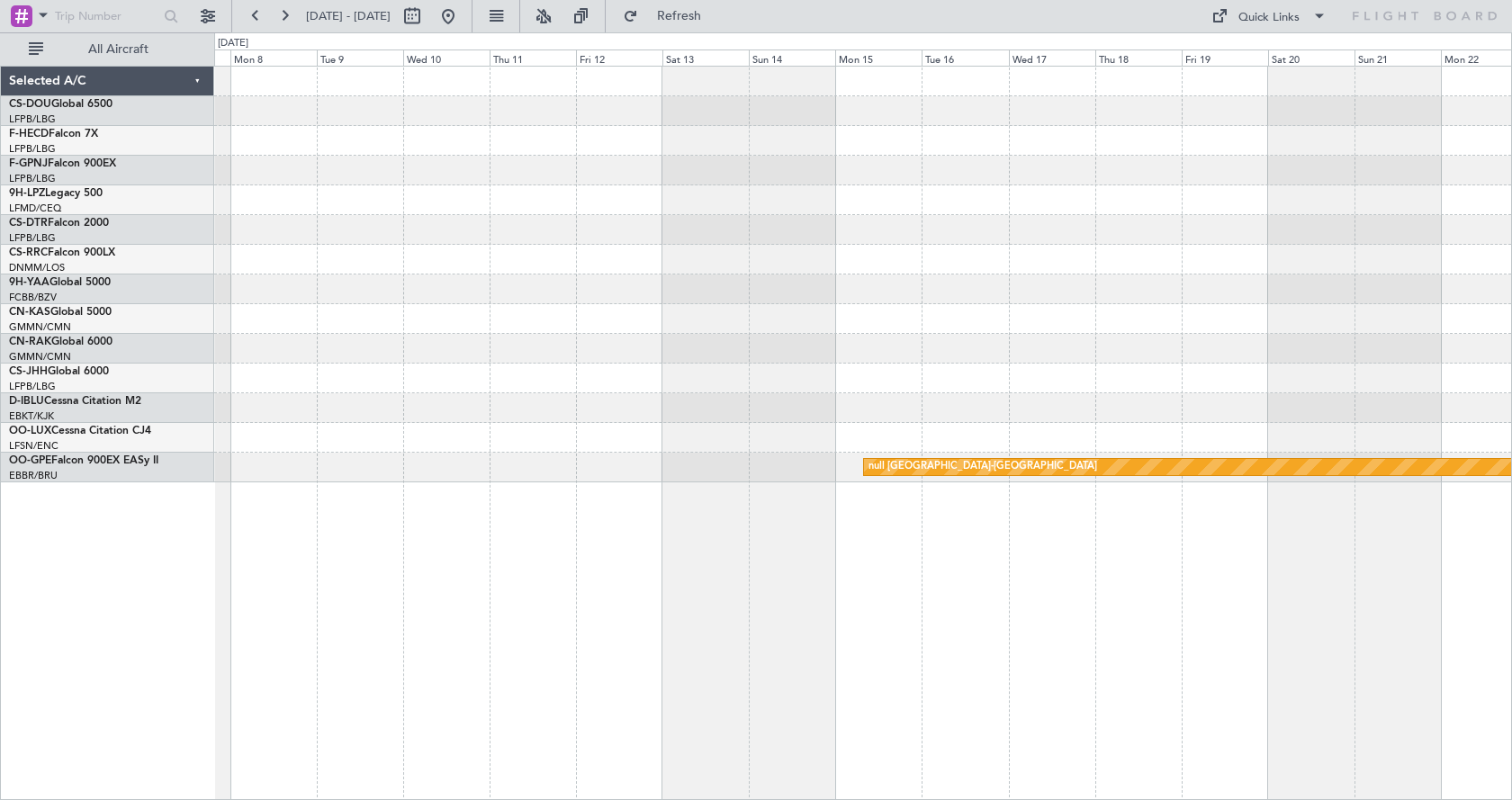
click at [599, 307] on div "null Kortrijk-Wevelgem" at bounding box center [862, 274] width 1297 height 416
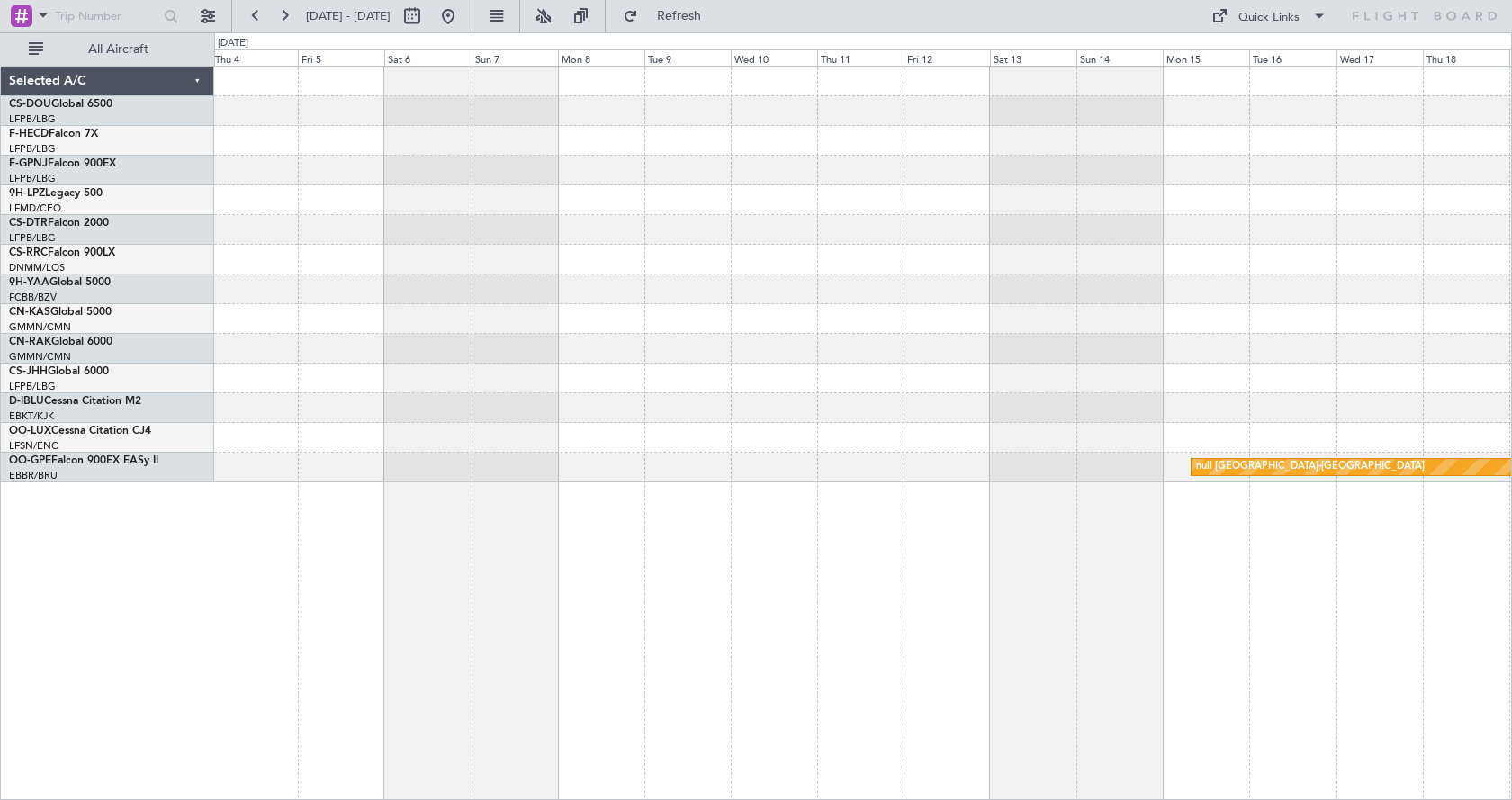
click at [811, 615] on div "null Kortrijk-Wevelgem" at bounding box center [862, 433] width 1298 height 734
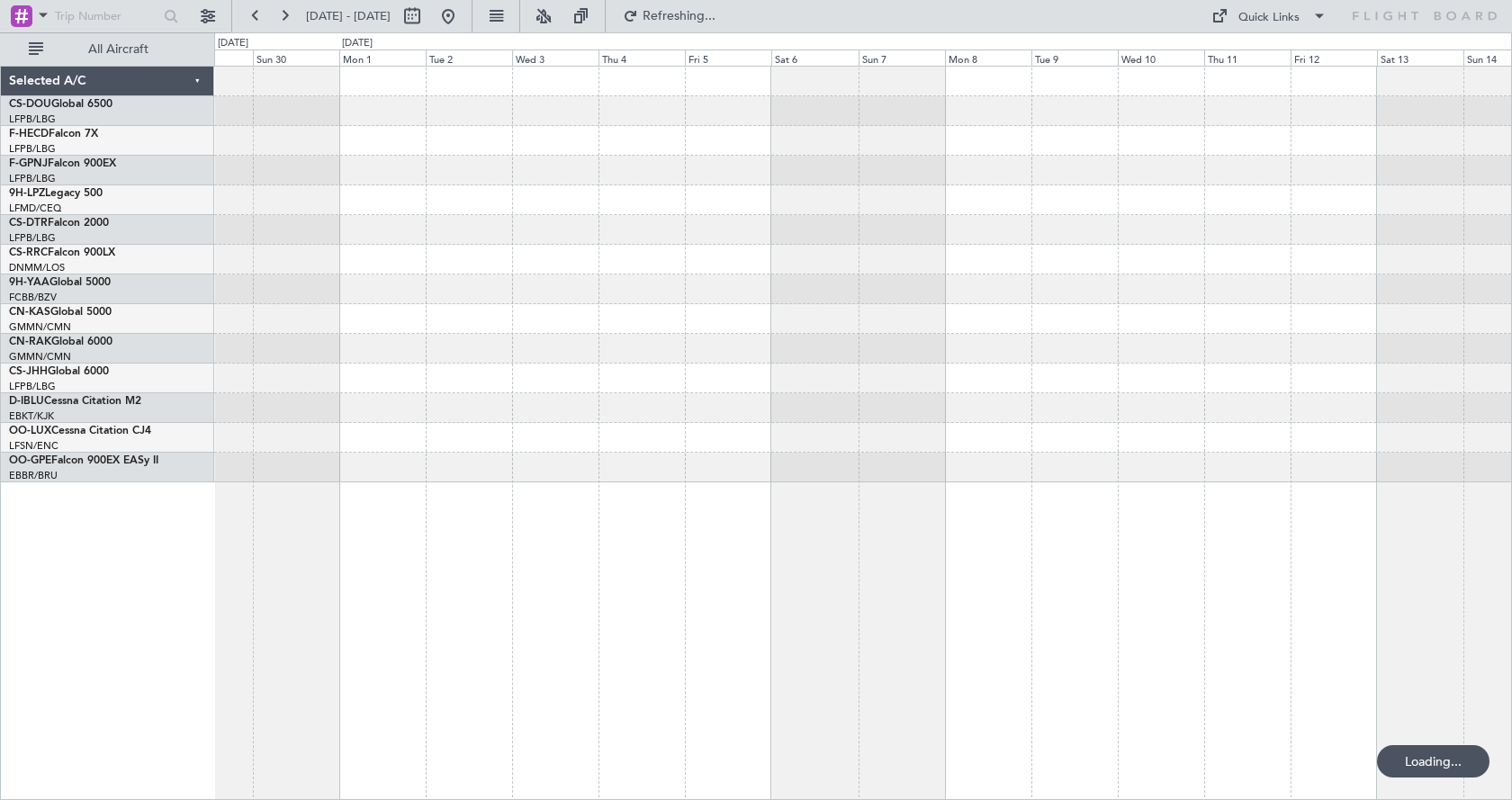
click at [683, 583] on div "null Kortrijk-Wevelgem" at bounding box center [862, 433] width 1298 height 734
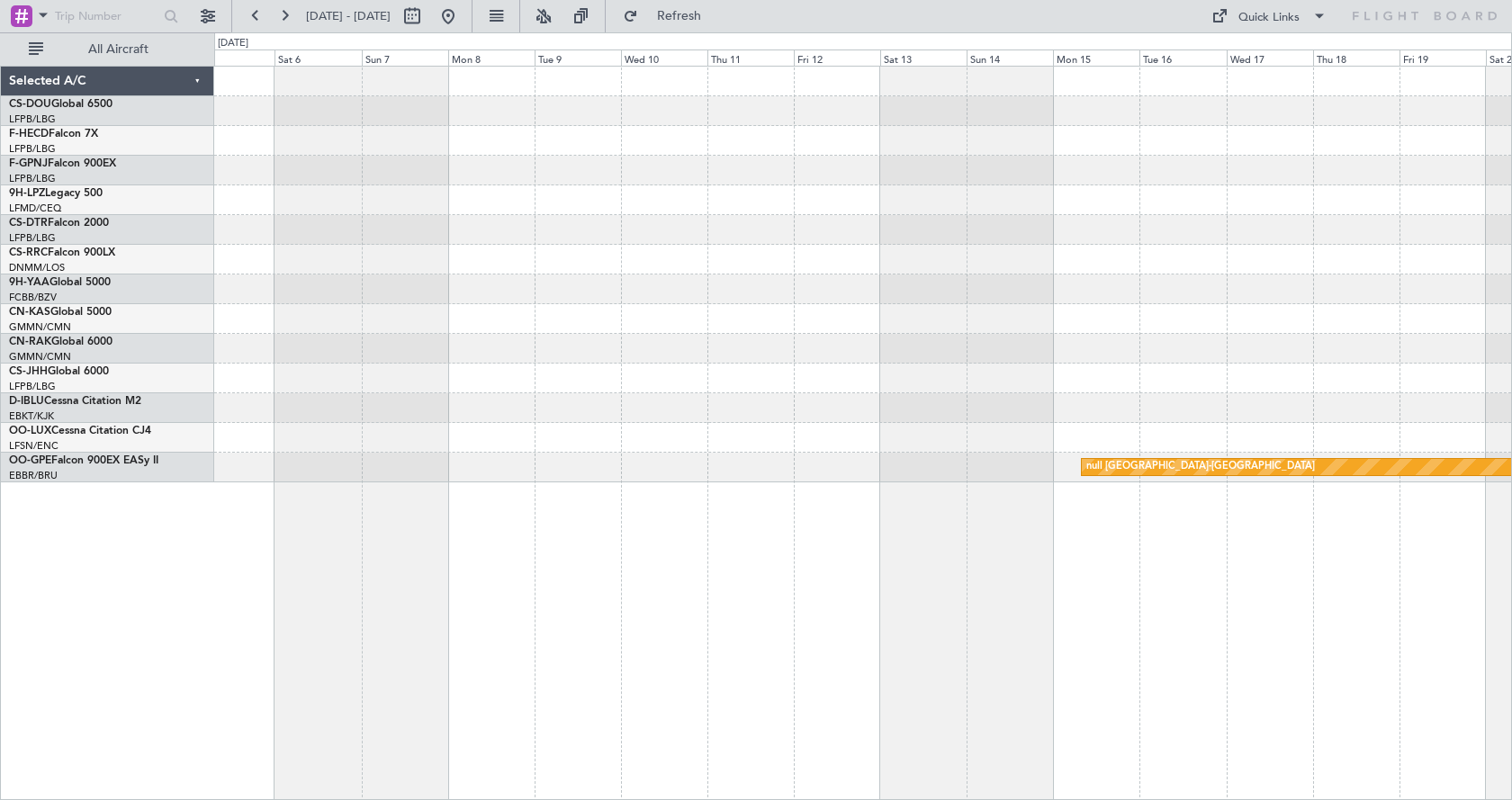
click at [192, 635] on div "null Kortrijk-Wevelgem Selected A/C CS-DOU Global 6500 LFPB/LBG Paris (Le Bourg…" at bounding box center [756, 416] width 1512 height 768
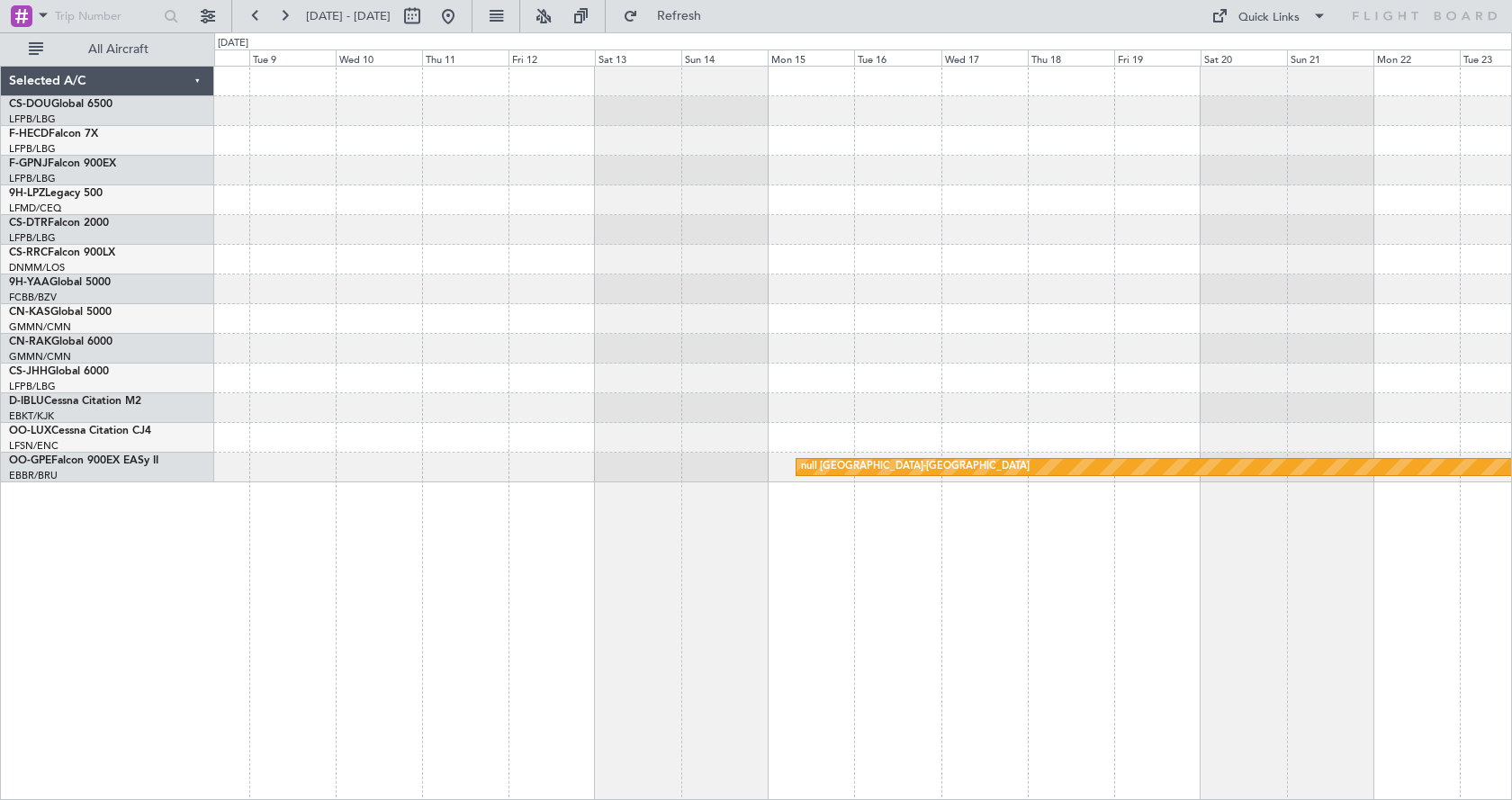
click at [635, 616] on div "null Kortrijk-Wevelgem" at bounding box center [862, 433] width 1298 height 734
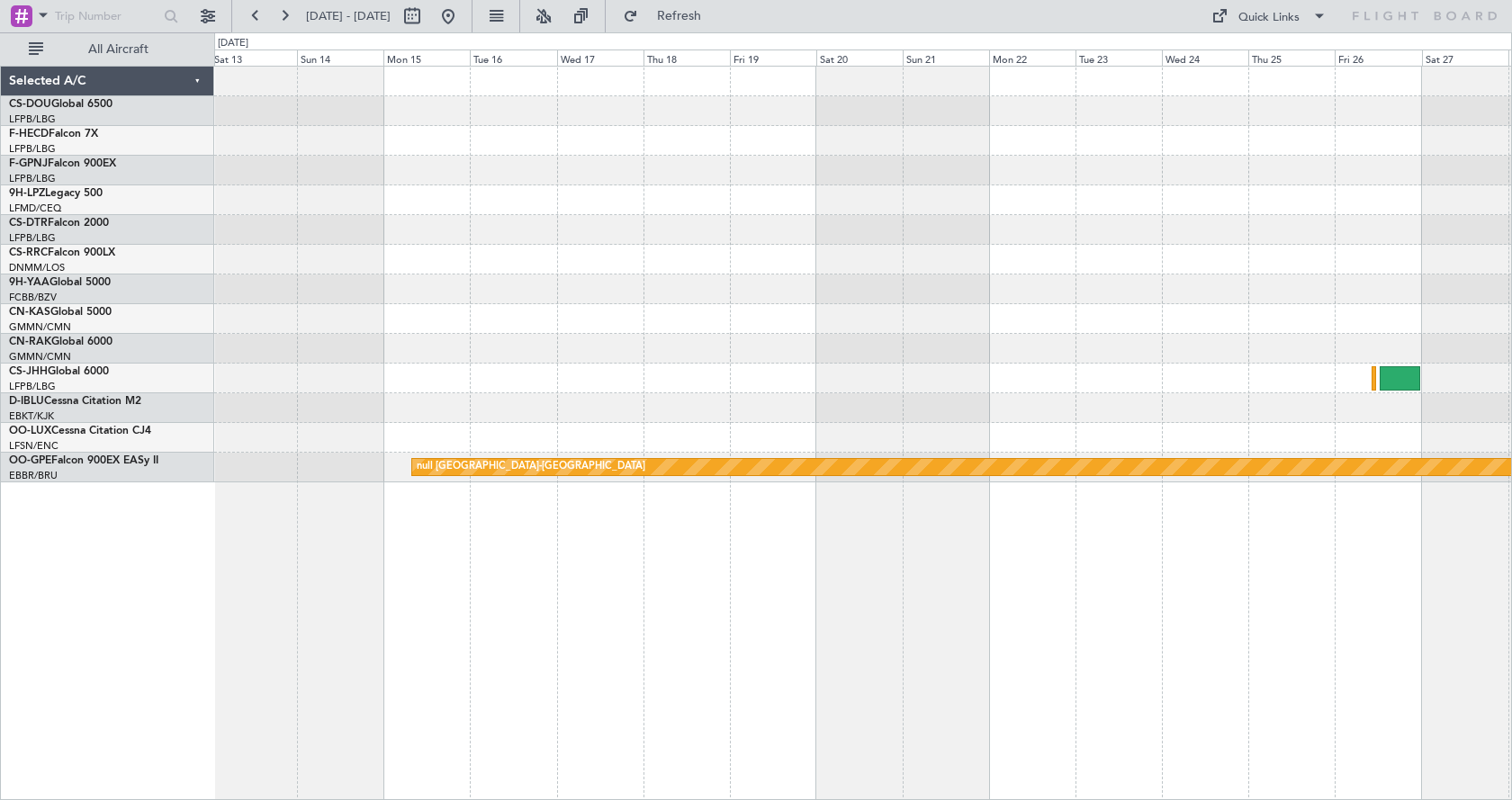
click at [429, 604] on div "null Kortrijk-Wevelgem" at bounding box center [862, 433] width 1298 height 734
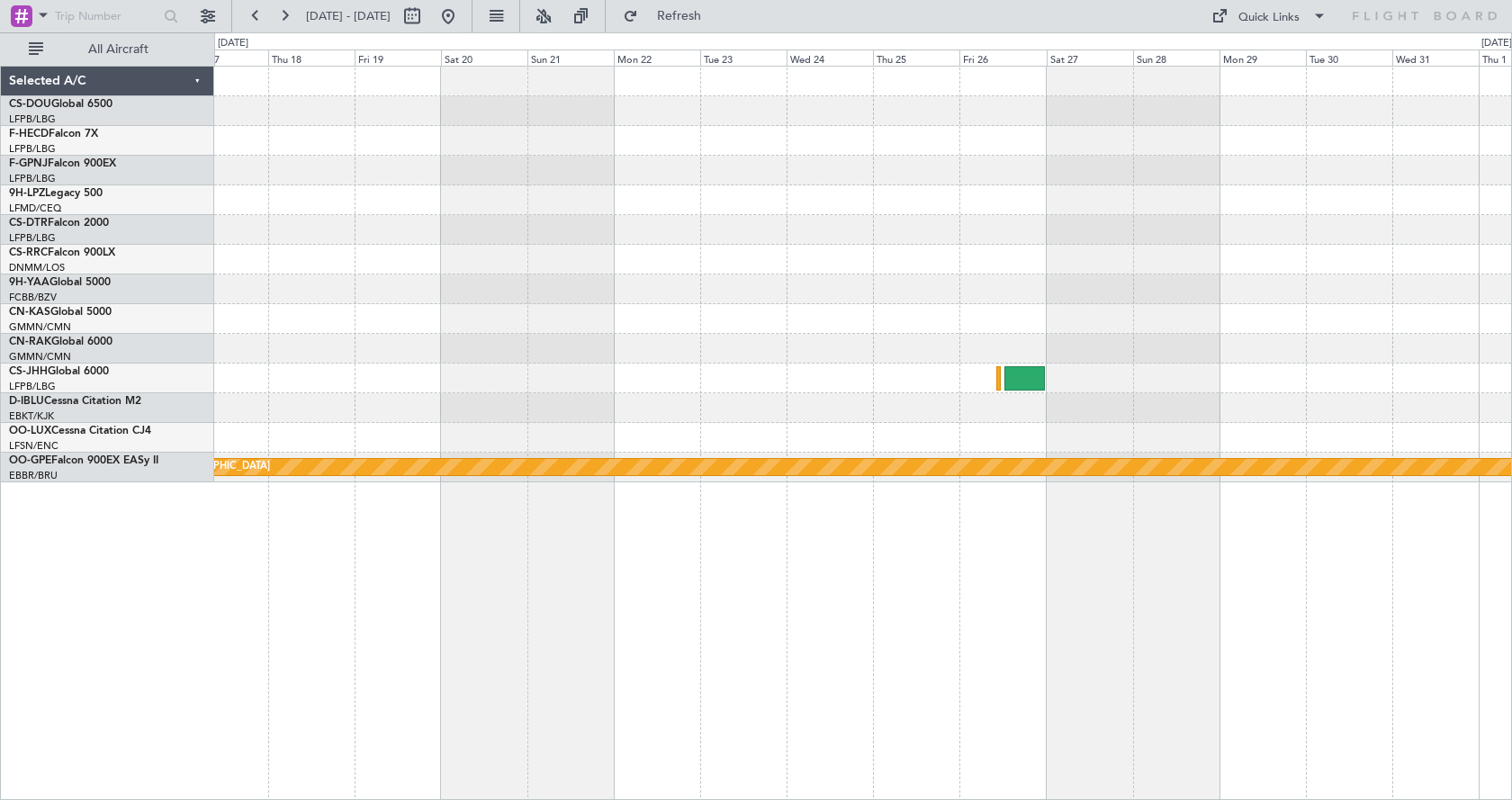
click at [1010, 639] on div "null Kortrijk-Wevelgem" at bounding box center [862, 433] width 1298 height 734
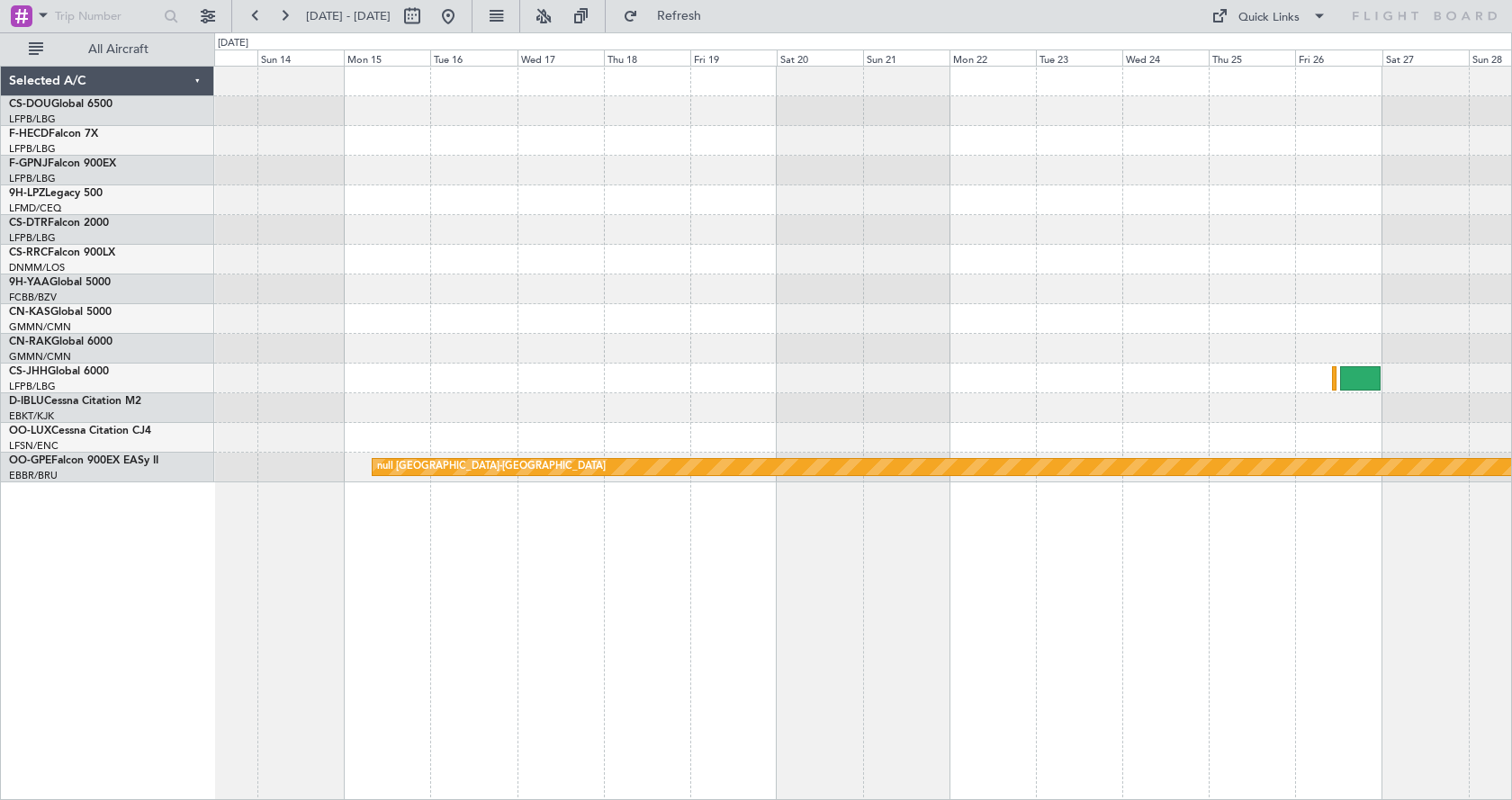
click at [1158, 640] on div "null Kortrijk-Wevelgem" at bounding box center [862, 433] width 1298 height 734
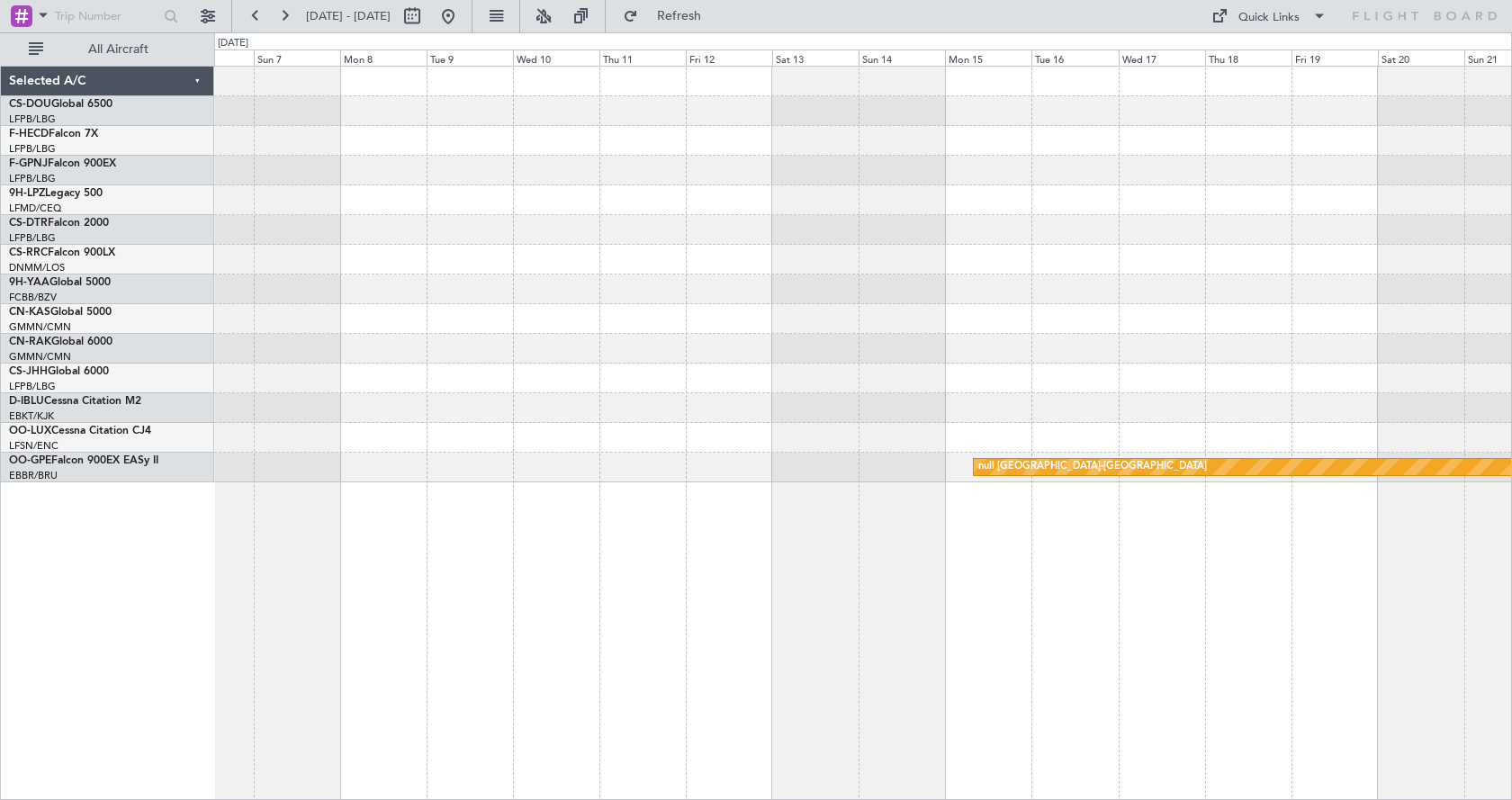
click at [680, 641] on div "null Kortrijk-Wevelgem" at bounding box center [862, 433] width 1298 height 734
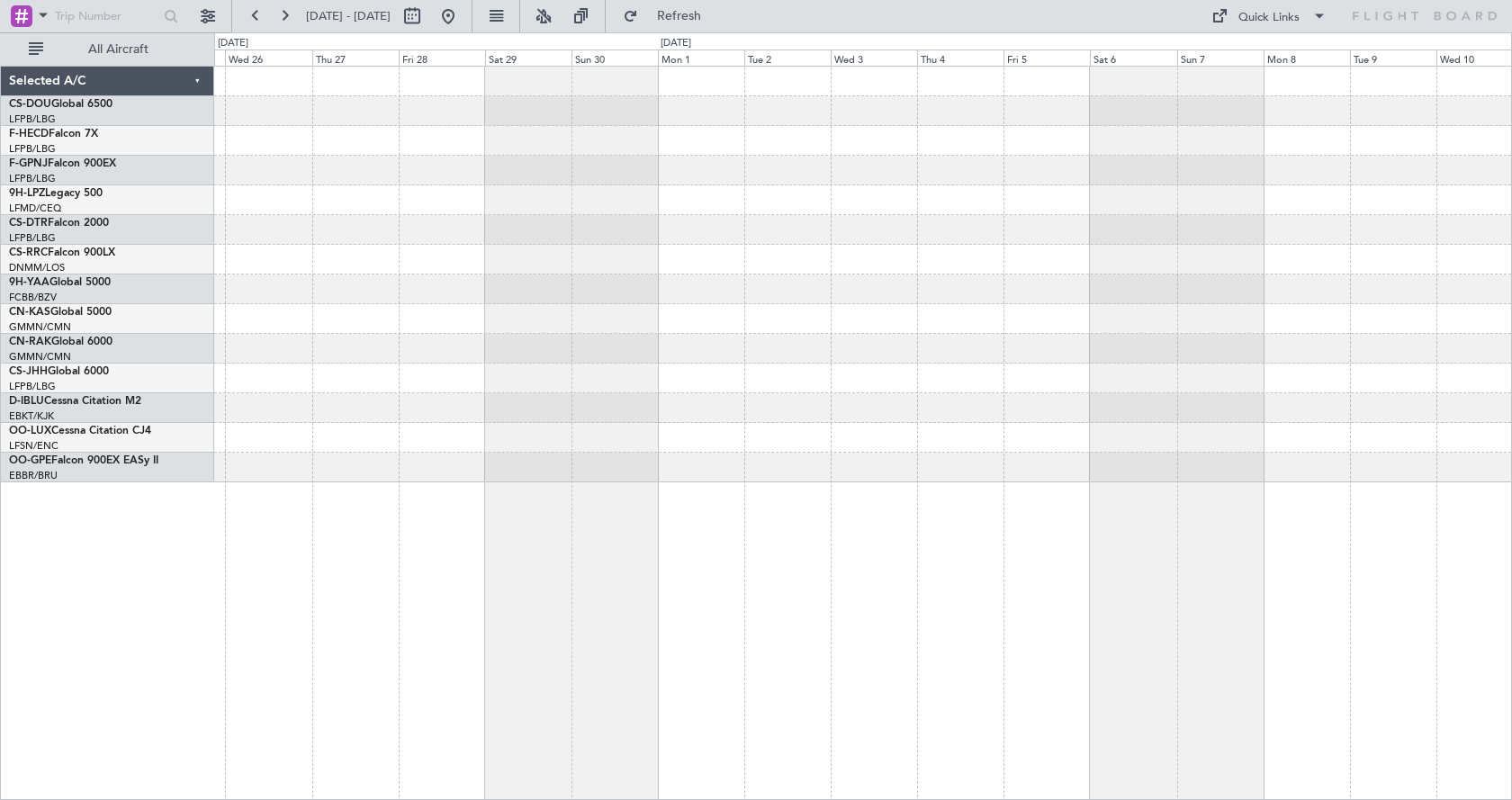
click at [1109, 650] on div at bounding box center [862, 433] width 1298 height 734
